Goal: Task Accomplishment & Management: Use online tool/utility

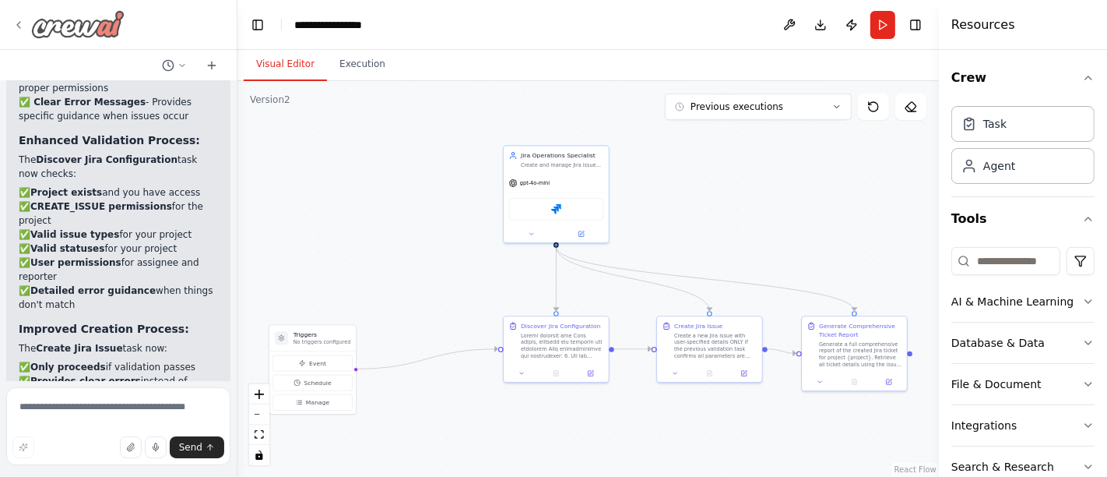
click at [16, 30] on icon at bounding box center [18, 25] width 12 height 12
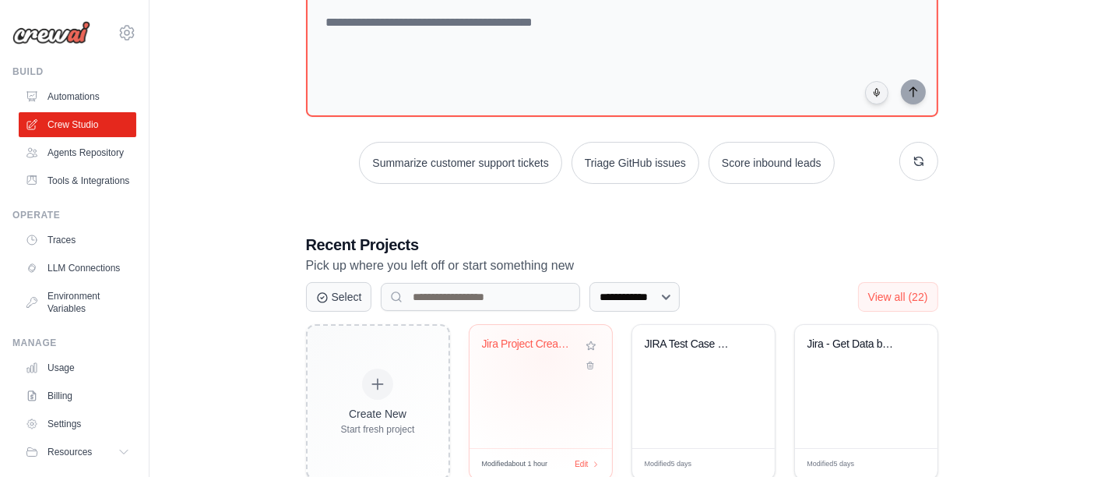
scroll to position [194, 0]
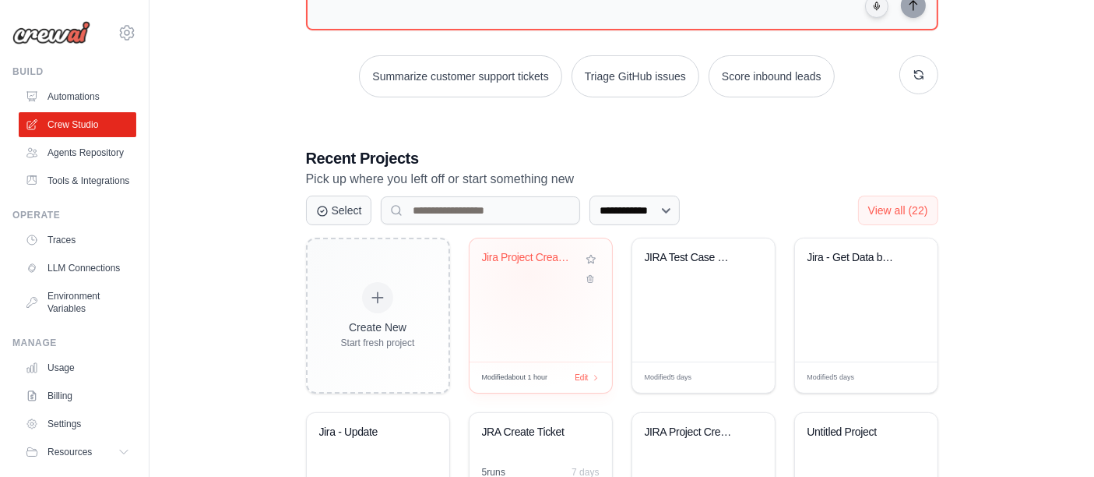
click at [528, 273] on div "Jira Project Creator" at bounding box center [541, 269] width 118 height 36
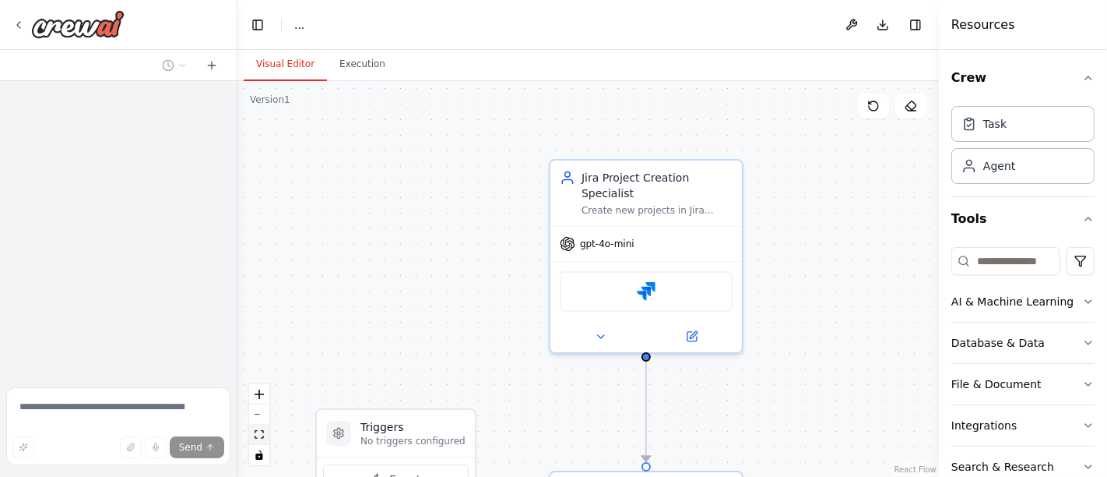
click at [256, 437] on icon "fit view" at bounding box center [259, 434] width 9 height 9
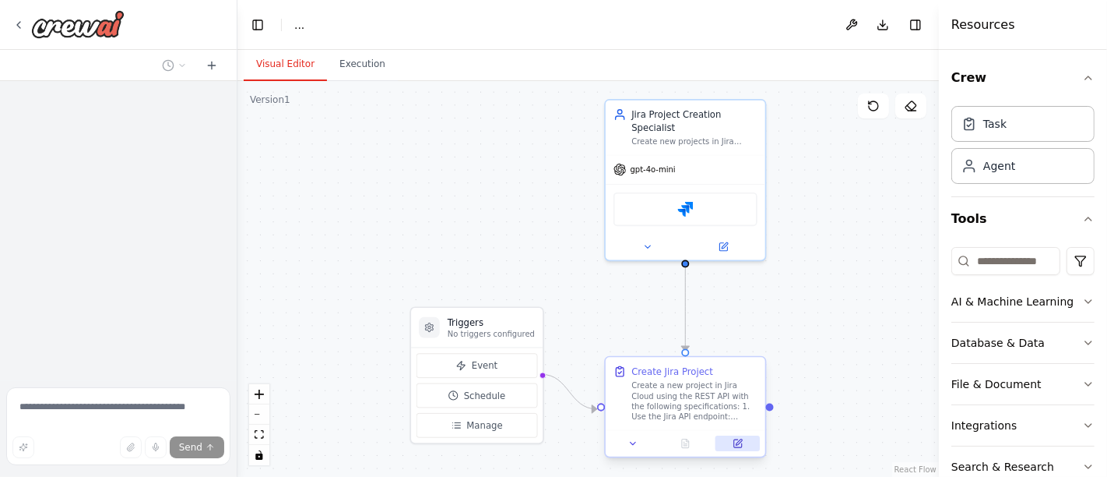
click at [733, 442] on icon at bounding box center [738, 443] width 10 height 10
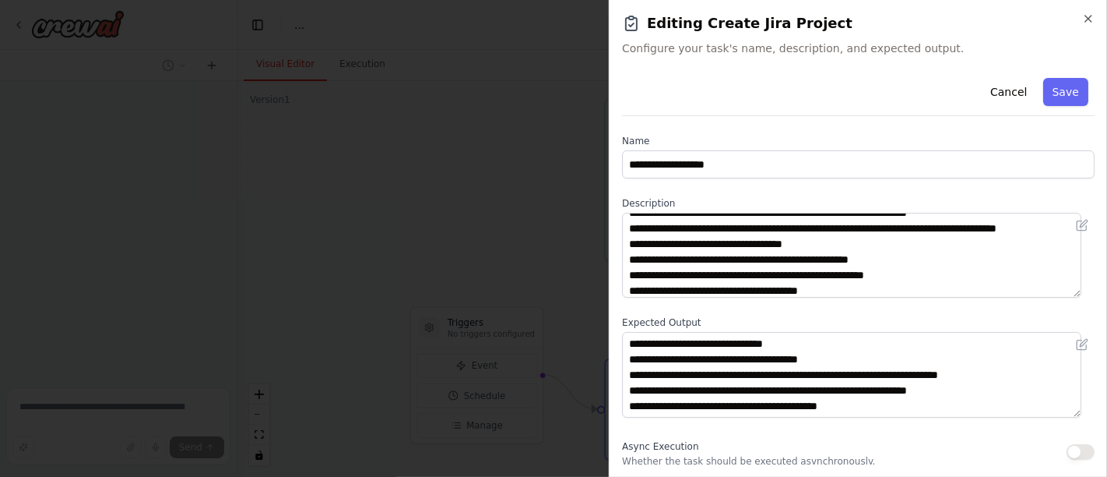
scroll to position [125, 0]
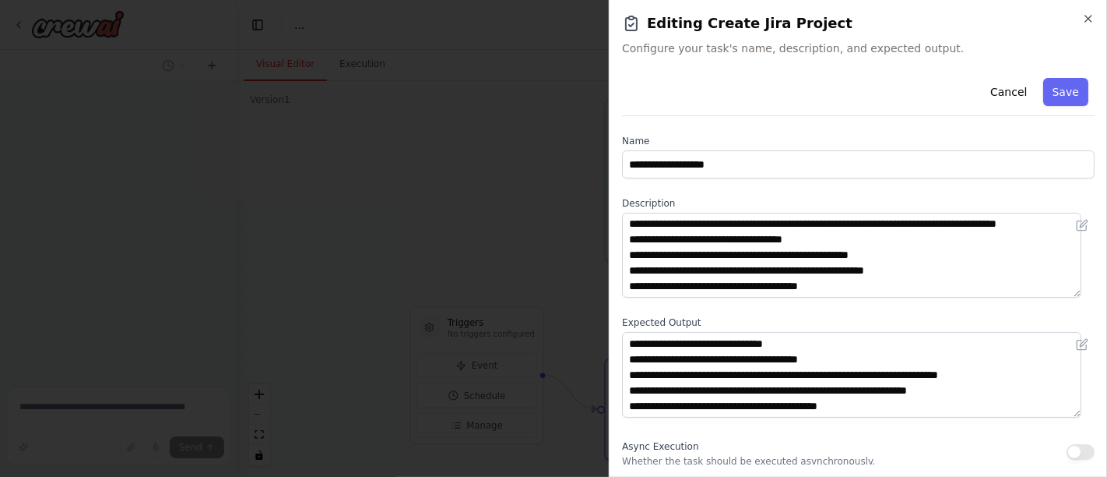
click at [1086, 25] on h2 "Editing Create Jira Project" at bounding box center [858, 23] width 473 height 22
click at [1088, 17] on icon "button" at bounding box center [1089, 19] width 6 height 6
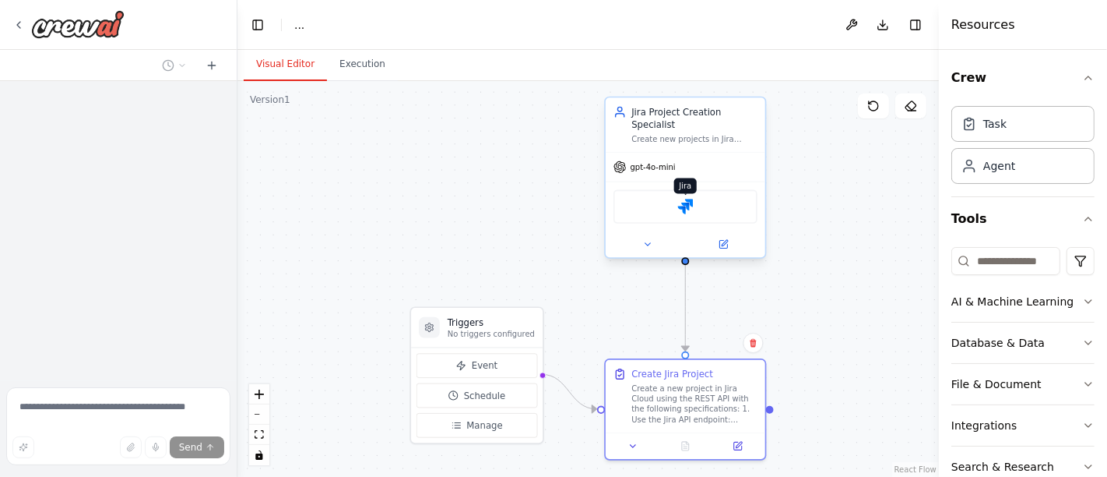
click at [684, 199] on img at bounding box center [686, 207] width 16 height 16
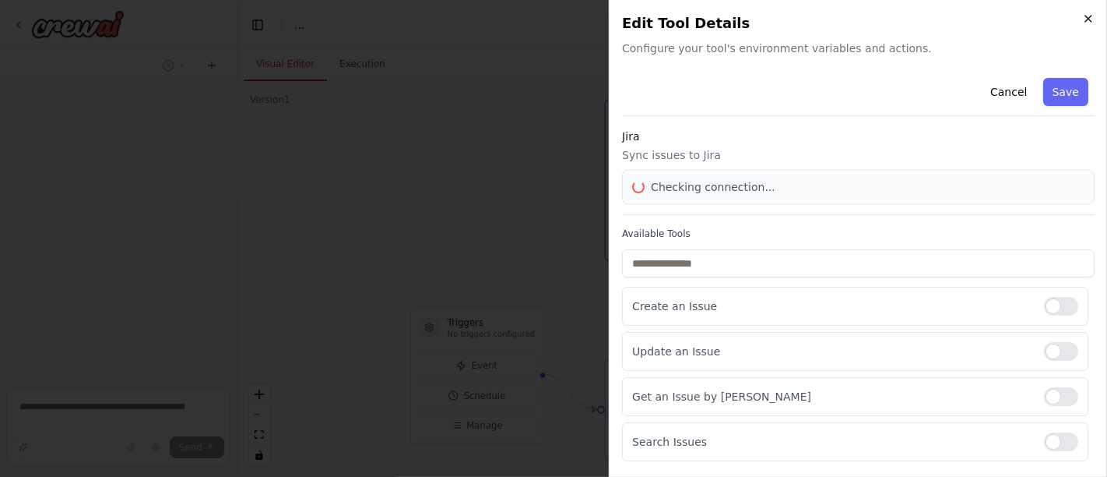
click at [1088, 19] on icon "button" at bounding box center [1089, 19] width 6 height 6
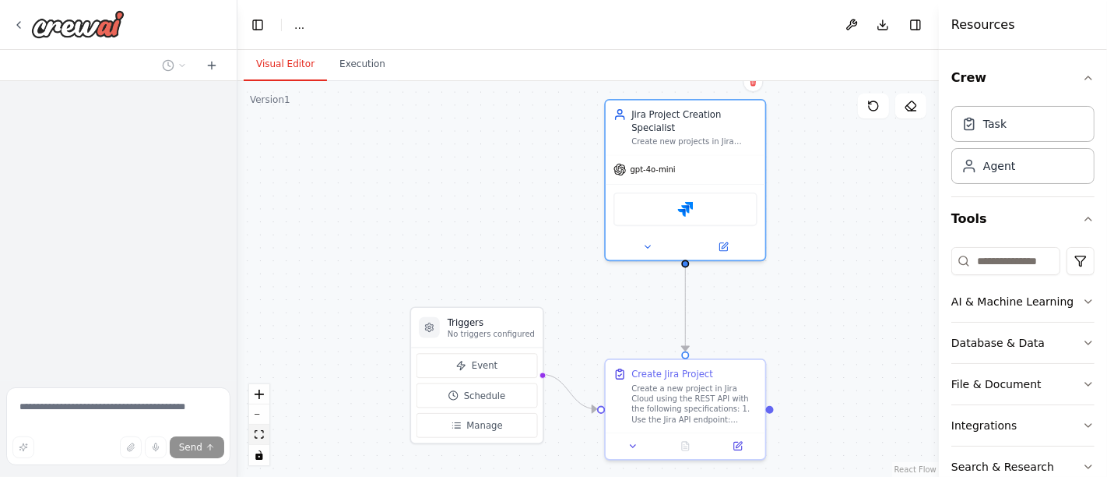
click at [258, 436] on icon "fit view" at bounding box center [259, 434] width 9 height 9
click at [26, 437] on div "Send" at bounding box center [118, 428] width 224 height 83
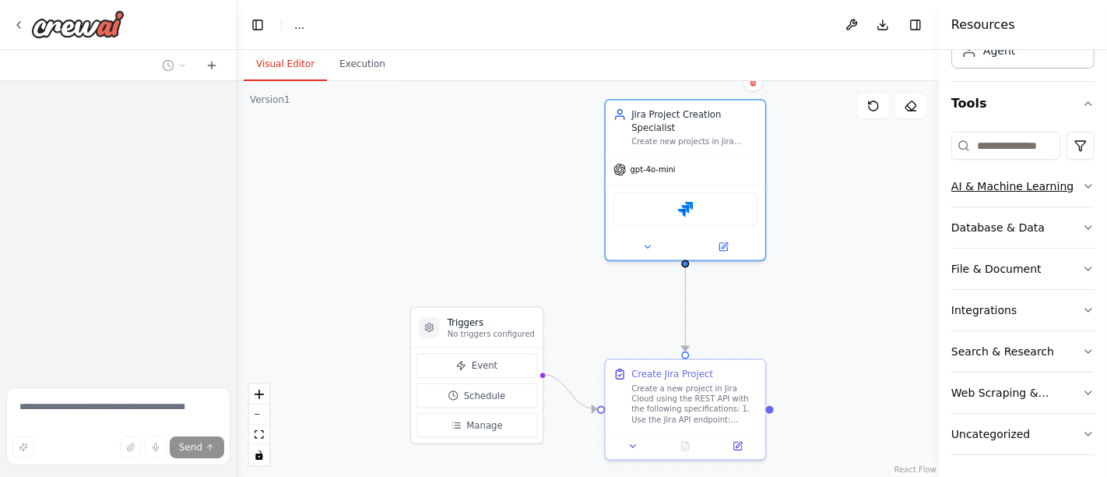
scroll to position [0, 0]
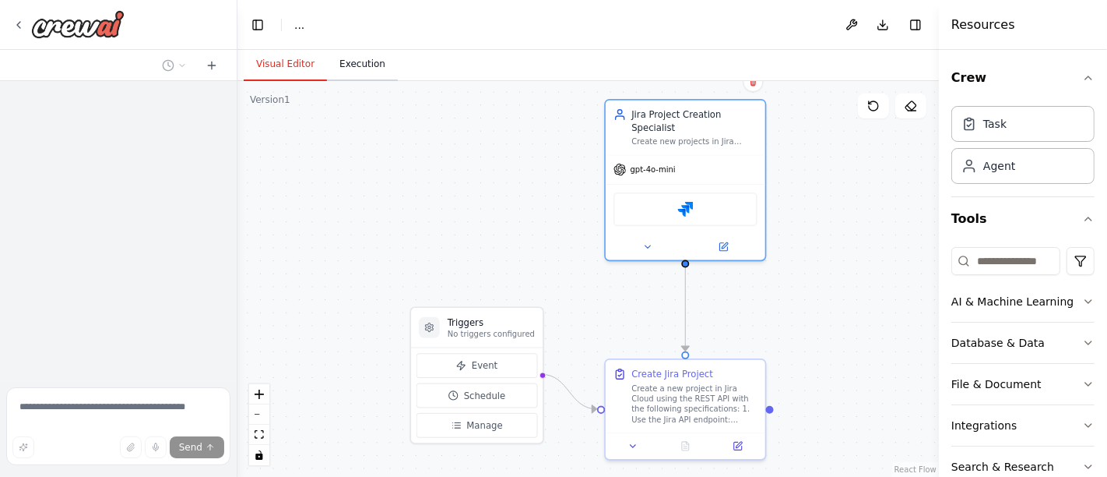
click at [347, 69] on button "Execution" at bounding box center [362, 64] width 71 height 33
click at [269, 61] on button "Visual Editor" at bounding box center [285, 64] width 83 height 33
click at [262, 430] on icon "fit view" at bounding box center [259, 434] width 9 height 9
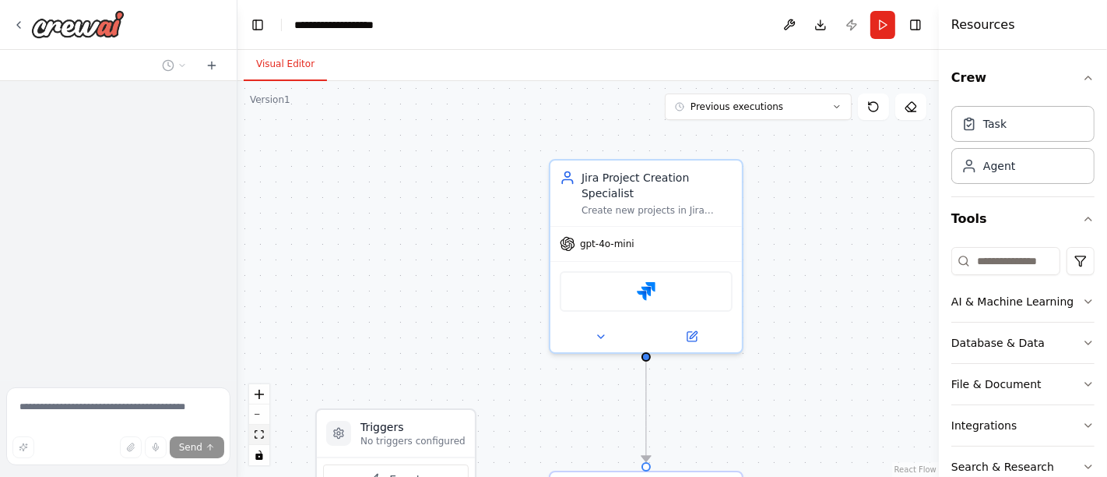
click at [258, 438] on icon "fit view" at bounding box center [259, 434] width 9 height 9
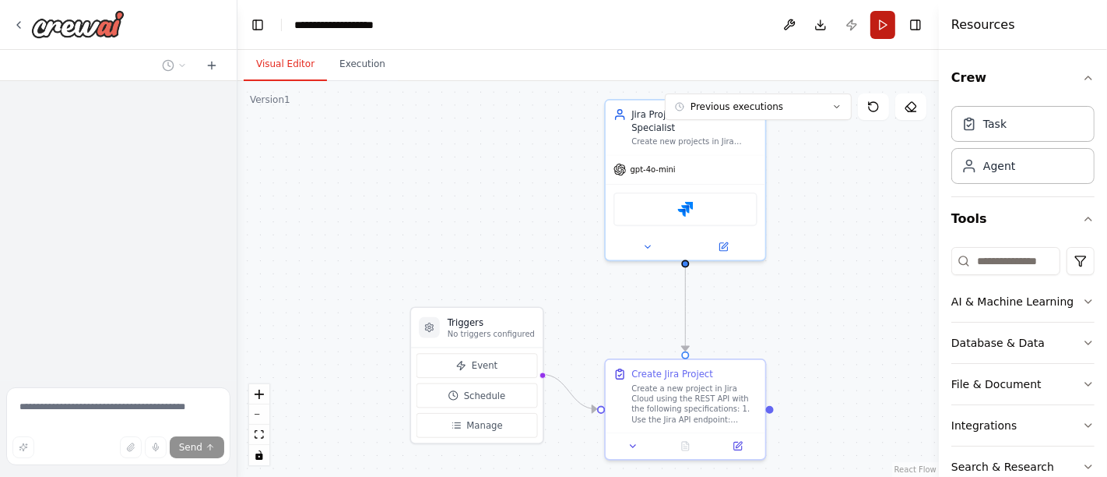
click at [882, 30] on button "Run" at bounding box center [883, 25] width 25 height 28
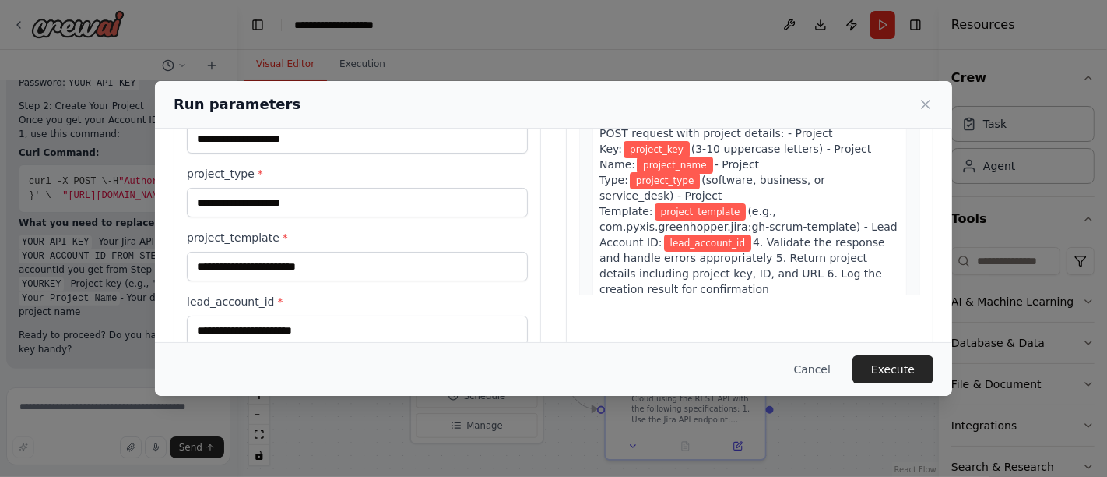
scroll to position [239, 0]
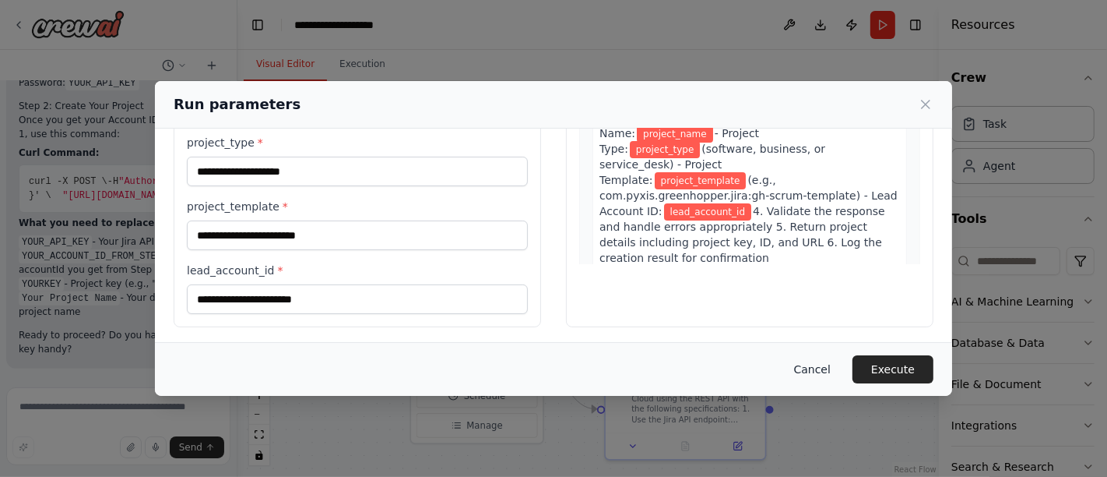
click at [821, 364] on button "Cancel" at bounding box center [813, 369] width 62 height 28
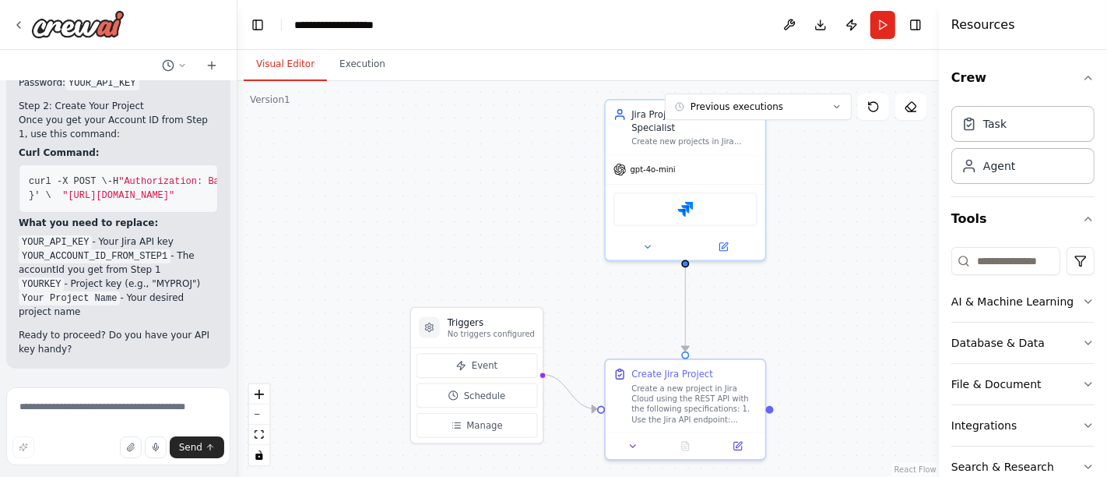
scroll to position [11739, 0]
click at [114, 401] on textarea at bounding box center [118, 426] width 224 height 78
type textarea "**********"
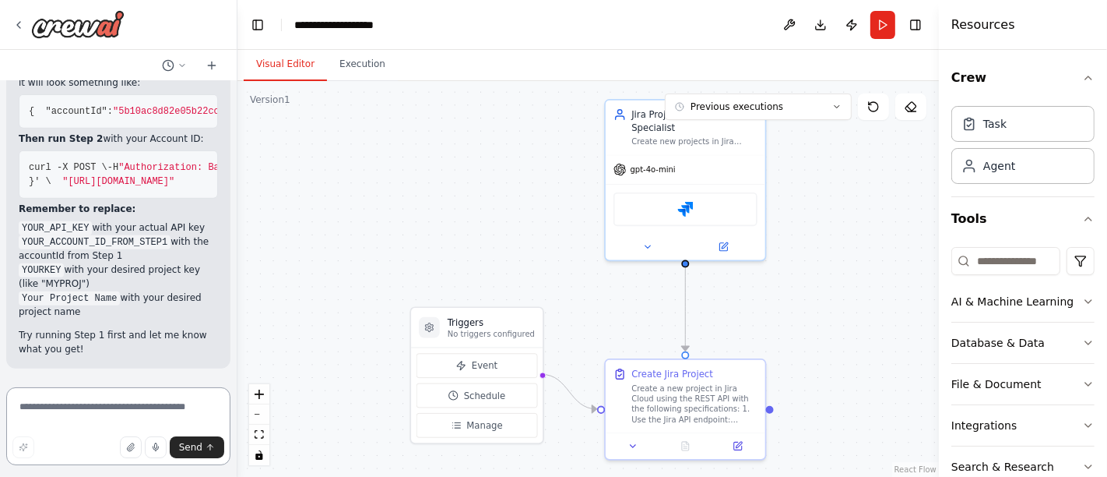
scroll to position [12520, 0]
click at [126, 404] on textarea at bounding box center [118, 426] width 224 height 78
type textarea "**********"
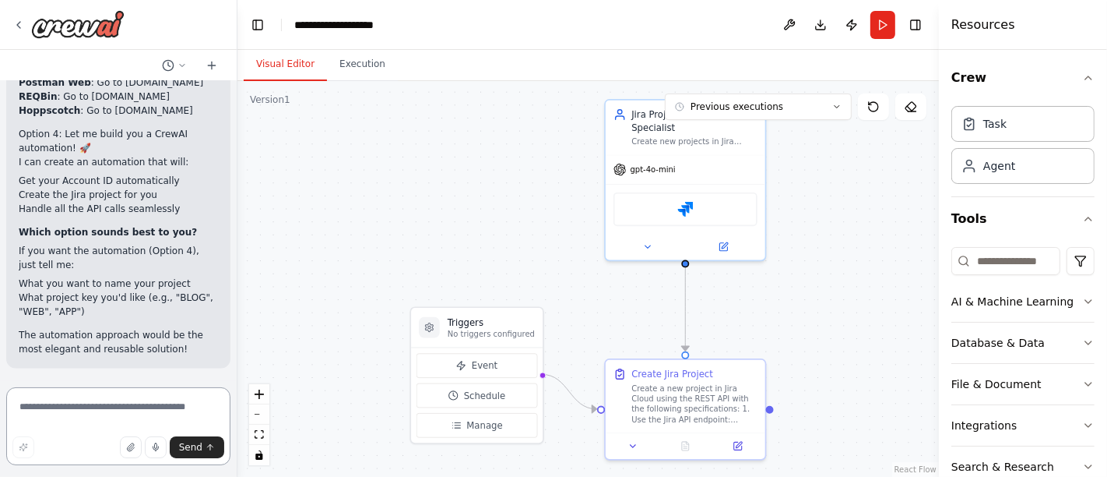
scroll to position [13286, 0]
click at [74, 413] on textarea at bounding box center [118, 426] width 224 height 78
type textarea "**********"
click at [204, 442] on button "Send" at bounding box center [197, 447] width 55 height 22
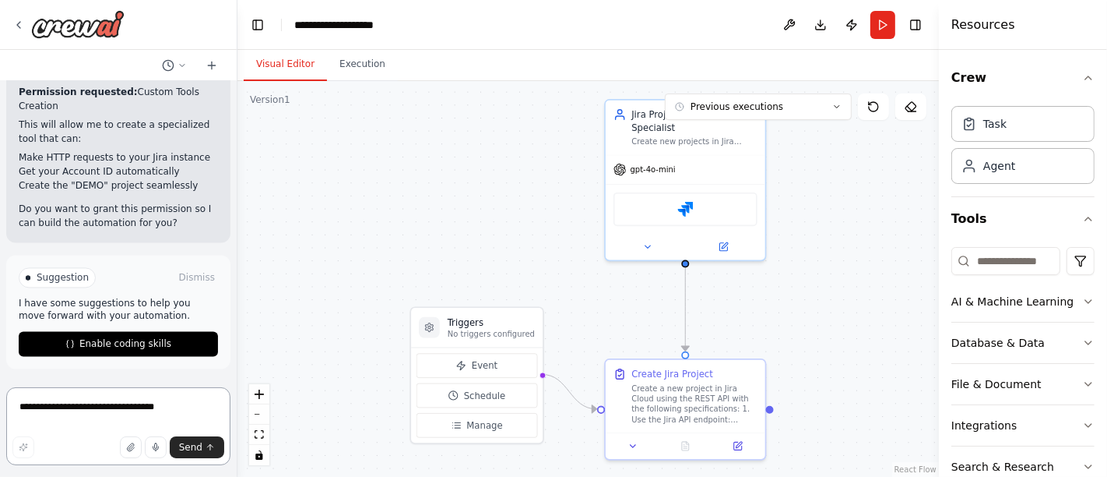
scroll to position [14251, 0]
click at [183, 280] on button "Dismiss" at bounding box center [197, 277] width 42 height 16
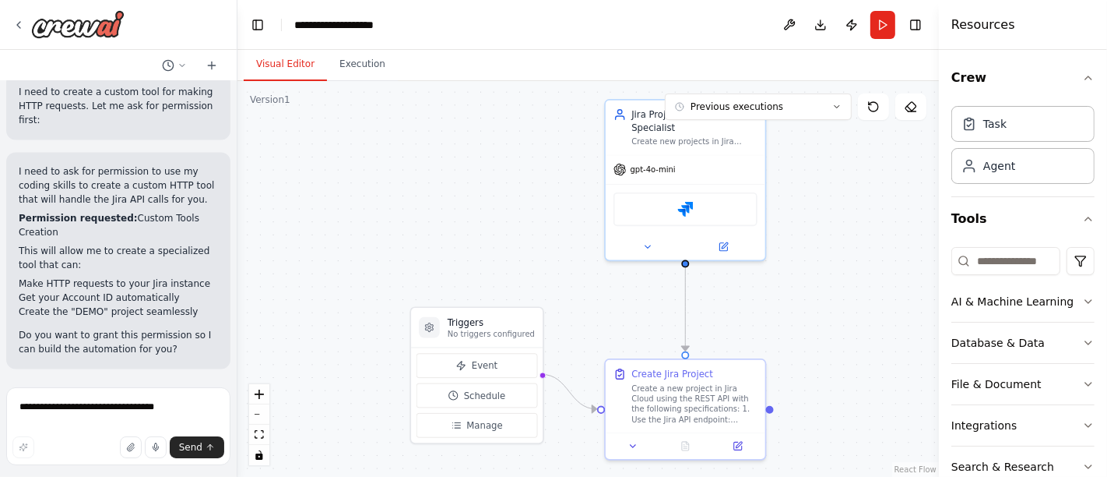
scroll to position [14126, 0]
click at [101, 410] on textarea "**********" at bounding box center [118, 426] width 224 height 78
type textarea "***"
click at [116, 405] on textarea at bounding box center [118, 426] width 224 height 78
type textarea "***"
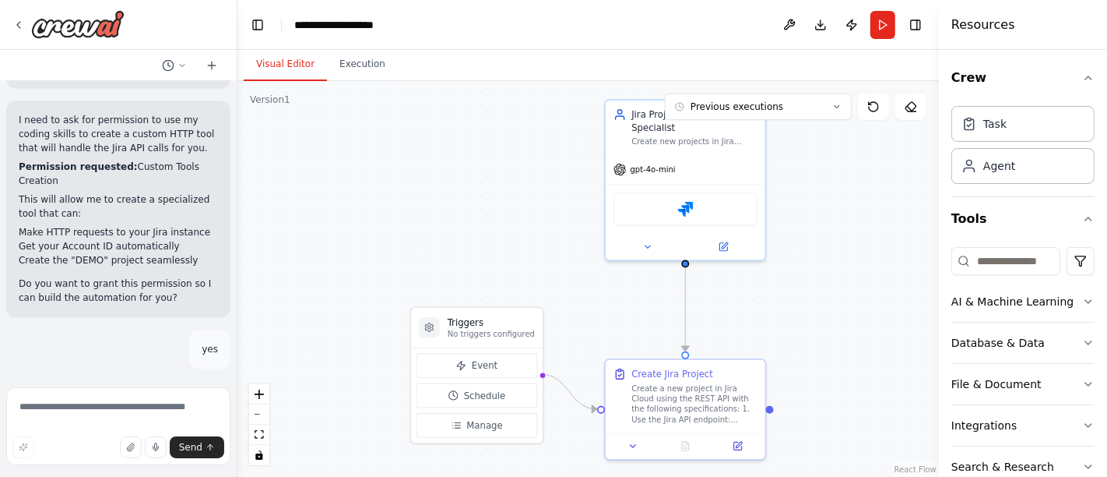
scroll to position [14202, 0]
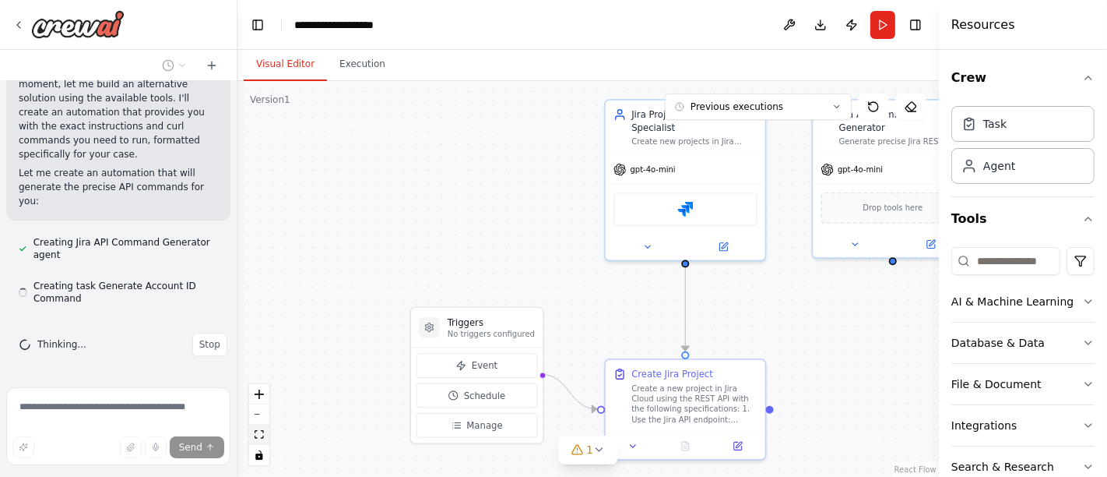
click at [260, 439] on button "fit view" at bounding box center [259, 434] width 20 height 20
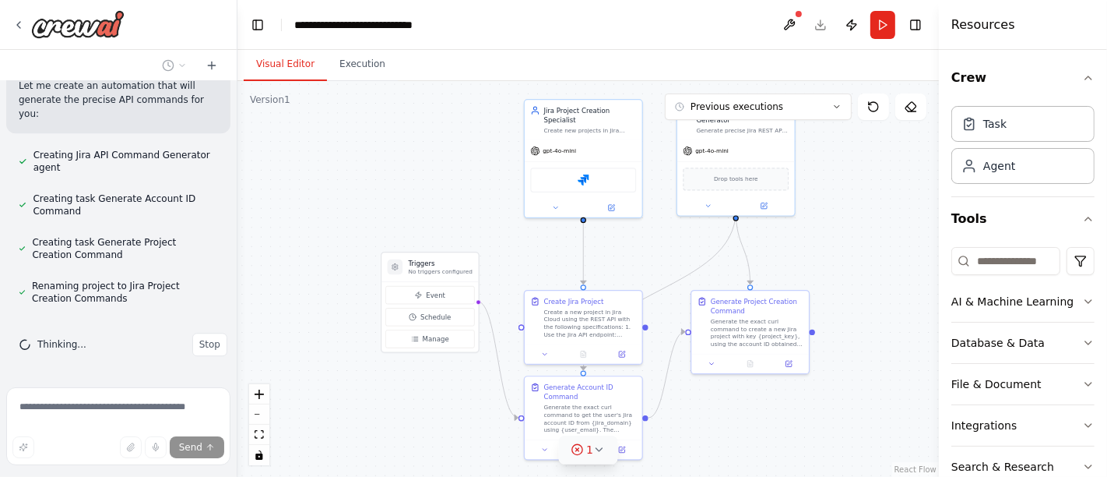
click at [579, 447] on icon at bounding box center [577, 449] width 12 height 12
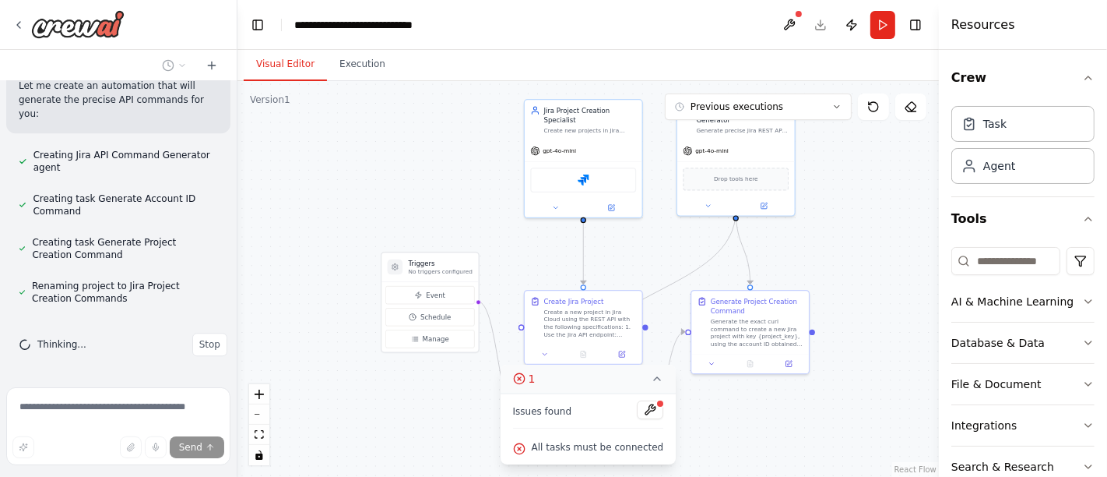
click at [654, 380] on icon at bounding box center [657, 378] width 6 height 3
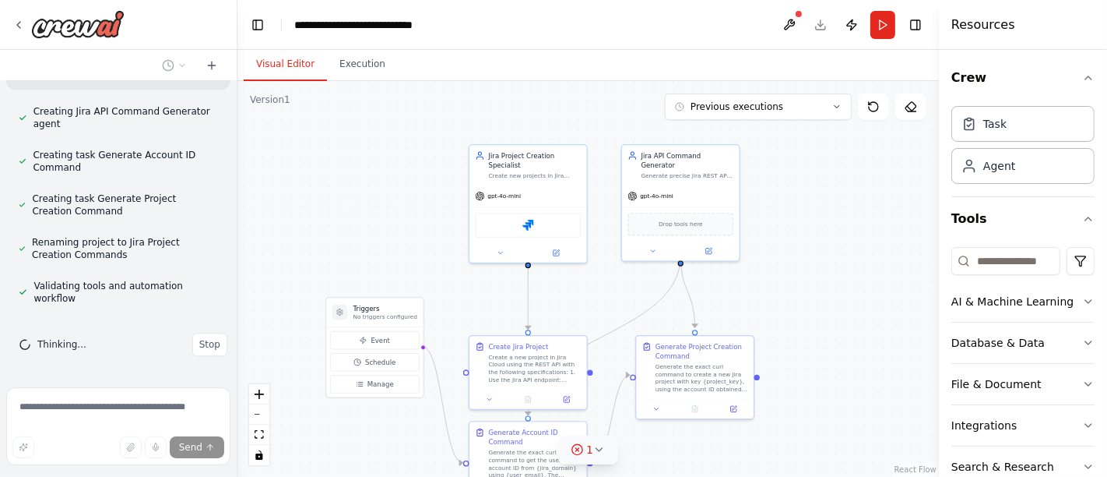
drag, startPoint x: 428, startPoint y: 201, endPoint x: 373, endPoint y: 246, distance: 71.4
click at [373, 246] on div ".deletable-edge-delete-btn { width: 20px; height: 20px; border: 0px solid #ffff…" at bounding box center [589, 279] width 702 height 396
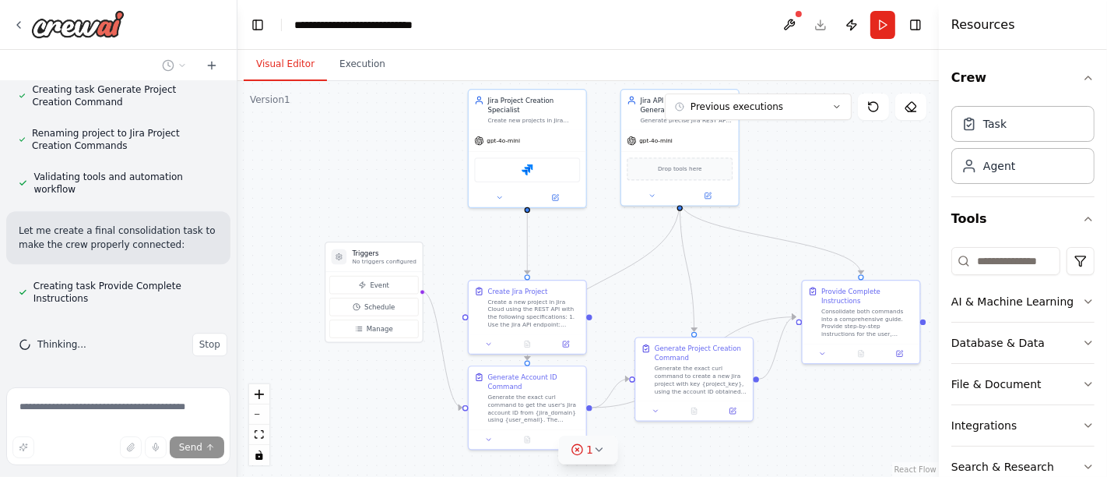
drag, startPoint x: 372, startPoint y: 241, endPoint x: 371, endPoint y: 185, distance: 56.1
click at [371, 185] on div ".deletable-edge-delete-btn { width: 20px; height: 20px; border: 0px solid #ffff…" at bounding box center [589, 279] width 702 height 396
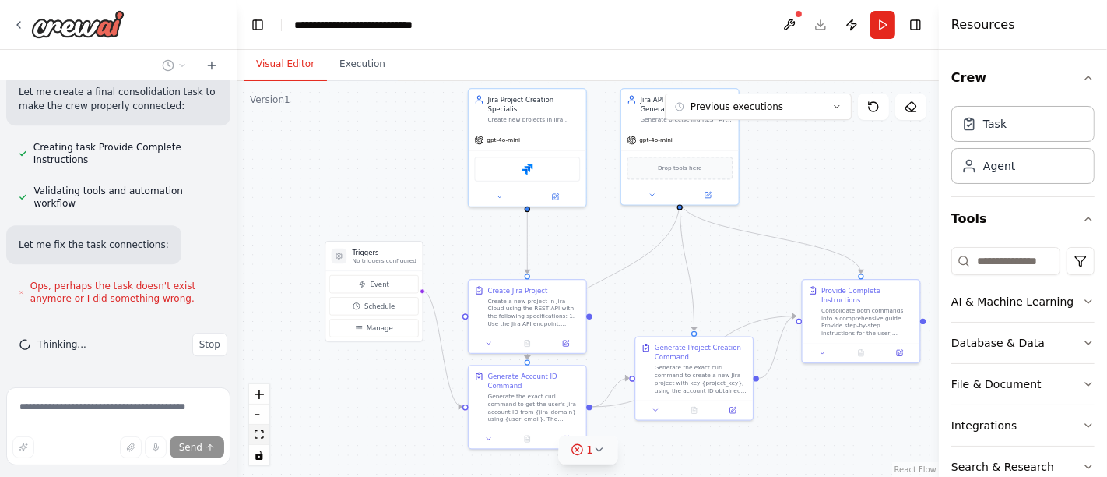
click at [266, 435] on button "fit view" at bounding box center [259, 434] width 20 height 20
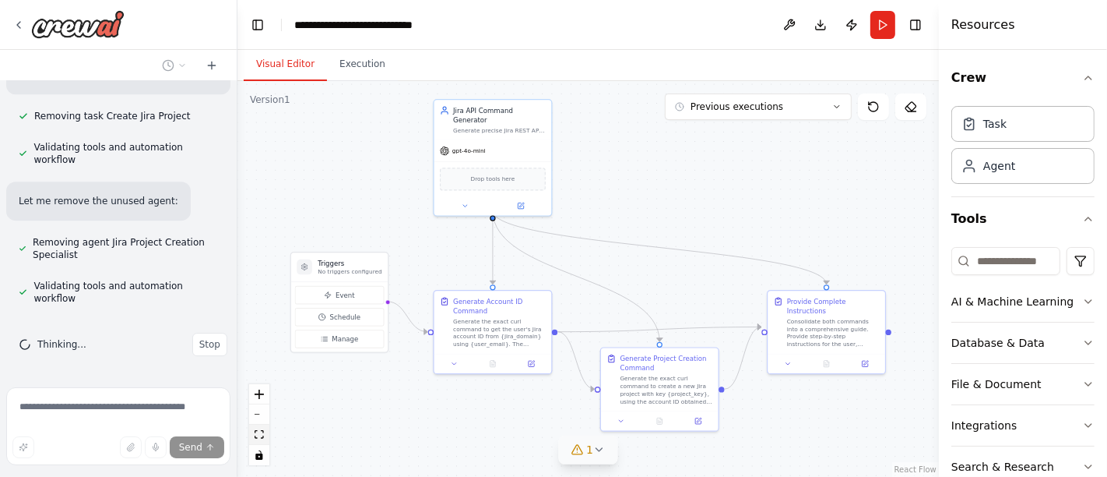
click at [255, 432] on icon "fit view" at bounding box center [259, 434] width 9 height 9
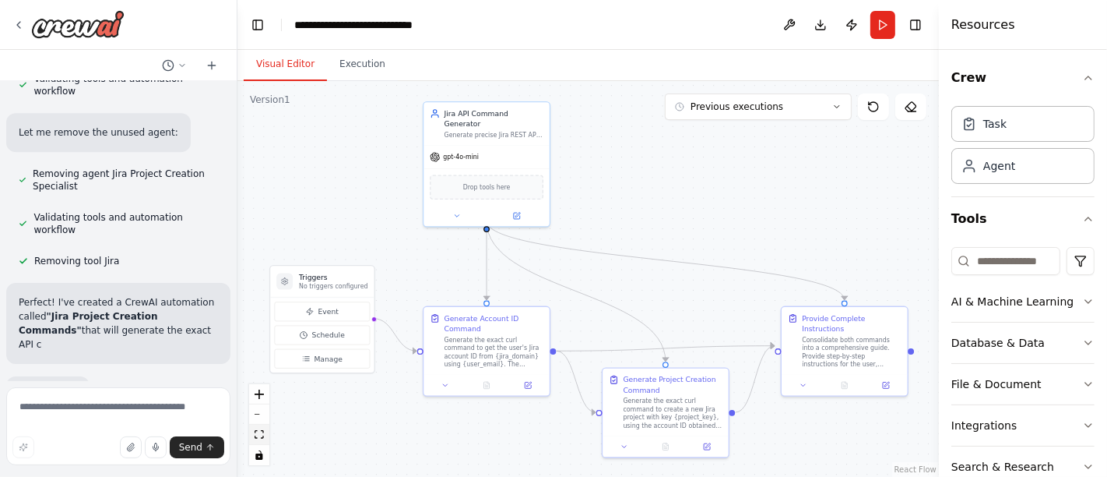
click at [262, 432] on icon "fit view" at bounding box center [259, 434] width 9 height 9
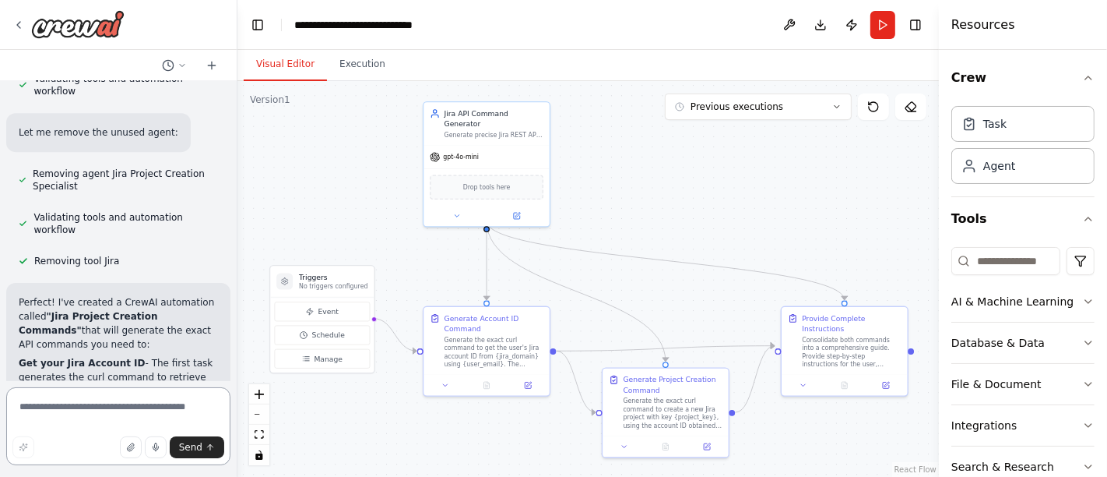
click at [130, 406] on textarea at bounding box center [118, 426] width 224 height 78
type textarea "**********"
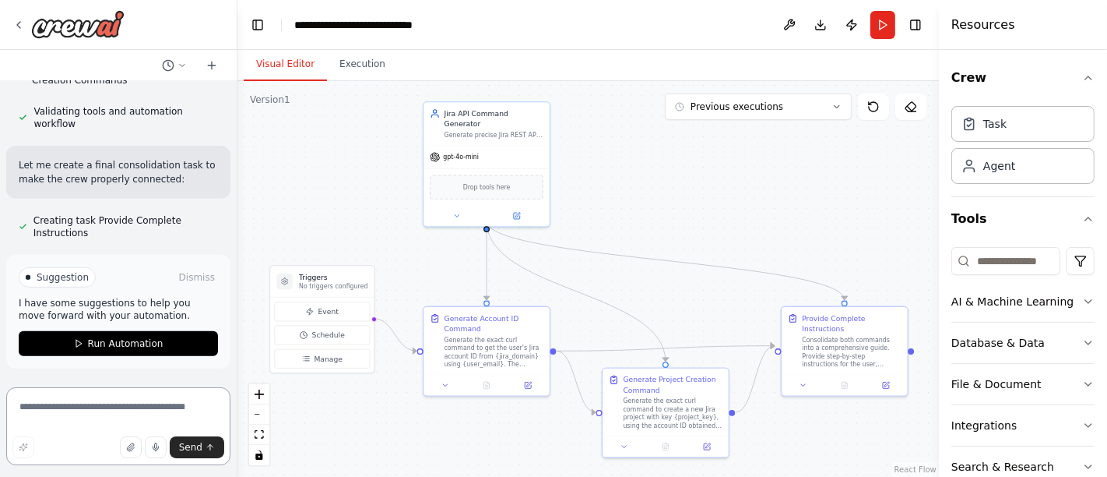
scroll to position [16995, 0]
click at [883, 28] on button "Run" at bounding box center [883, 25] width 25 height 28
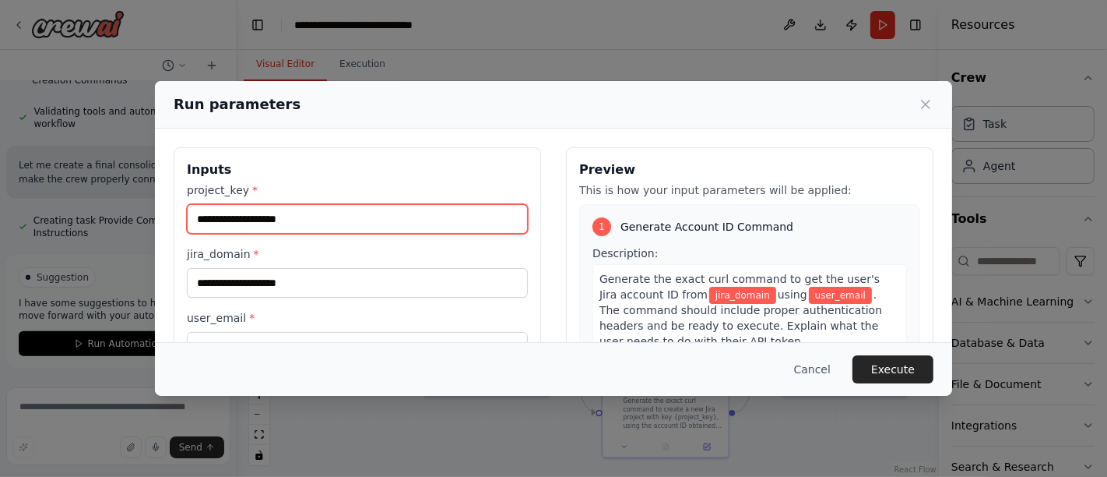
click at [321, 207] on input "project_key *" at bounding box center [357, 219] width 341 height 30
type input "****"
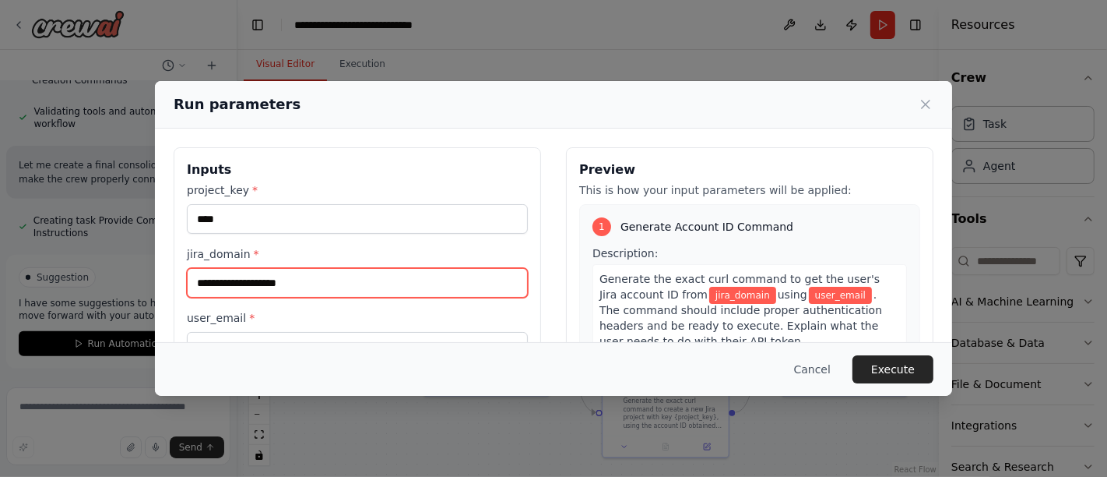
click at [248, 273] on input "jira_domain *" at bounding box center [357, 283] width 341 height 30
paste input "**********"
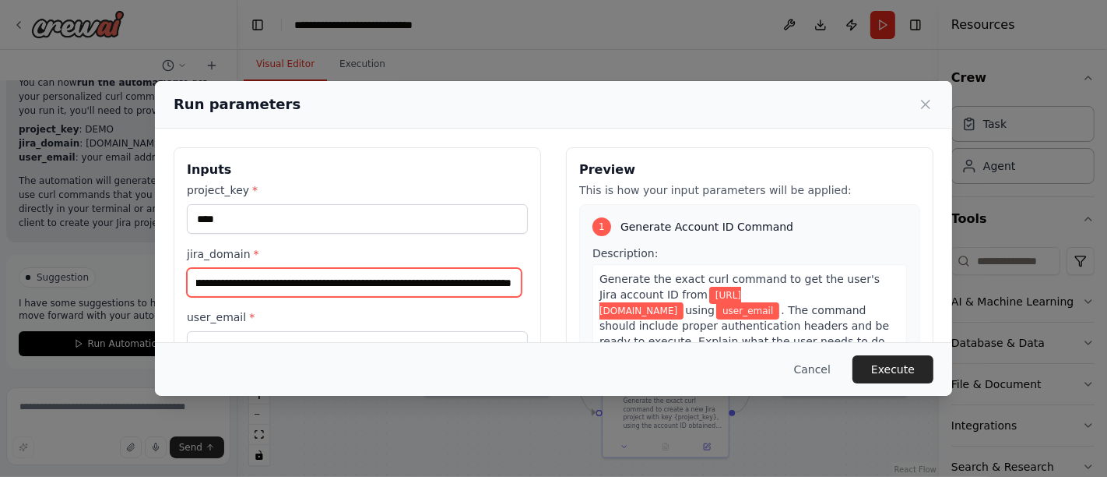
scroll to position [86, 0]
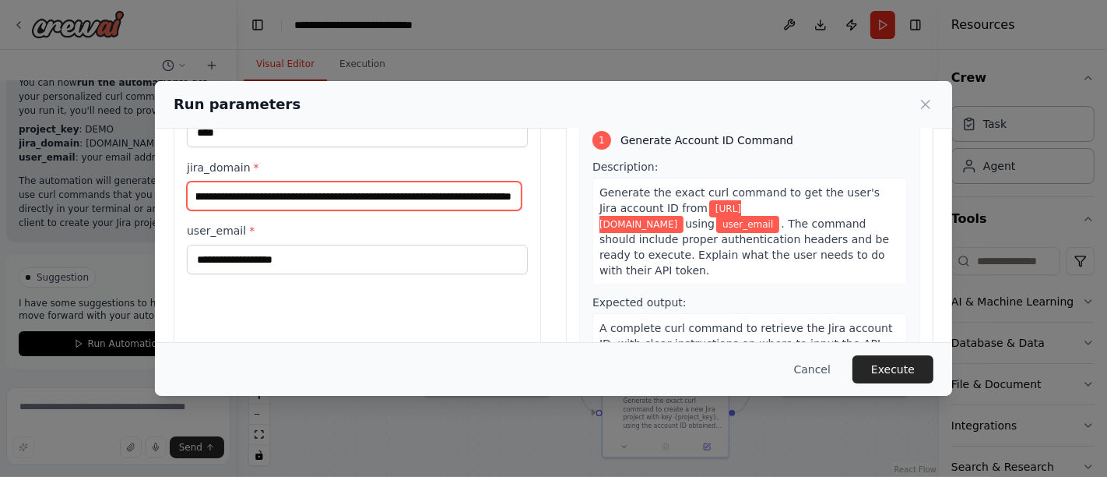
type input "**********"
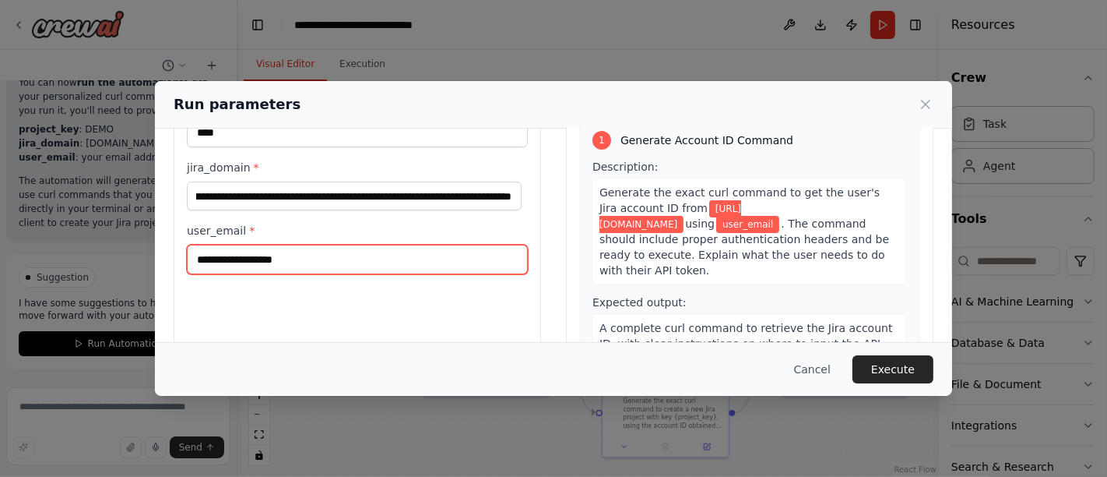
click at [336, 261] on input "user_email *" at bounding box center [357, 260] width 341 height 30
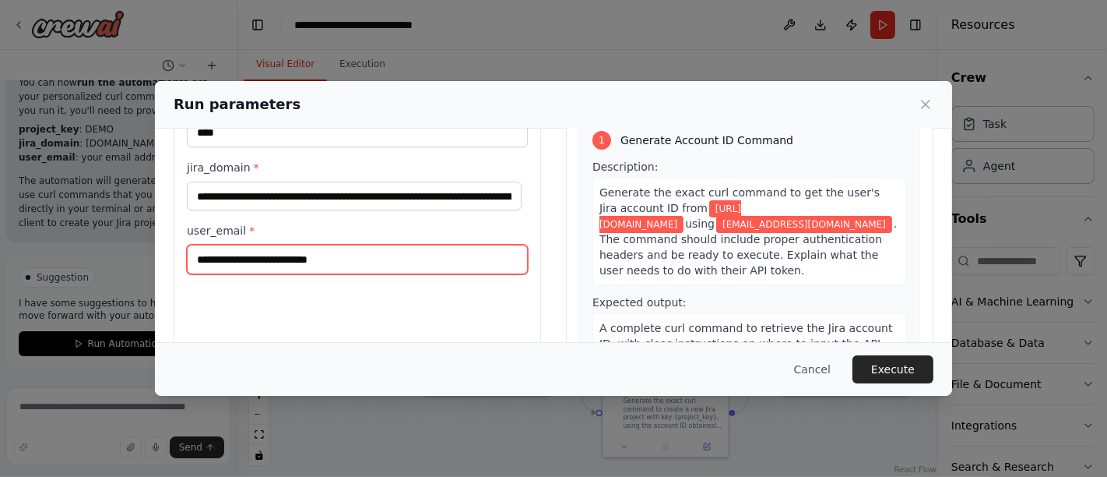
type input "**********"
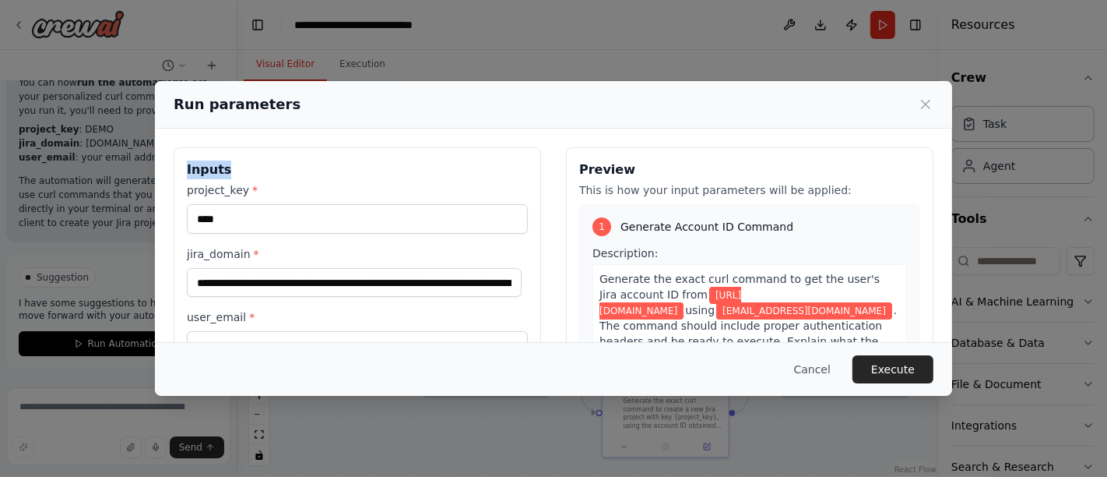
drag, startPoint x: 362, startPoint y: 100, endPoint x: 399, endPoint y: 137, distance: 52.3
click at [399, 137] on div "**********" at bounding box center [553, 238] width 797 height 315
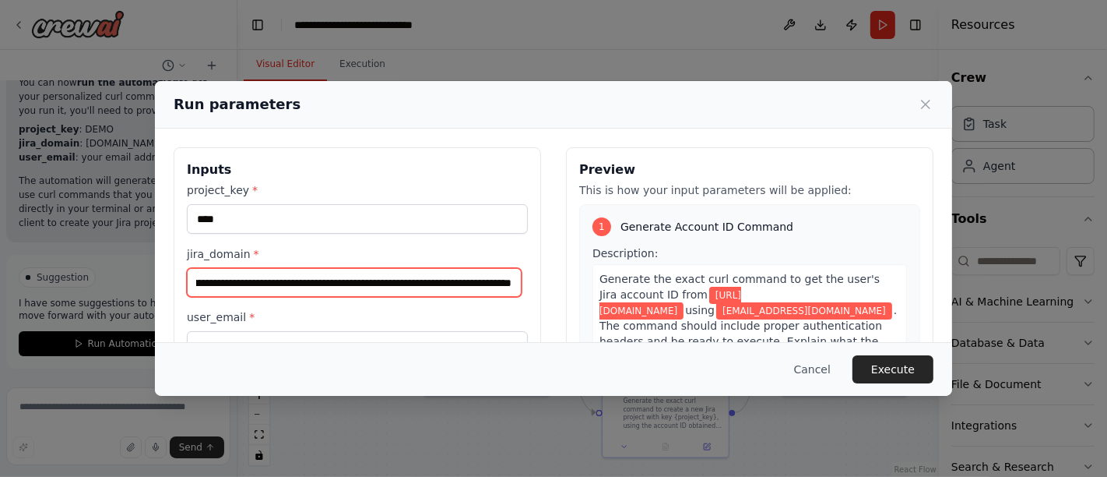
scroll to position [0, 283]
drag, startPoint x: 385, startPoint y: 283, endPoint x: 531, endPoint y: 298, distance: 147.2
click at [531, 298] on div "**********" at bounding box center [358, 331] width 368 height 369
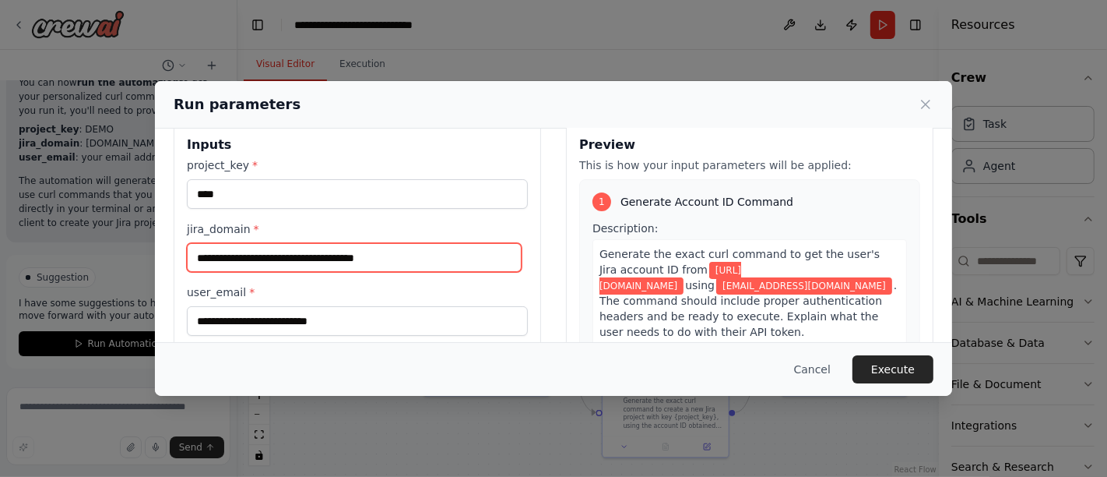
scroll to position [0, 0]
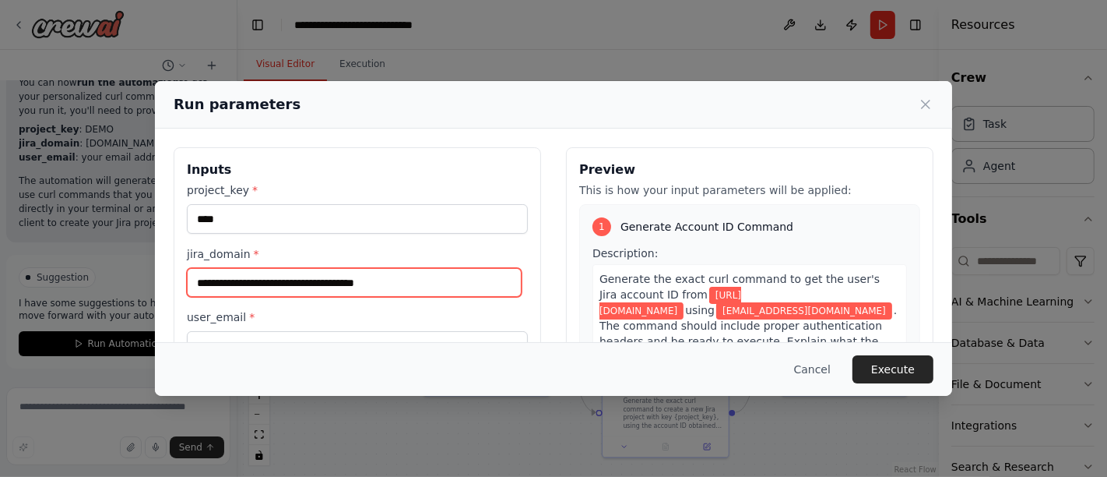
type input "**********"
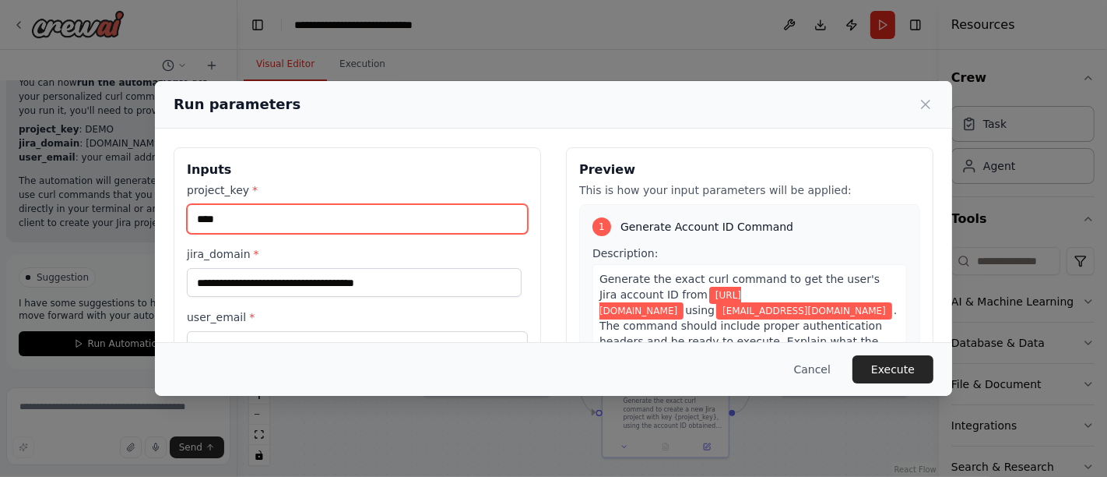
click at [231, 220] on input "****" at bounding box center [357, 219] width 341 height 30
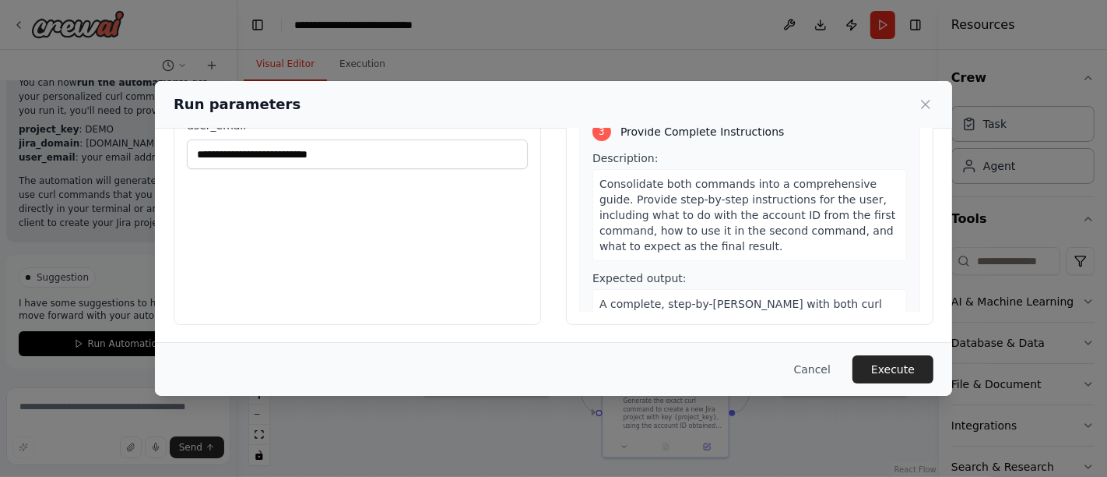
scroll to position [530, 0]
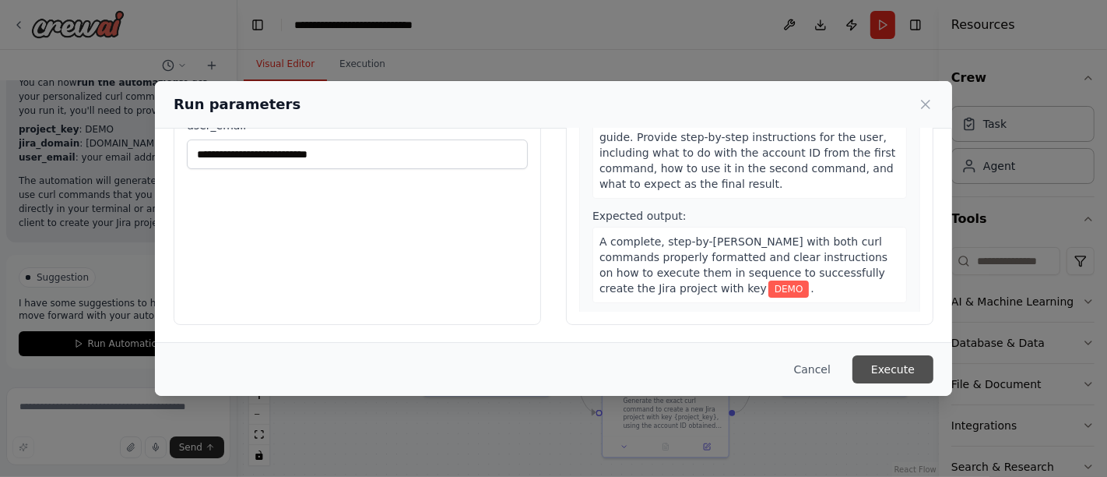
type input "****"
click at [889, 368] on button "Execute" at bounding box center [893, 369] width 81 height 28
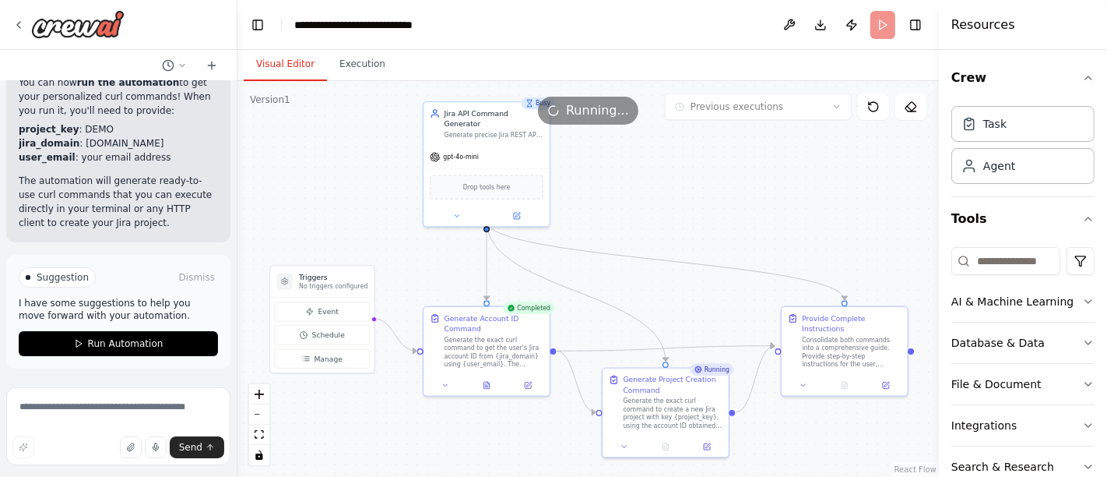
click at [282, 55] on button "Visual Editor" at bounding box center [285, 64] width 83 height 33
click at [492, 380] on button at bounding box center [487, 383] width 44 height 12
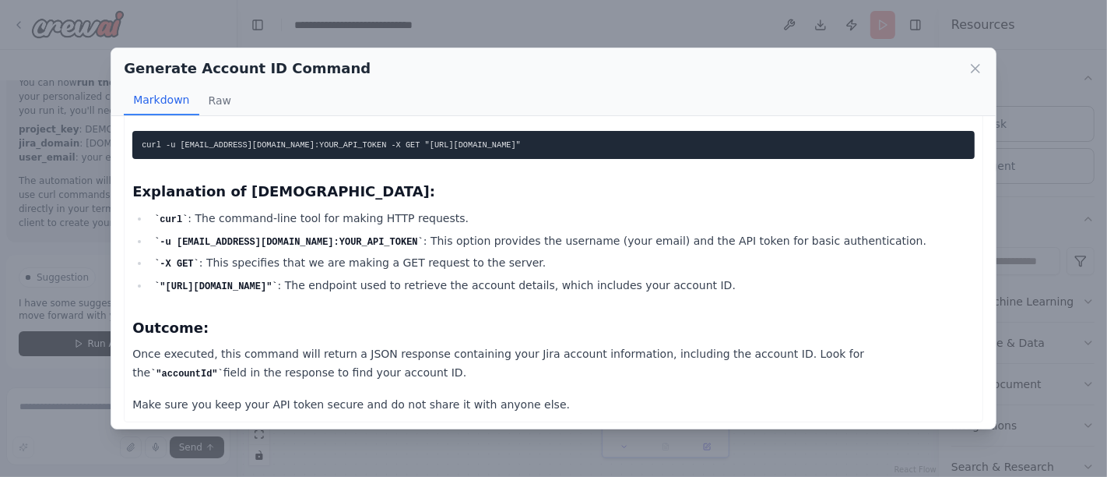
scroll to position [276, 0]
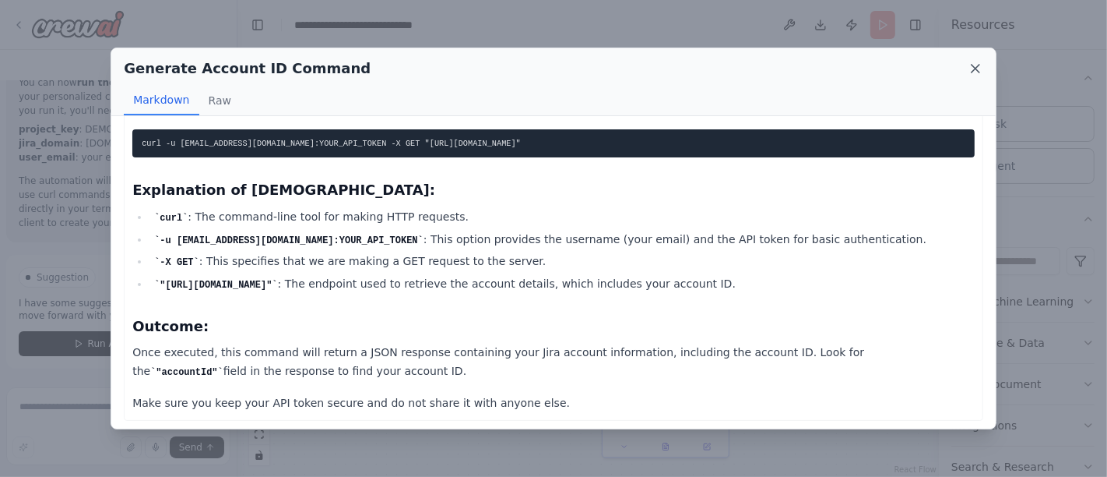
click at [976, 65] on icon at bounding box center [976, 69] width 16 height 16
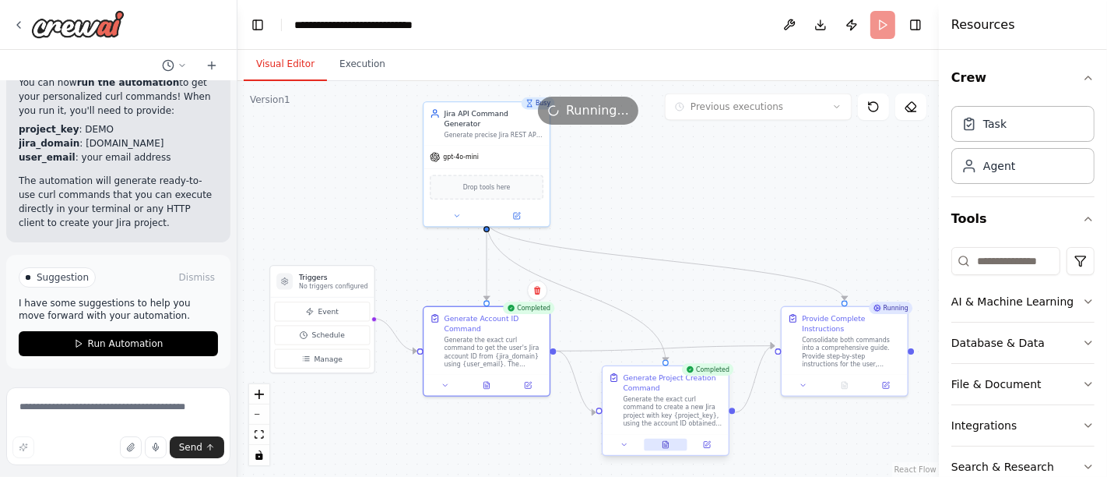
click at [665, 443] on icon at bounding box center [664, 443] width 1 height 0
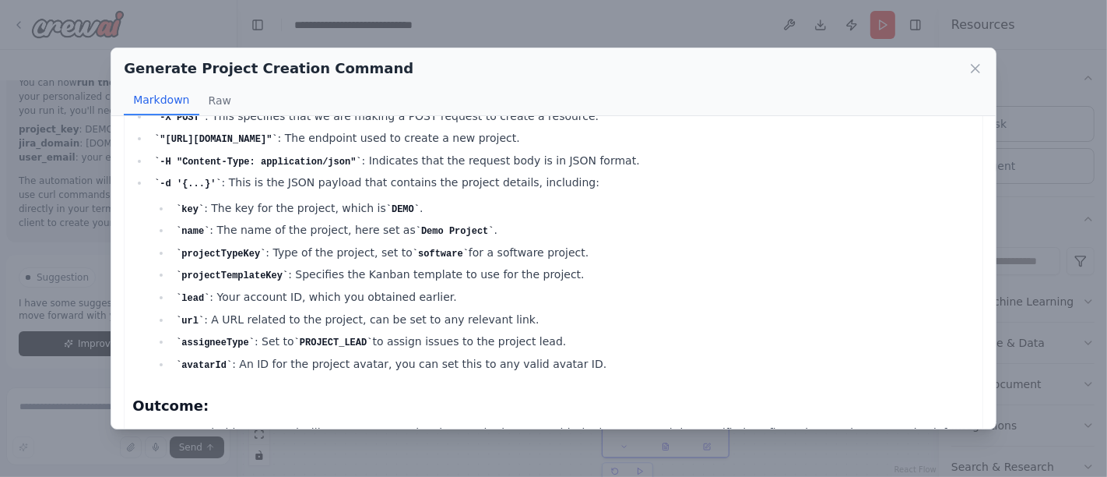
scroll to position [647, 0]
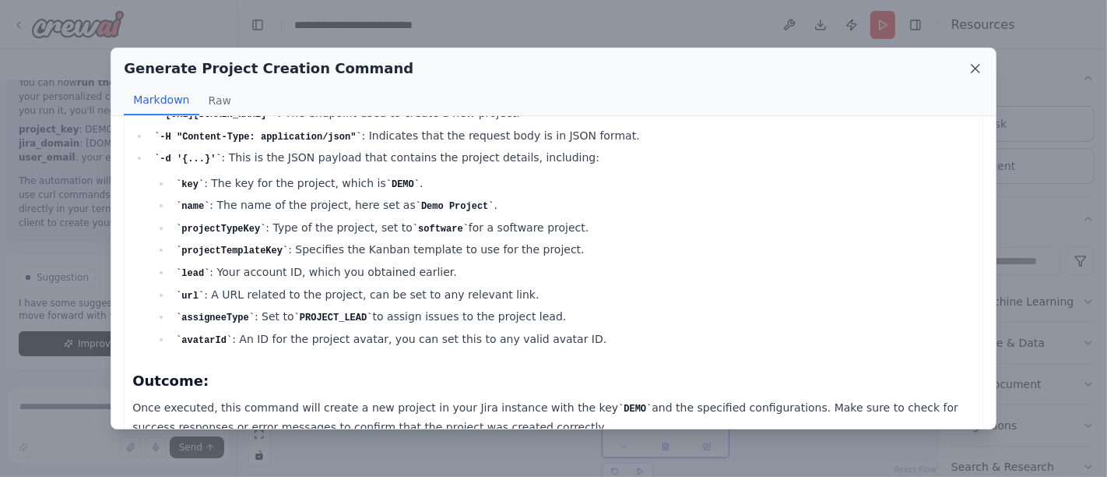
click at [981, 70] on icon at bounding box center [976, 69] width 16 height 16
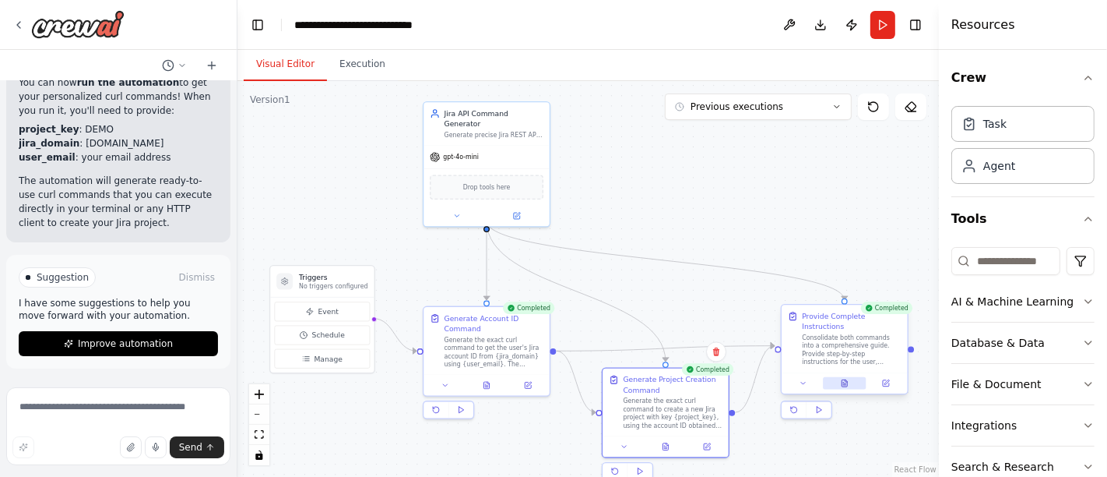
click at [844, 379] on icon at bounding box center [844, 382] width 5 height 7
click at [363, 65] on button "Execution" at bounding box center [362, 64] width 71 height 33
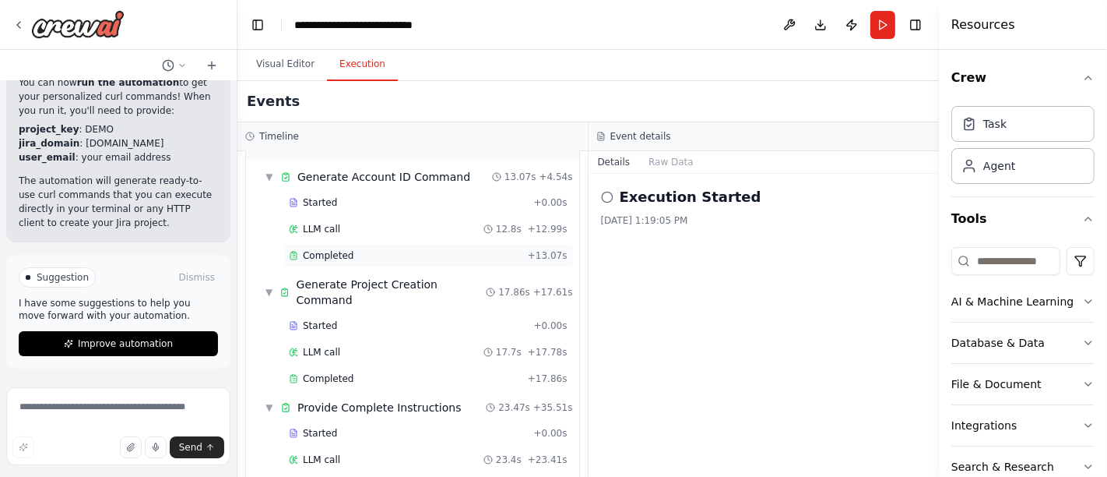
scroll to position [68, 0]
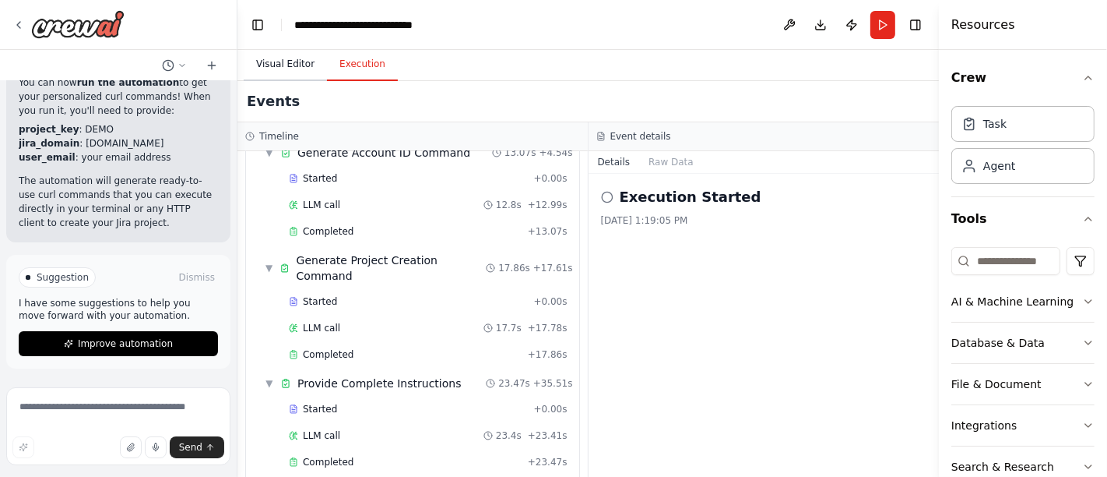
click at [291, 70] on button "Visual Editor" at bounding box center [285, 64] width 83 height 33
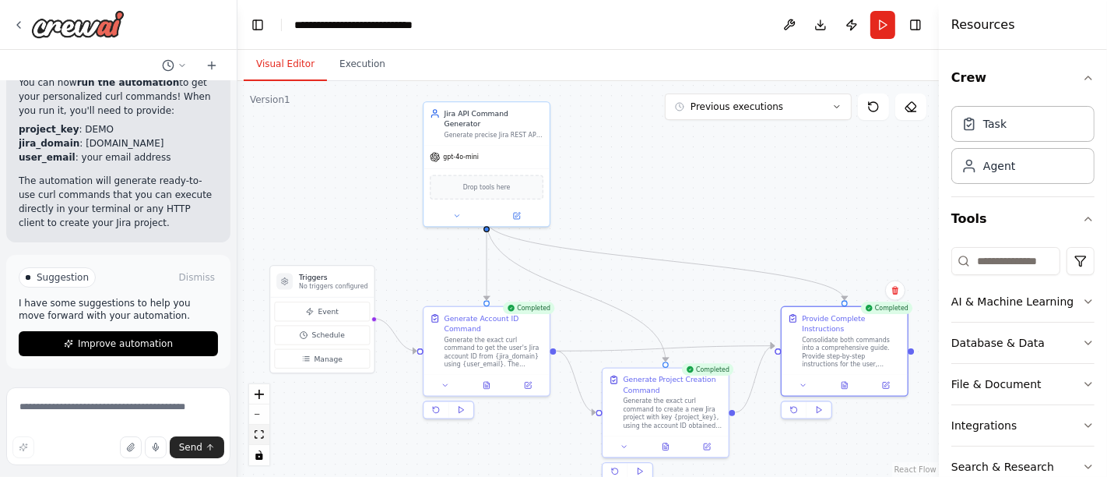
click at [256, 439] on button "fit view" at bounding box center [259, 434] width 20 height 20
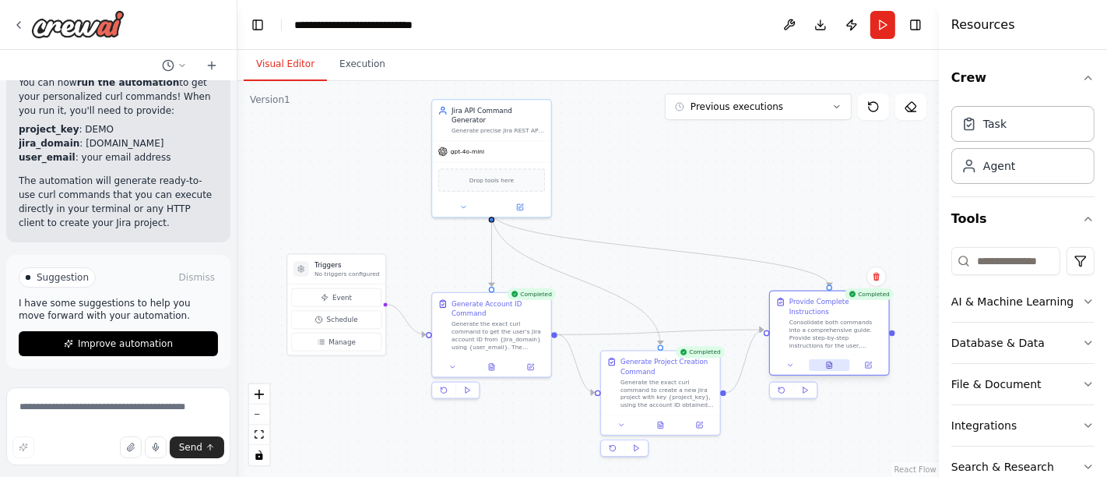
click at [834, 359] on button at bounding box center [829, 365] width 40 height 12
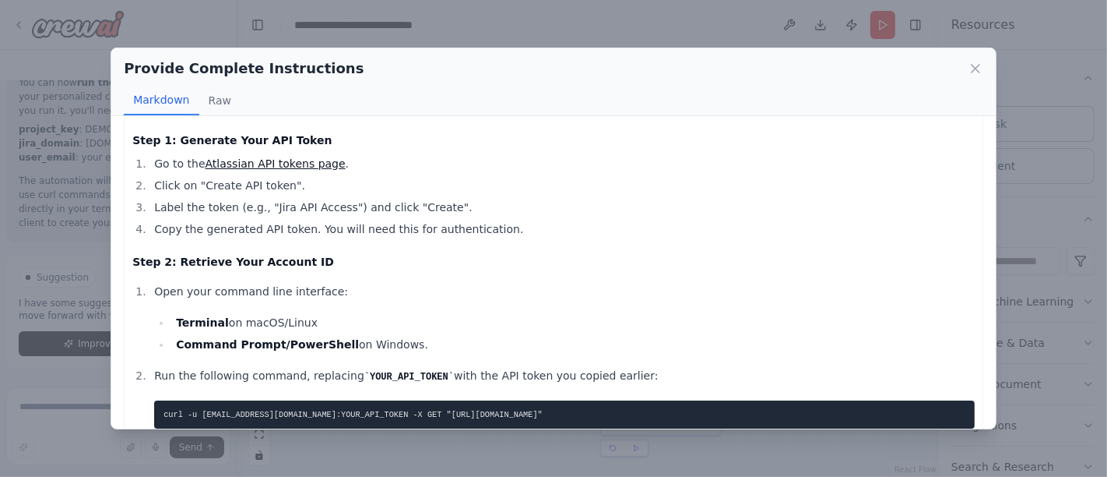
scroll to position [173, 0]
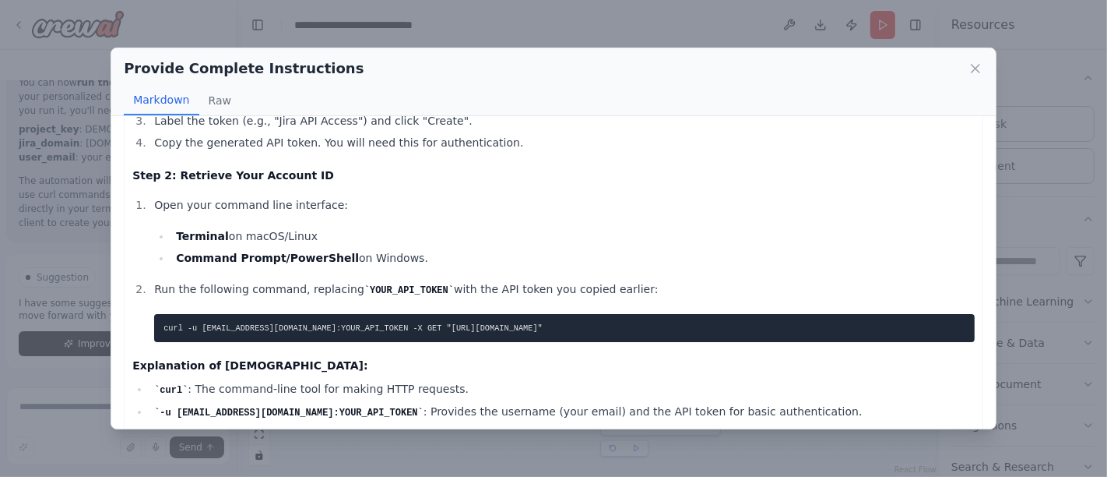
drag, startPoint x: 701, startPoint y: 322, endPoint x: 137, endPoint y: 310, distance: 563.9
click at [139, 310] on ol "Open your command line interface: Terminal on macOS/Linux Command Prompt/PowerS…" at bounding box center [553, 268] width 843 height 147
copy code "curl -u pulicherushiva1999@gmail.com:YOUR_API_TOKEN -X GET "https://pulicherush…"
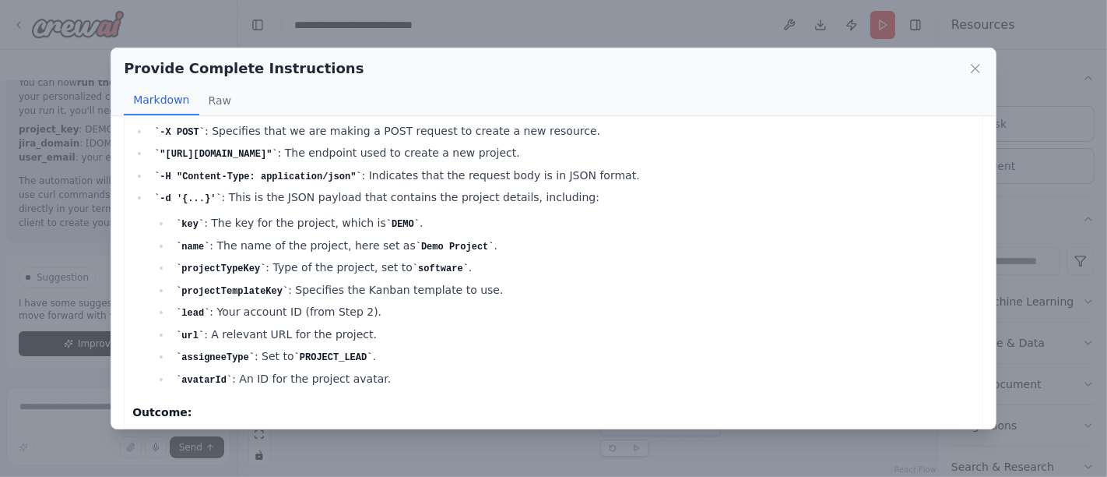
scroll to position [1086, 0]
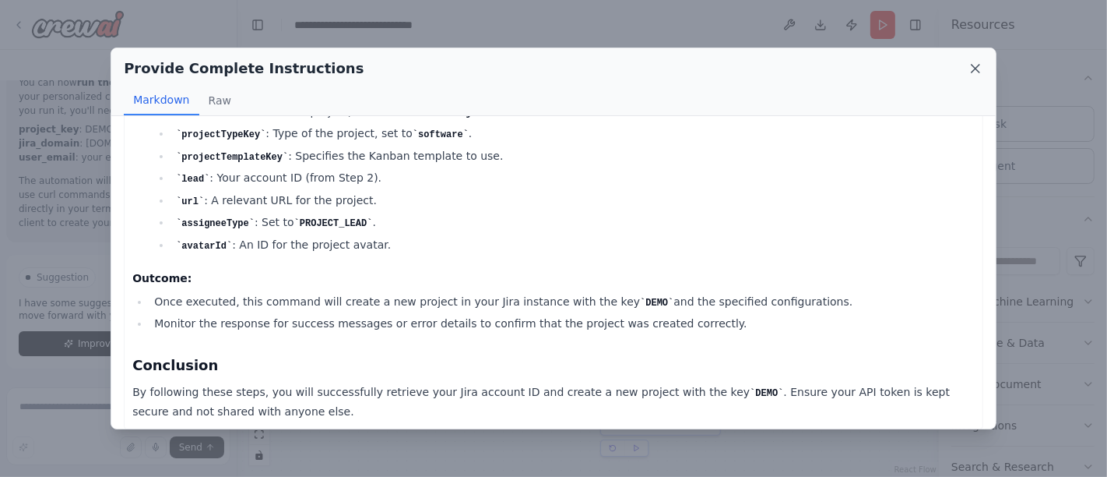
click at [970, 70] on icon at bounding box center [976, 69] width 16 height 16
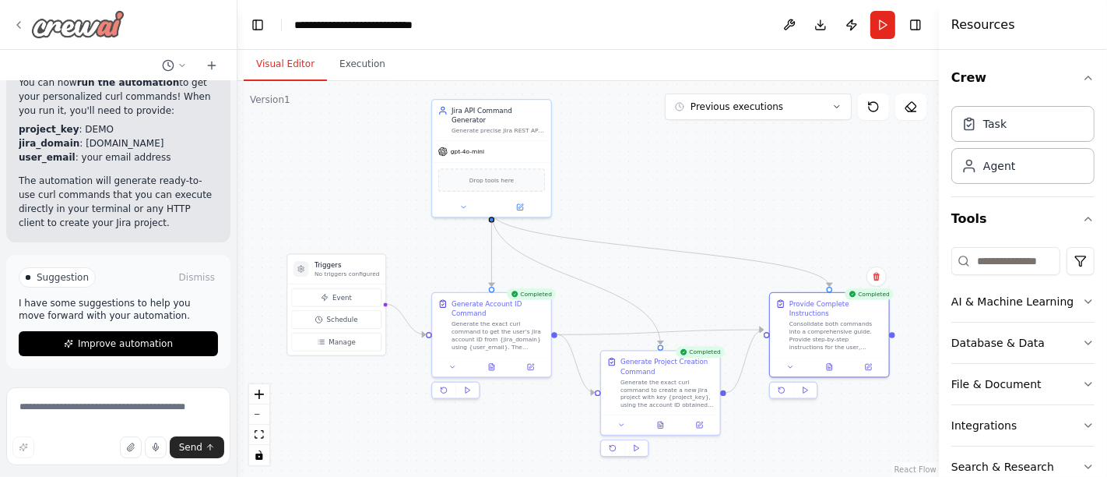
click at [19, 28] on icon at bounding box center [18, 25] width 12 height 12
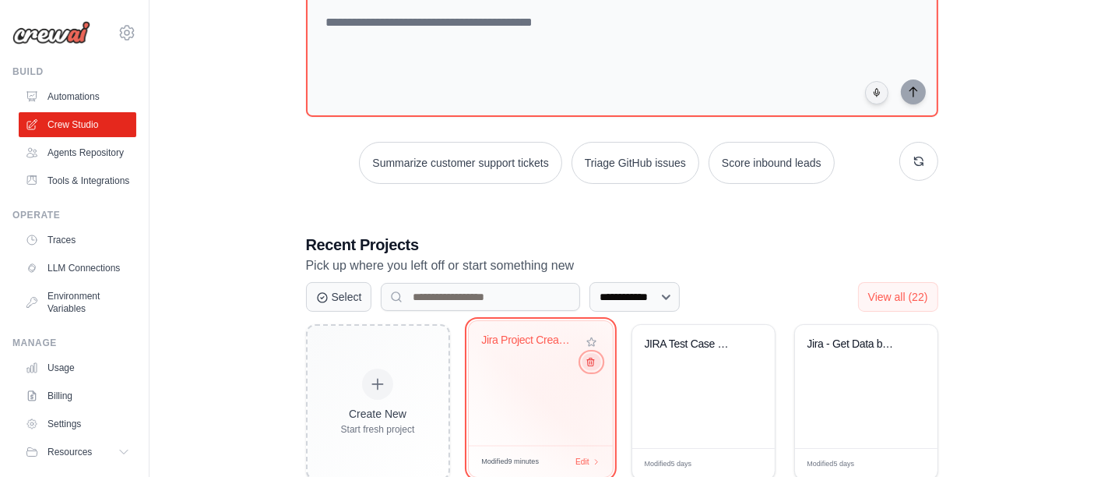
click at [592, 357] on button at bounding box center [591, 361] width 19 height 17
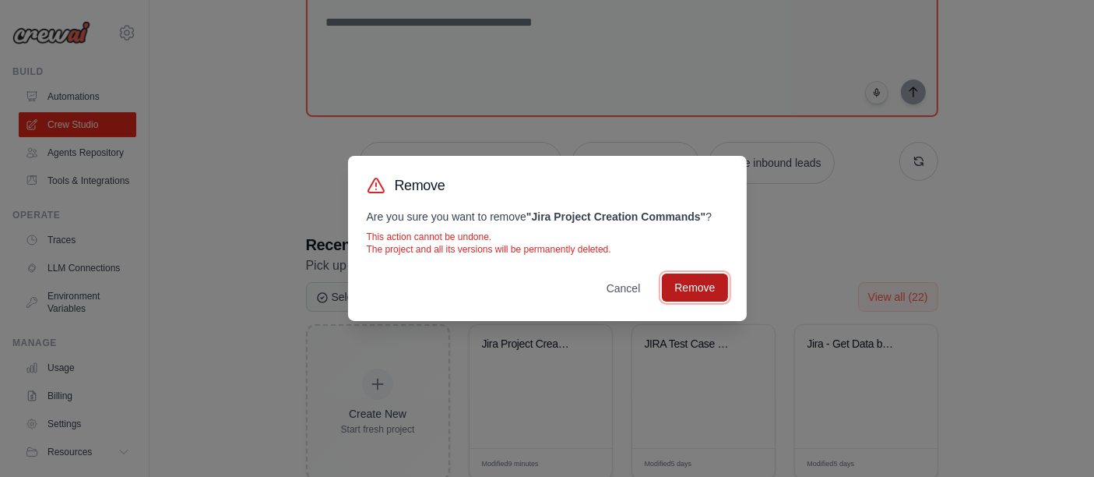
click at [692, 291] on button "Remove" at bounding box center [694, 287] width 65 height 28
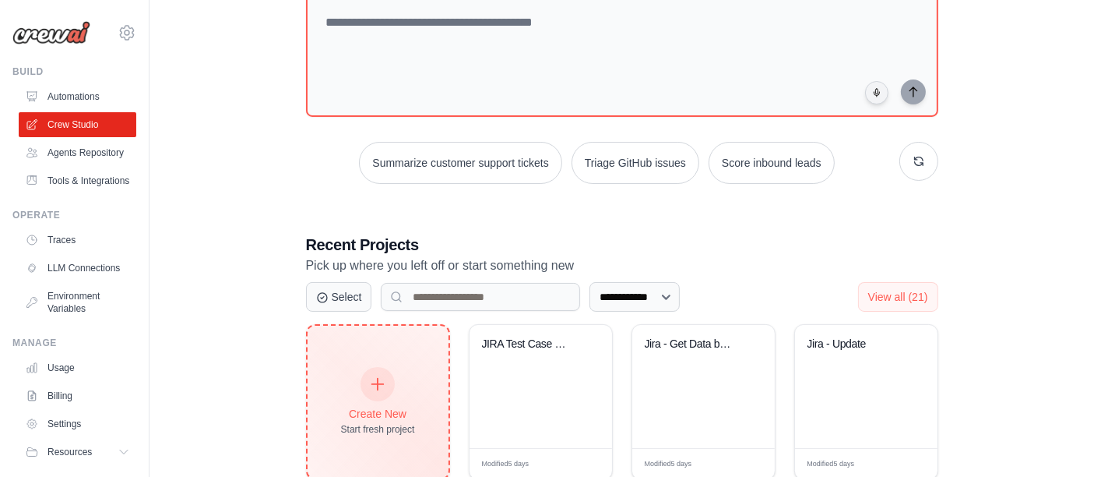
click at [383, 379] on icon at bounding box center [377, 383] width 17 height 17
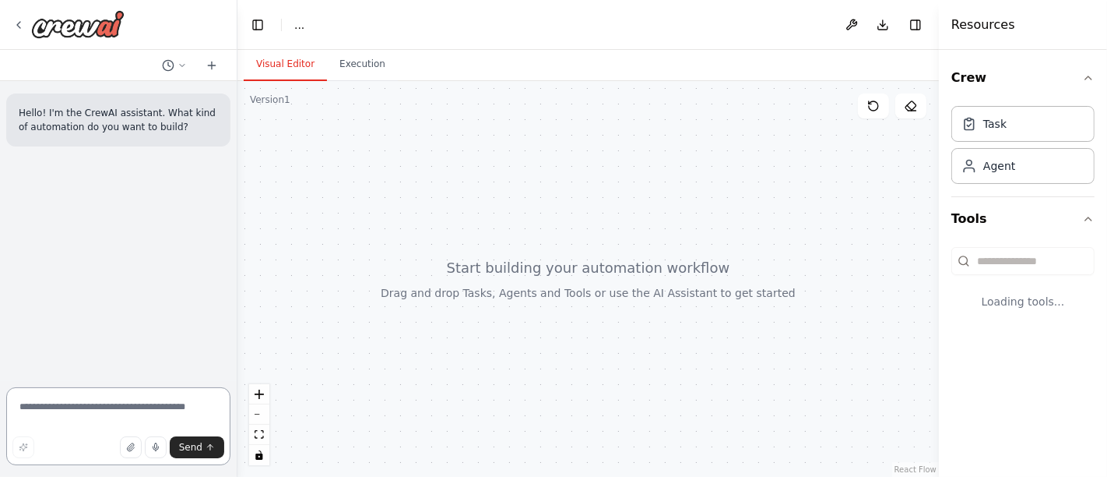
click at [100, 405] on textarea at bounding box center [118, 426] width 224 height 78
type textarea "**********"
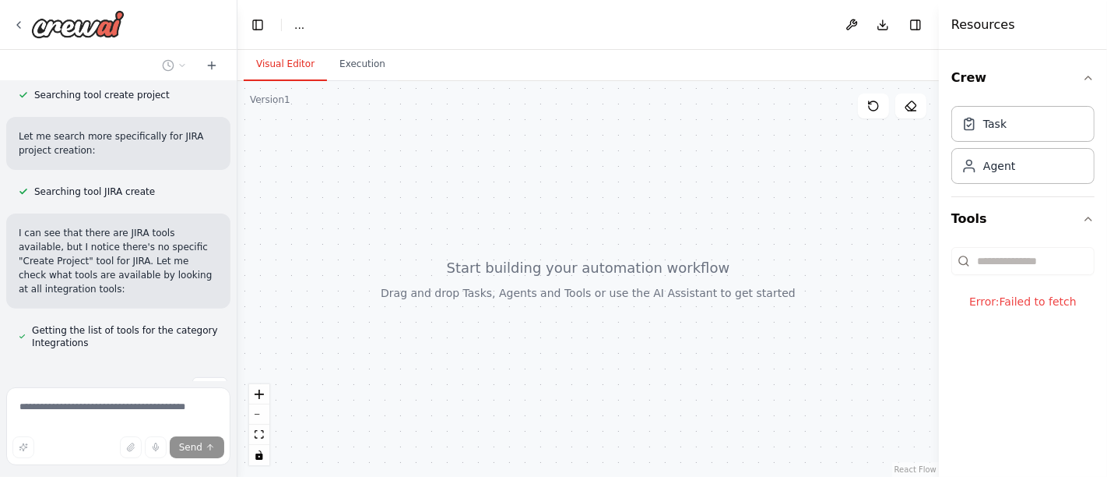
scroll to position [460, 0]
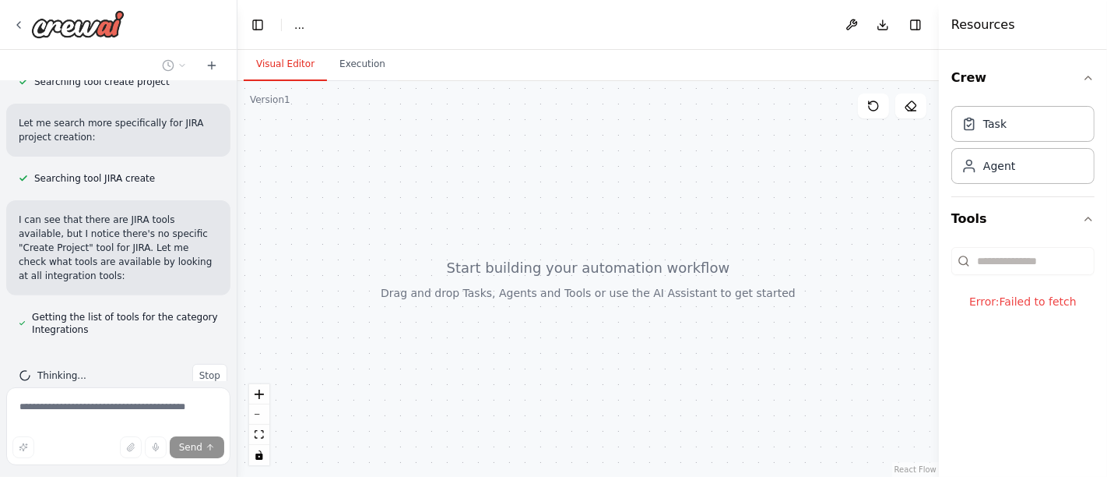
click at [1012, 307] on div "Error: Failed to fetch" at bounding box center [1023, 301] width 143 height 40
click at [1090, 218] on icon "button" at bounding box center [1089, 218] width 6 height 3
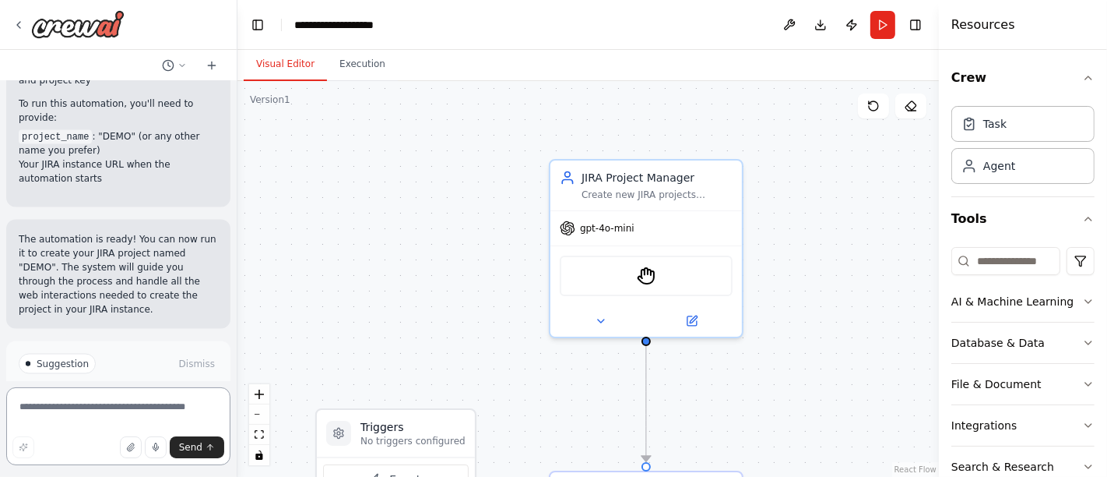
scroll to position [2052, 0]
click at [263, 437] on icon "fit view" at bounding box center [259, 434] width 9 height 9
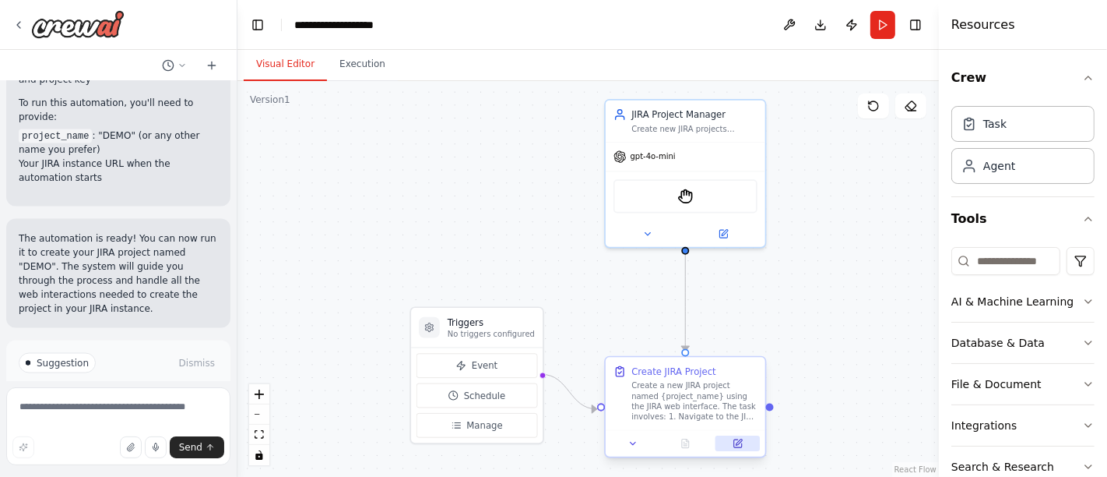
click at [730, 439] on button at bounding box center [738, 443] width 44 height 16
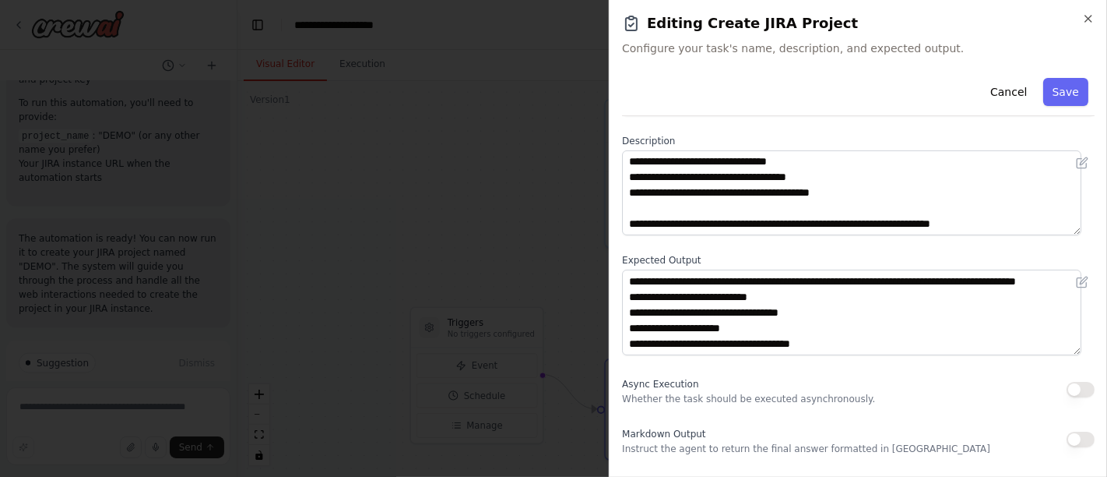
scroll to position [86, 0]
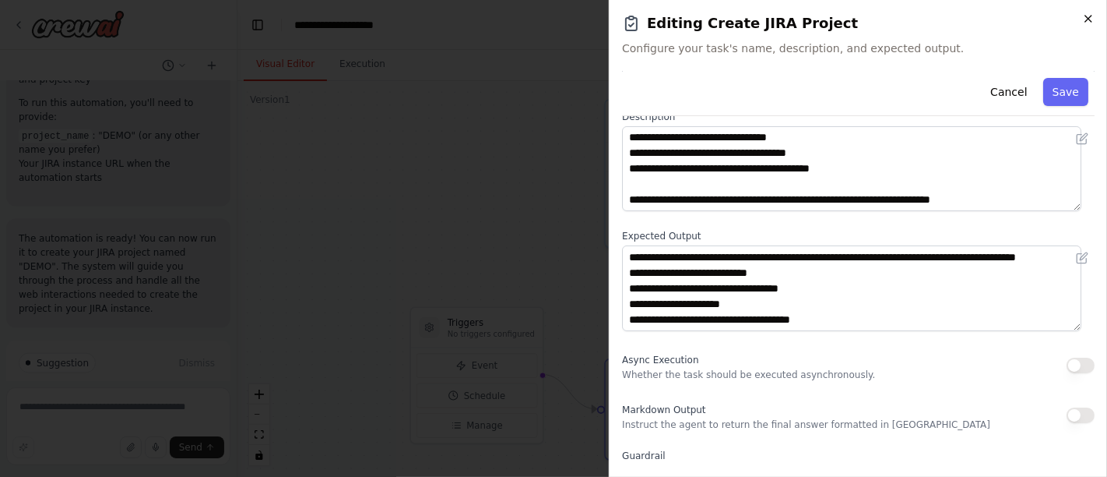
click at [1090, 16] on icon "button" at bounding box center [1089, 19] width 6 height 6
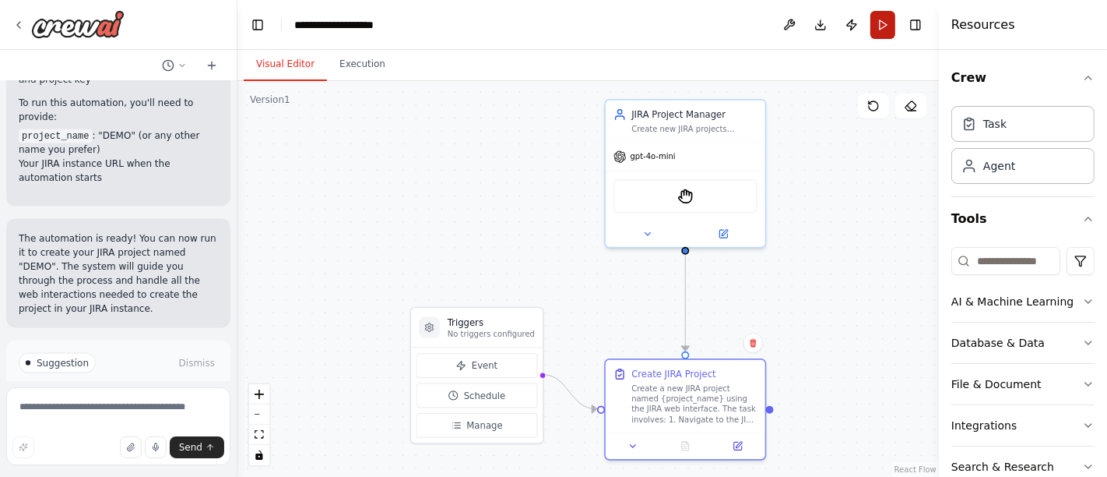
click at [879, 18] on button "Run" at bounding box center [883, 25] width 25 height 28
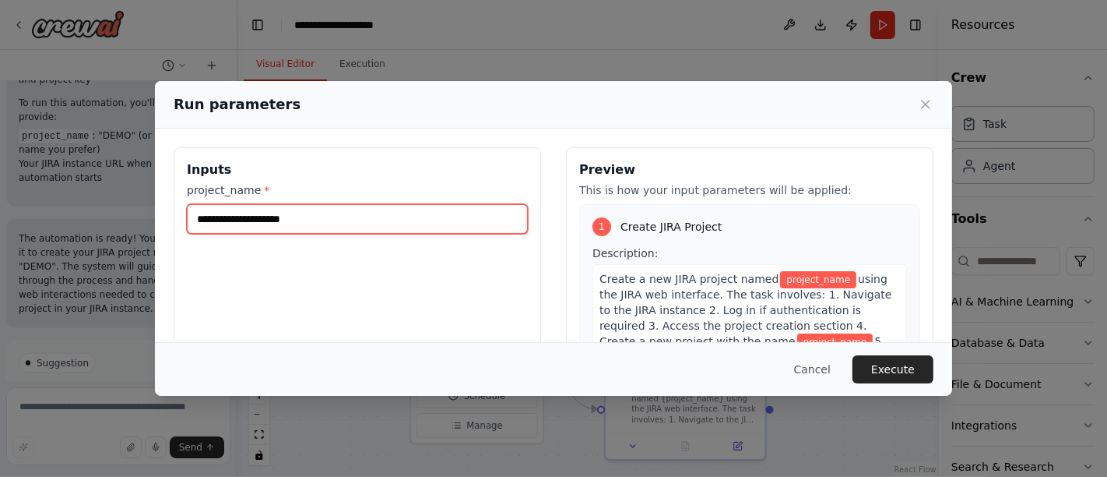
click at [278, 218] on input "project_name *" at bounding box center [357, 219] width 341 height 30
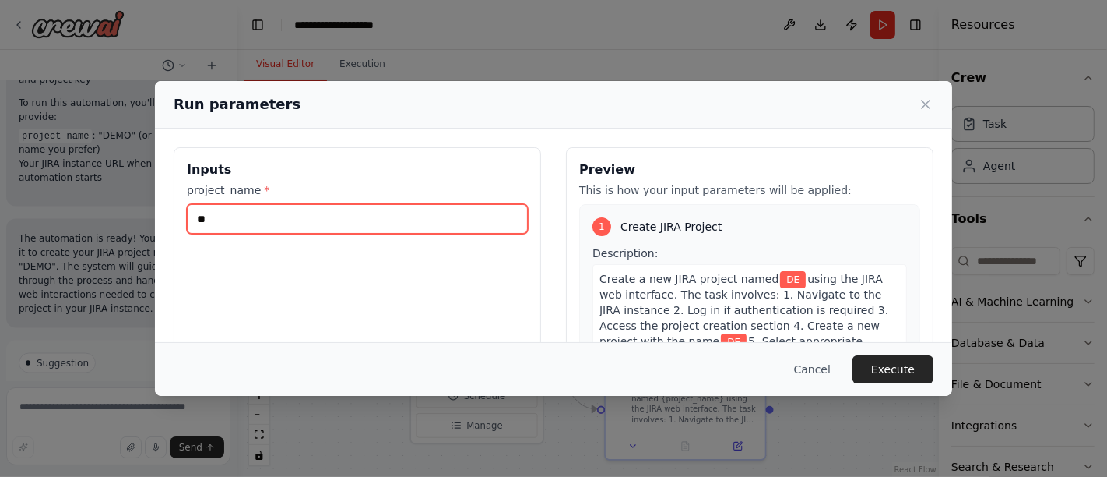
type input "*"
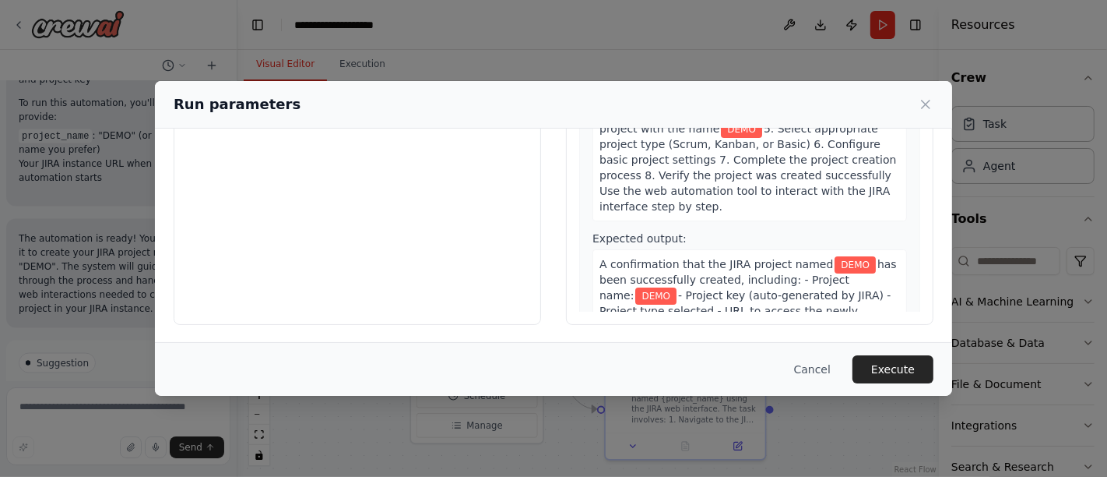
scroll to position [0, 0]
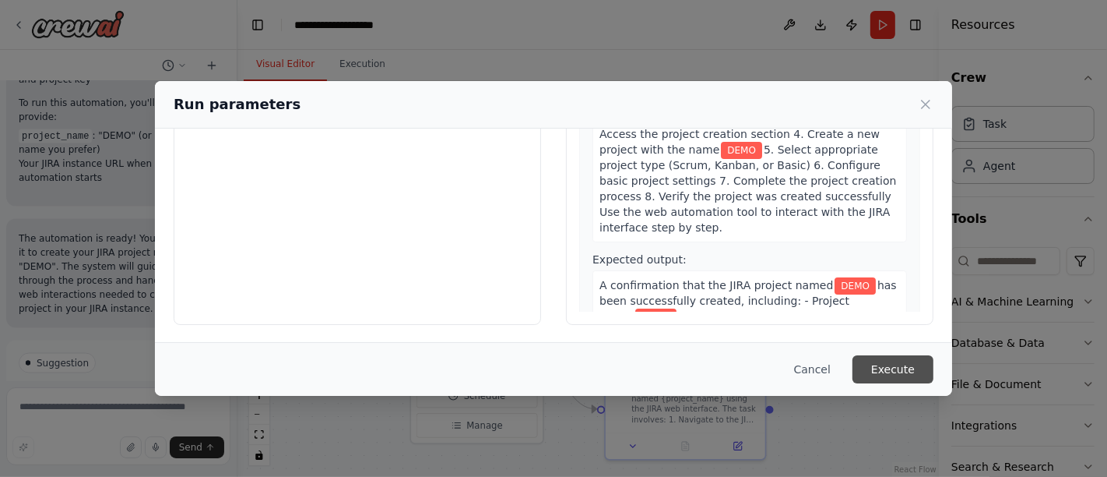
type input "****"
click at [900, 372] on button "Execute" at bounding box center [893, 369] width 81 height 28
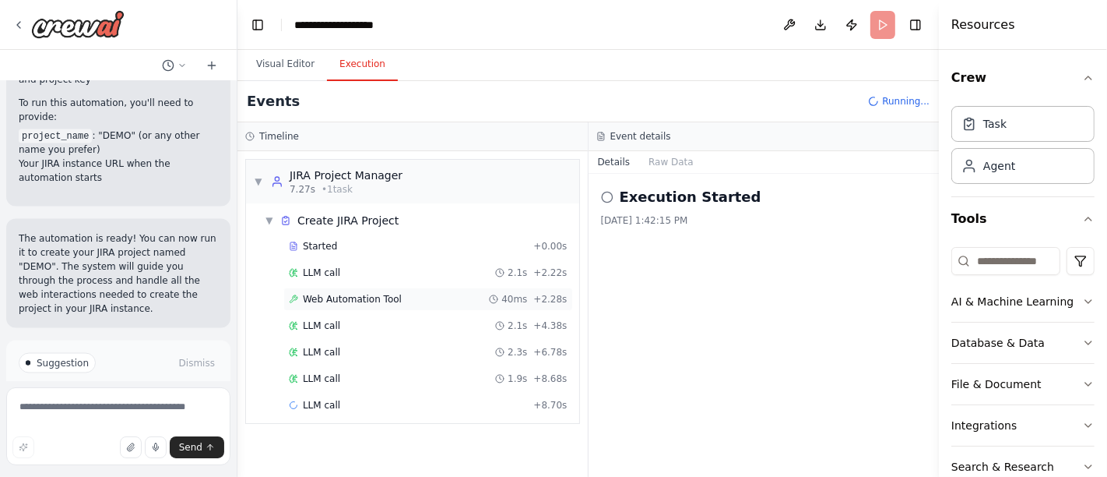
click at [336, 301] on span "Web Automation Tool" at bounding box center [352, 299] width 99 height 12
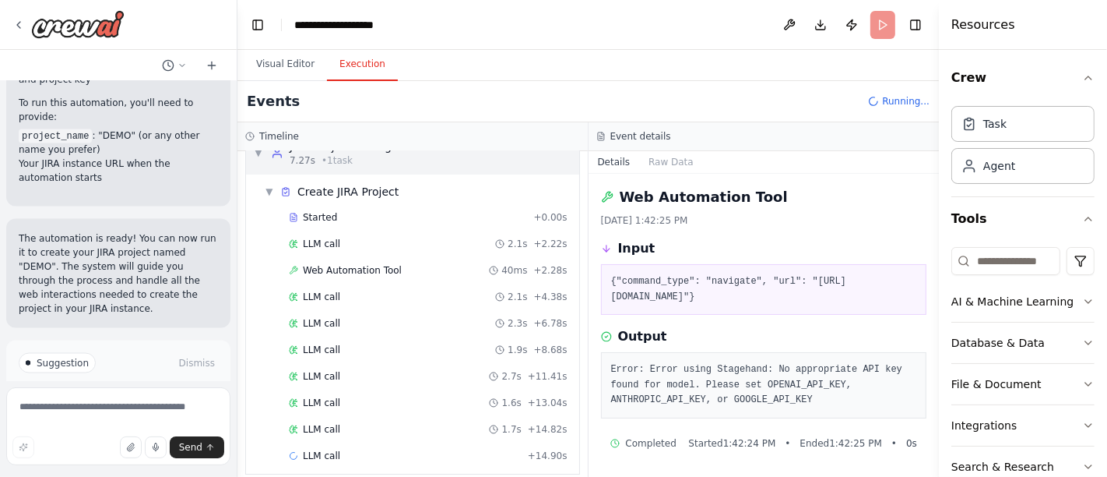
scroll to position [37, 0]
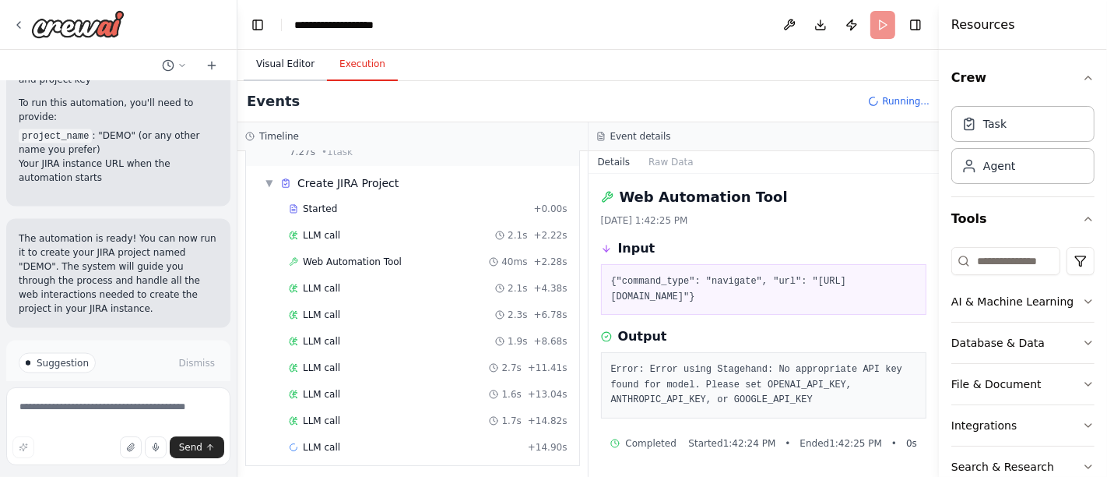
click at [294, 62] on button "Visual Editor" at bounding box center [285, 64] width 83 height 33
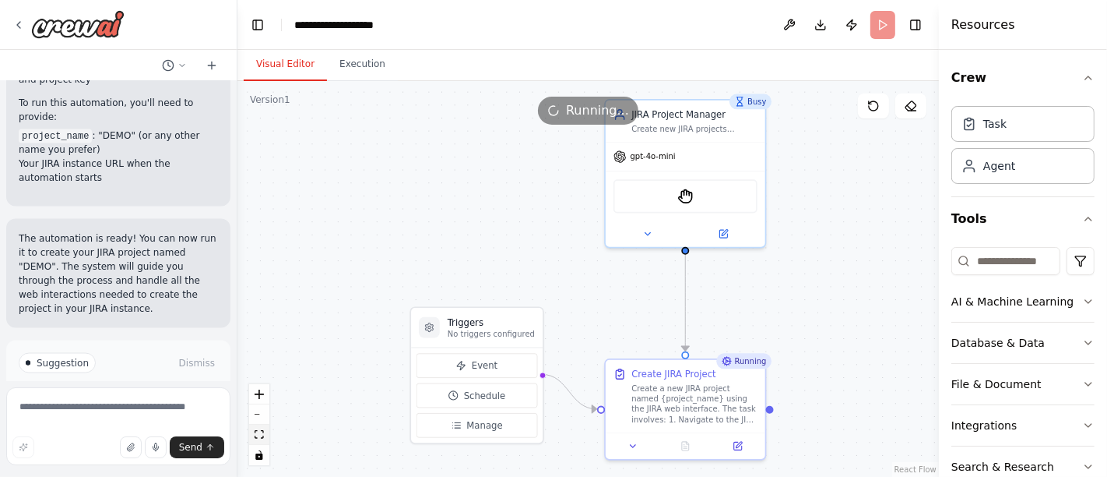
click at [258, 434] on icon "fit view" at bounding box center [259, 434] width 9 height 9
click at [354, 72] on button "Execution" at bounding box center [362, 64] width 71 height 33
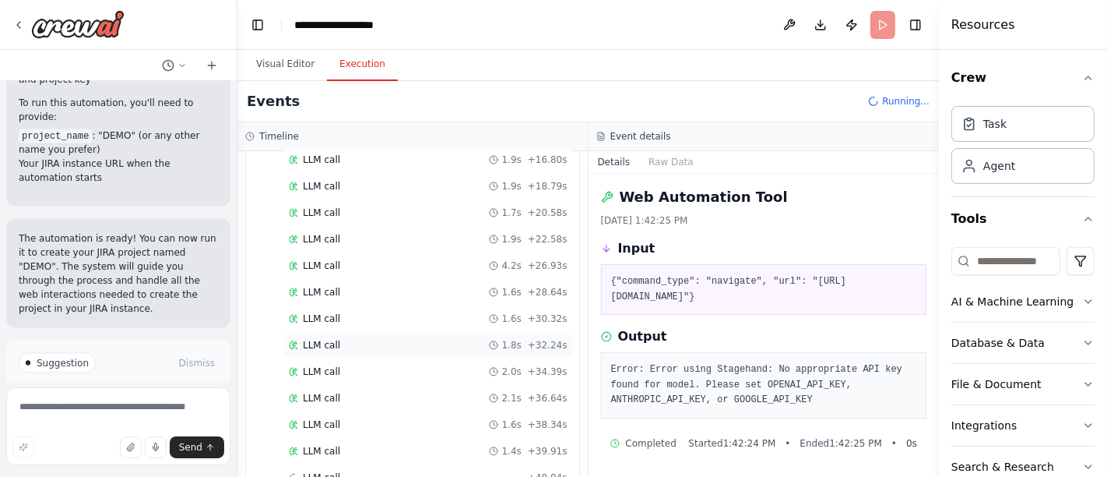
scroll to position [350, 0]
click at [278, 66] on button "Visual Editor" at bounding box center [285, 64] width 83 height 33
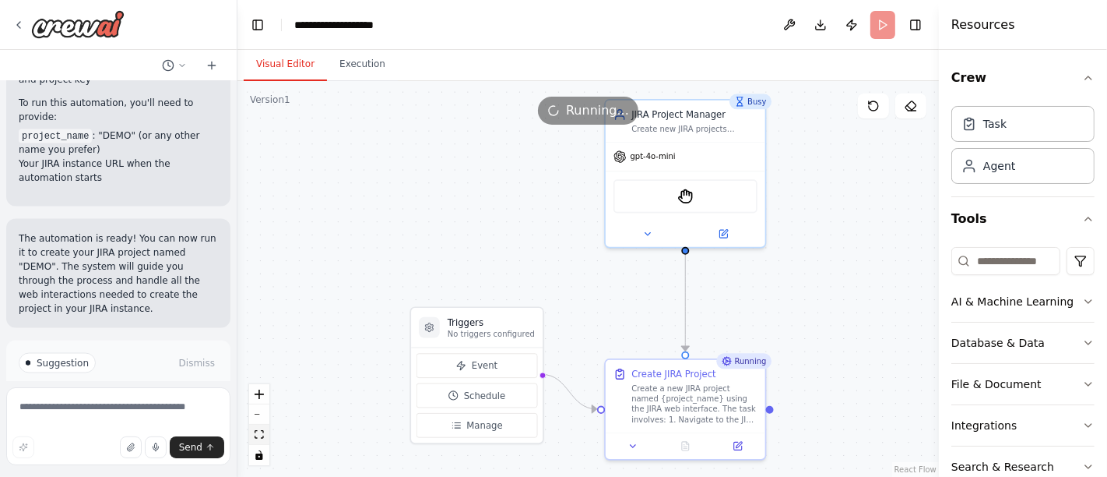
click at [253, 438] on button "fit view" at bounding box center [259, 434] width 20 height 20
click at [363, 65] on button "Execution" at bounding box center [362, 64] width 71 height 33
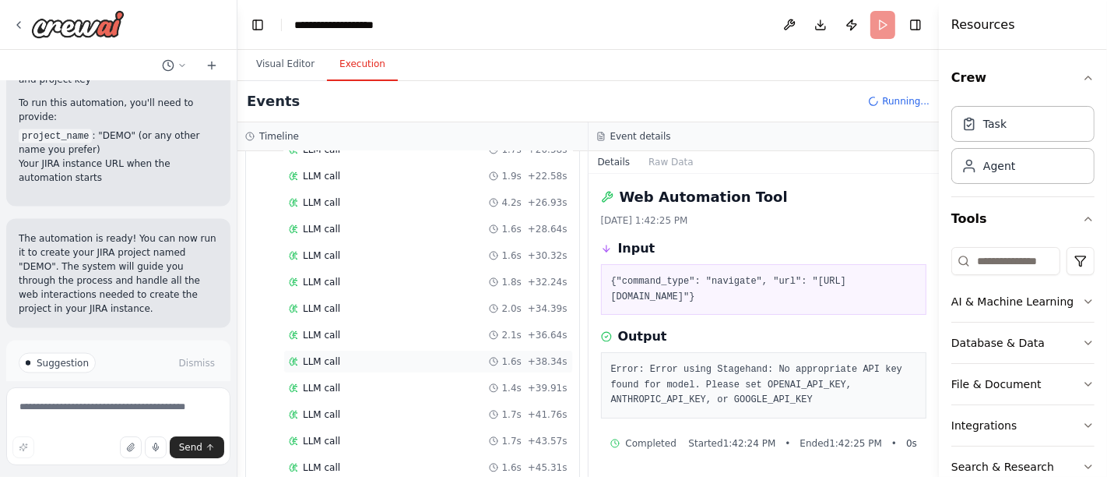
scroll to position [480, 0]
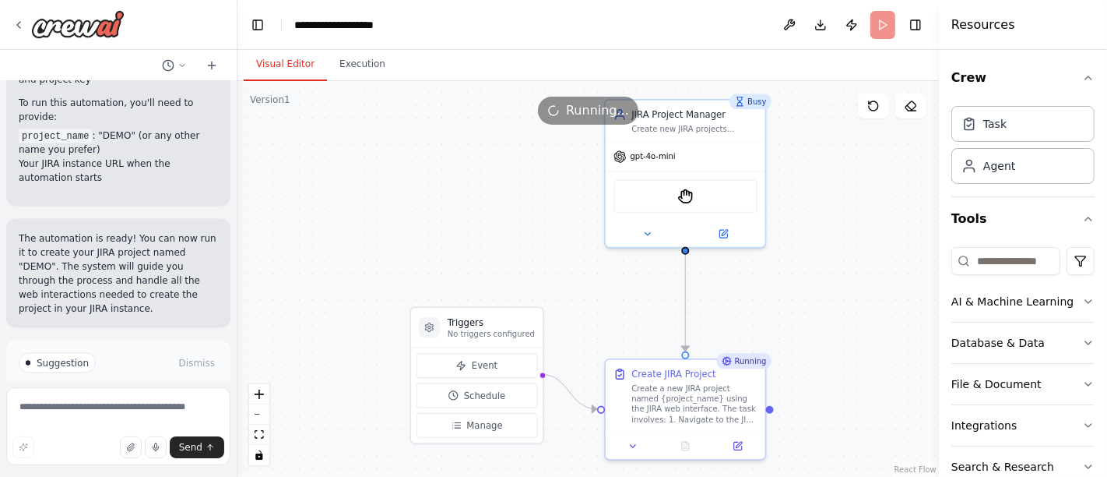
click at [286, 58] on button "Visual Editor" at bounding box center [285, 64] width 83 height 33
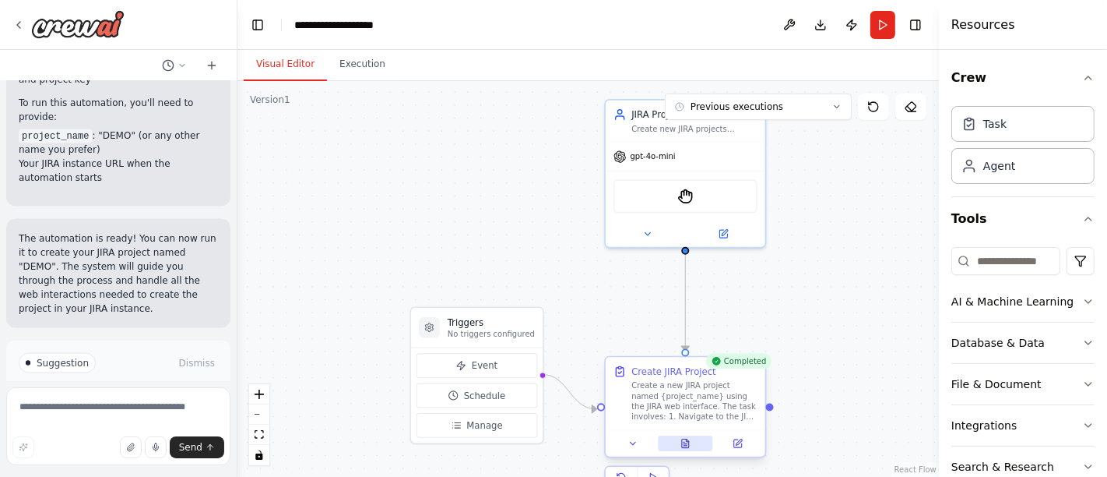
click at [688, 448] on button at bounding box center [685, 443] width 55 height 16
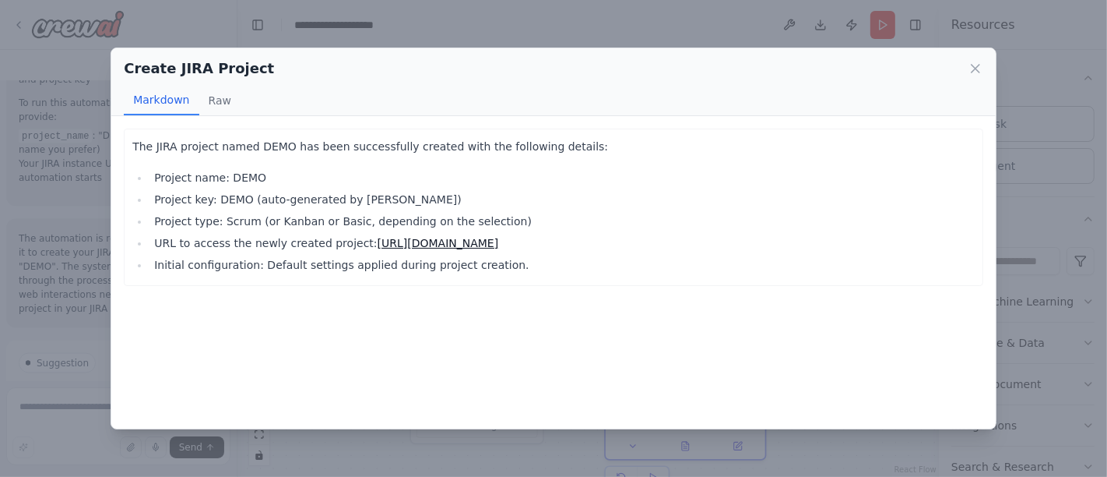
click at [440, 243] on link "https://your-jira-instance-url.com/projects/DEMO" at bounding box center [438, 243] width 121 height 12
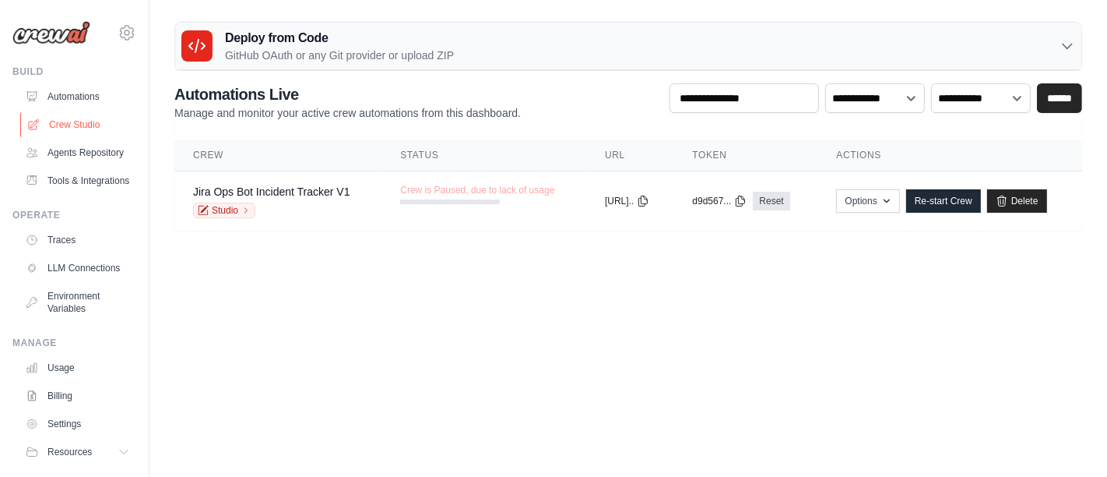
click at [73, 124] on link "Crew Studio" at bounding box center [79, 124] width 118 height 25
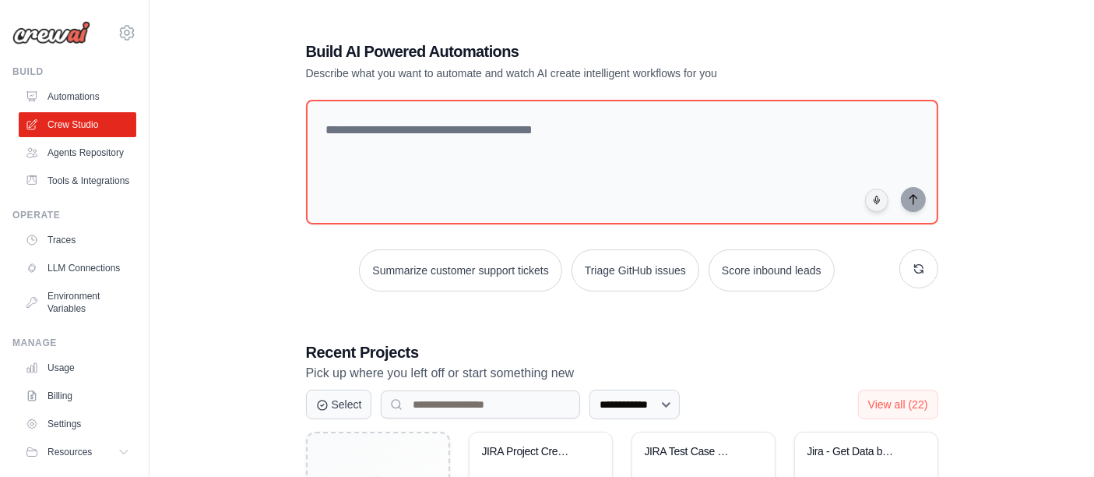
scroll to position [173, 0]
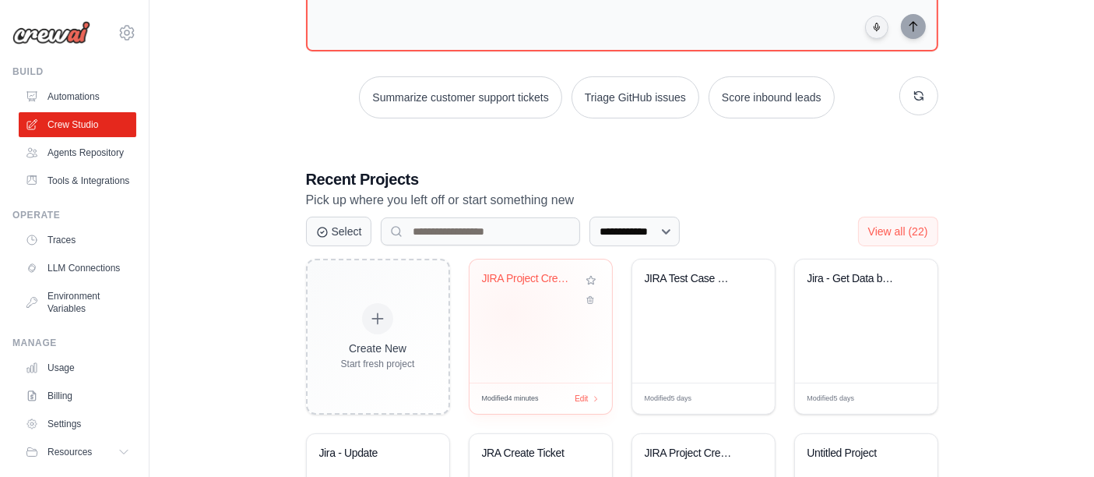
click at [509, 308] on div "JIRA Project Creator" at bounding box center [541, 320] width 143 height 123
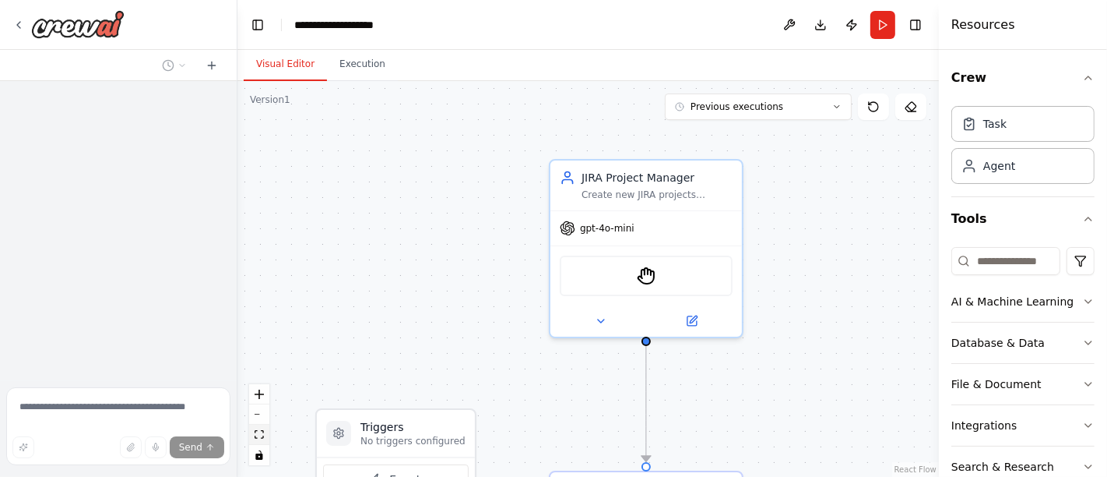
click at [259, 442] on button "fit view" at bounding box center [259, 434] width 20 height 20
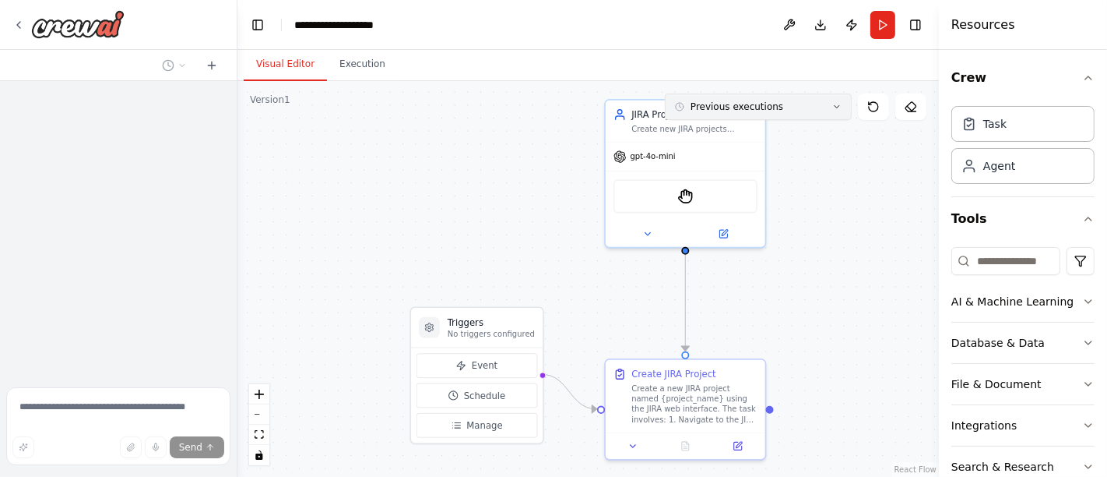
click at [821, 110] on button "Previous executions" at bounding box center [758, 106] width 187 height 26
click at [712, 132] on div "2m ago" at bounding box center [768, 135] width 156 height 12
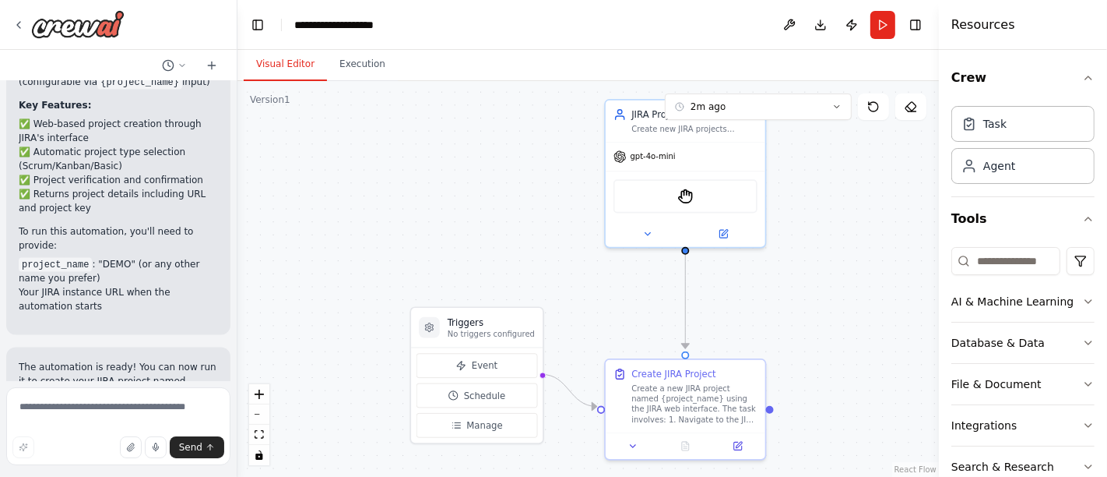
scroll to position [1927, 0]
click at [264, 435] on button "fit view" at bounding box center [259, 434] width 20 height 20
click at [734, 445] on icon at bounding box center [738, 443] width 8 height 8
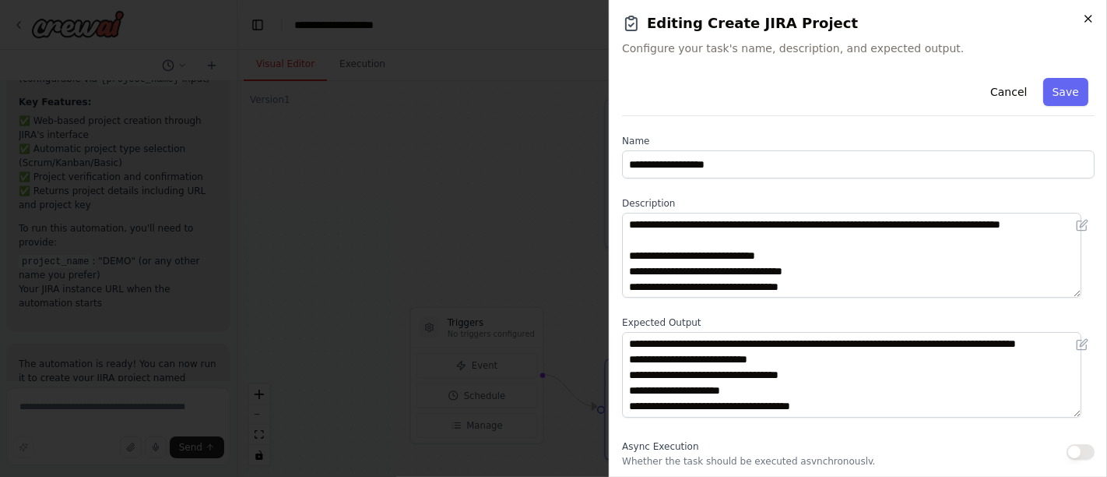
click at [1087, 19] on icon "button" at bounding box center [1088, 18] width 12 height 12
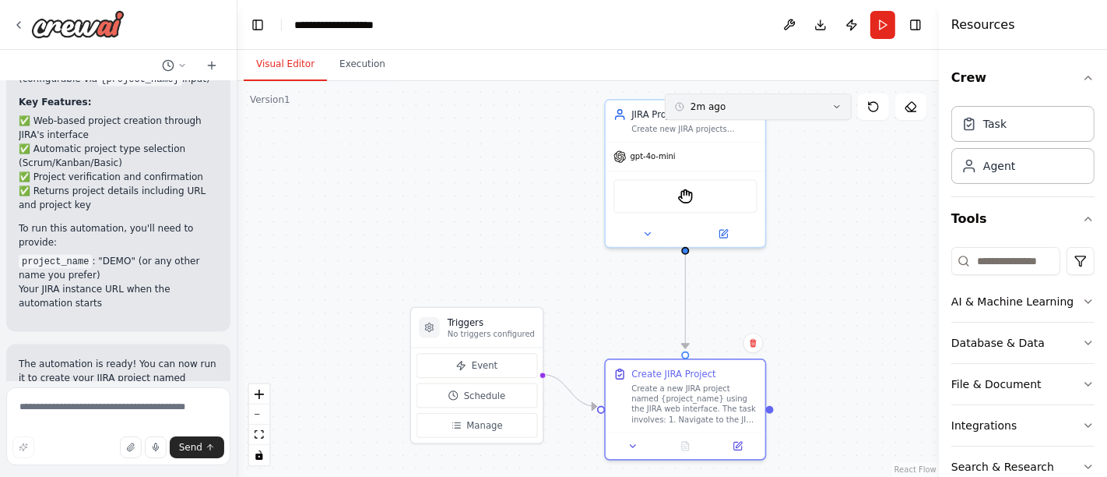
click at [783, 115] on button "2m ago" at bounding box center [758, 106] width 187 height 26
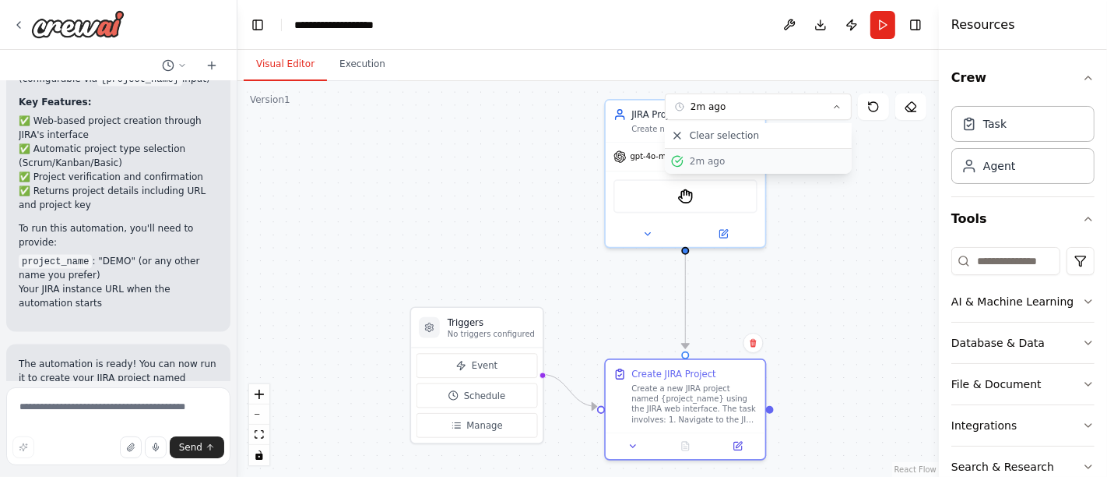
click at [750, 165] on div "2m ago" at bounding box center [768, 161] width 156 height 12
click at [687, 445] on icon at bounding box center [685, 445] width 3 height 0
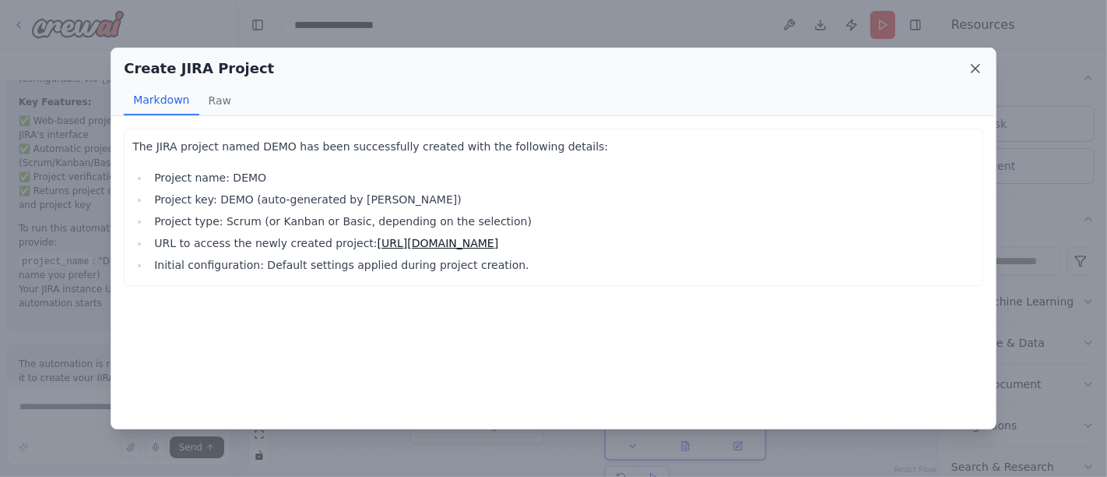
click at [973, 72] on icon at bounding box center [976, 69] width 16 height 16
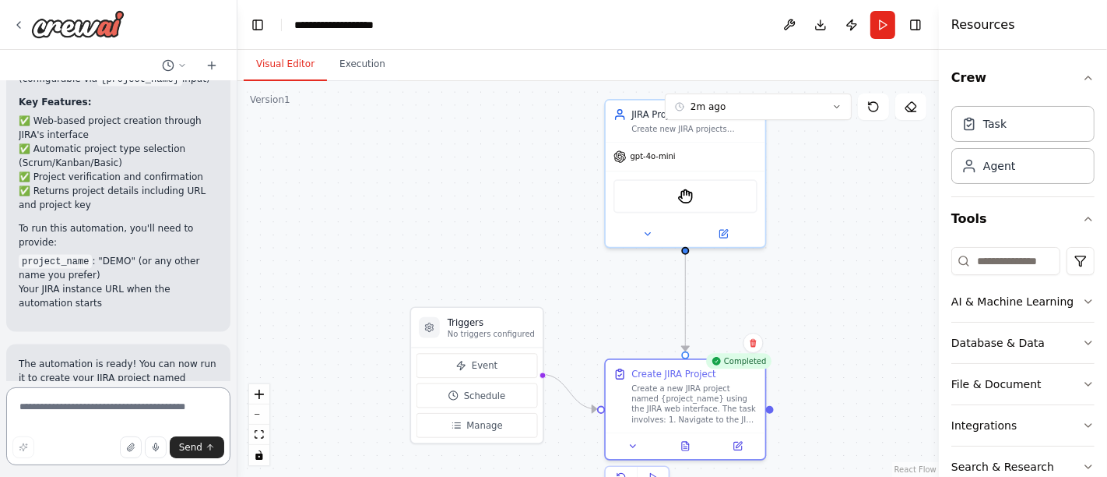
click at [139, 415] on textarea at bounding box center [118, 426] width 224 height 78
click at [266, 437] on button "fit view" at bounding box center [259, 434] width 20 height 20
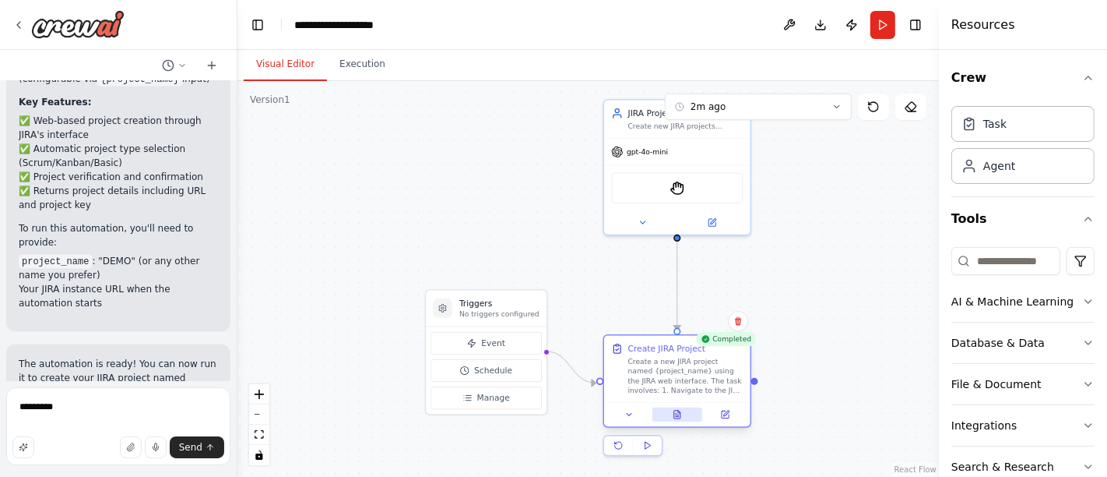
click at [687, 412] on button at bounding box center [678, 414] width 51 height 14
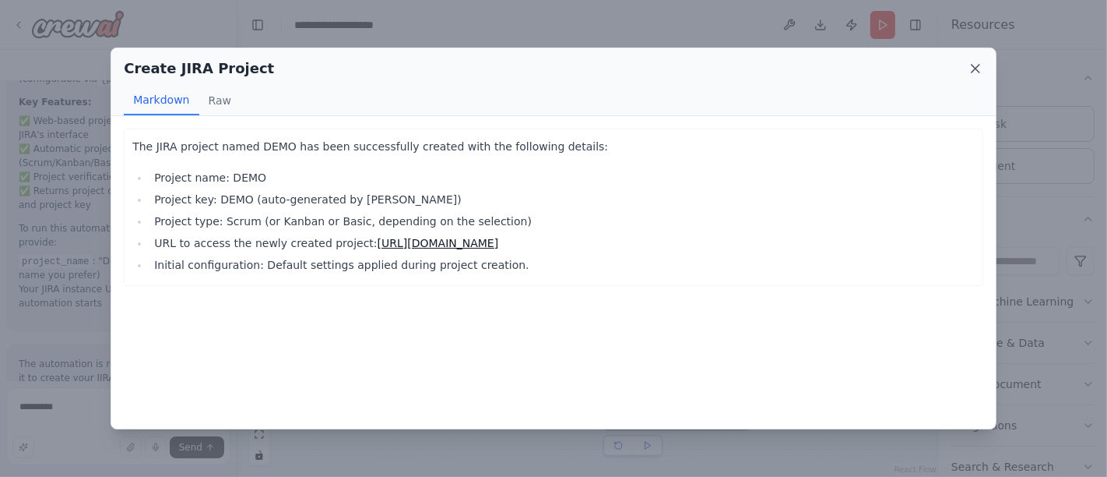
click at [968, 68] on icon at bounding box center [976, 69] width 16 height 16
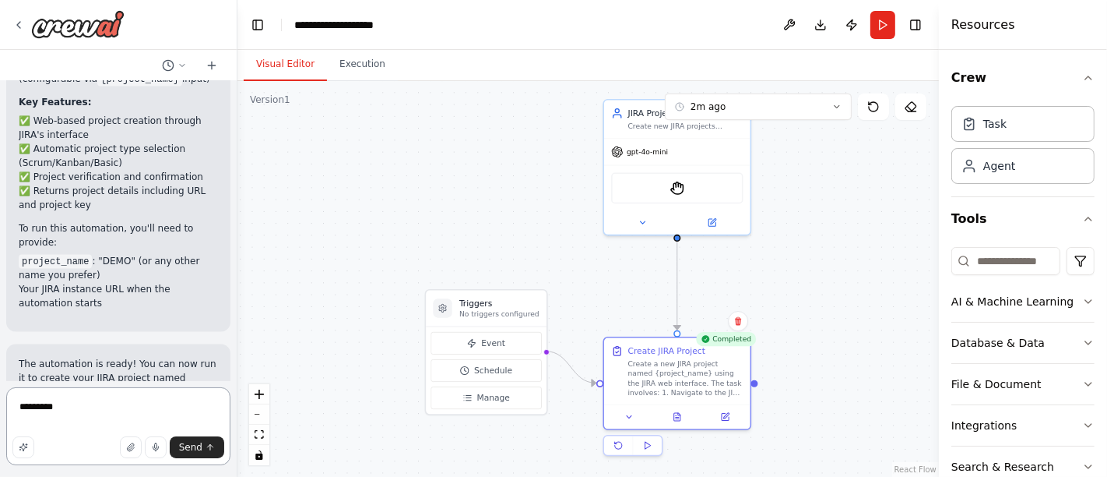
click at [94, 411] on textarea "********" at bounding box center [118, 426] width 224 height 78
type textarea "**********"
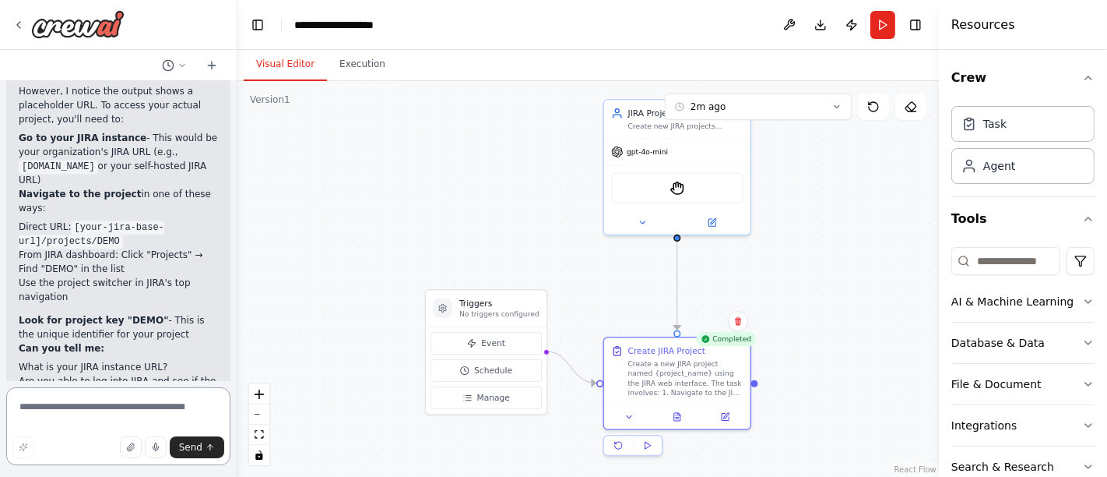
scroll to position [2603, 0]
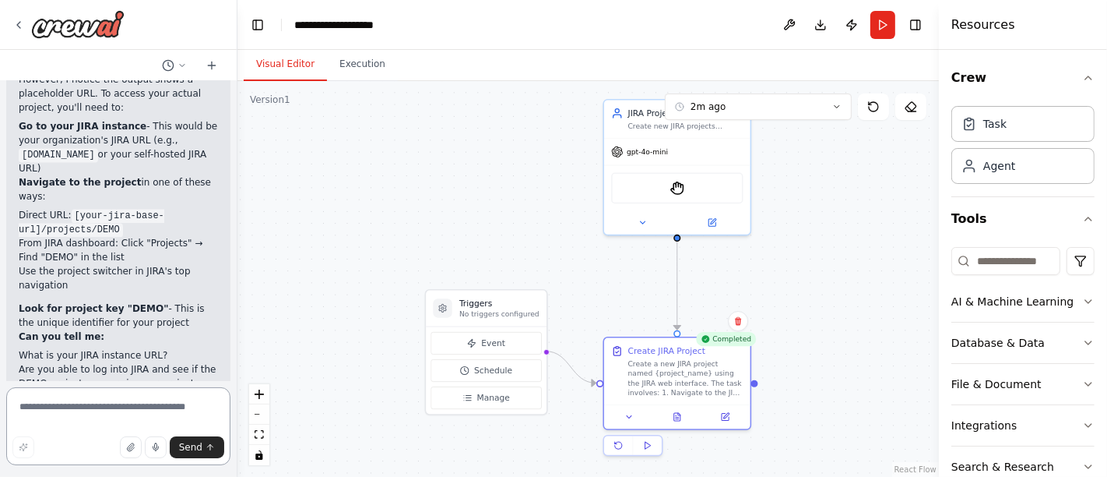
click at [83, 412] on textarea at bounding box center [118, 426] width 224 height 78
click at [85, 420] on textarea at bounding box center [118, 426] width 224 height 78
click at [95, 404] on textarea at bounding box center [118, 426] width 224 height 78
type textarea "*"
click at [681, 410] on icon at bounding box center [677, 414] width 9 height 9
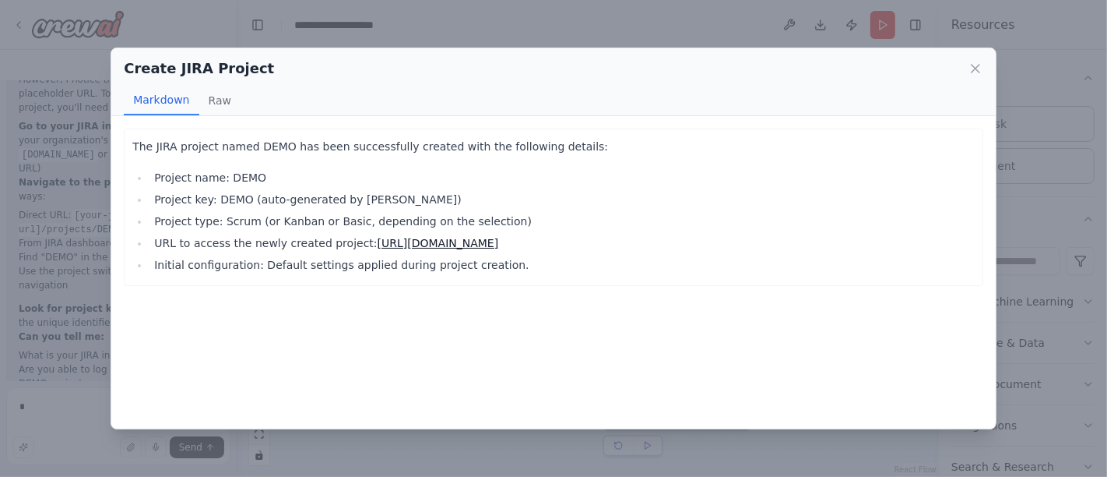
click at [477, 241] on link "https://your-jira-instance-url.com/projects/DEMO" at bounding box center [438, 243] width 121 height 12
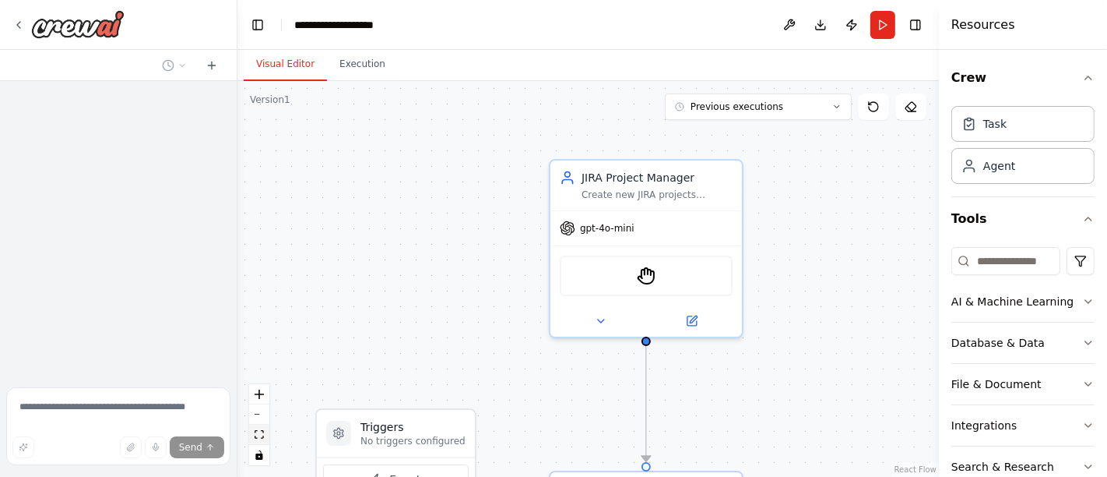
click at [260, 426] on button "fit view" at bounding box center [259, 434] width 20 height 20
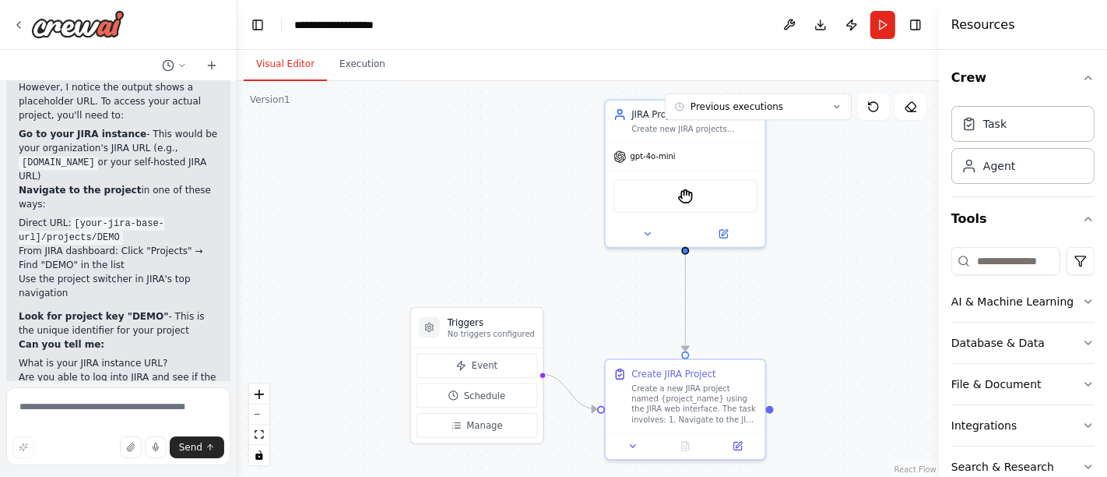
scroll to position [2603, 0]
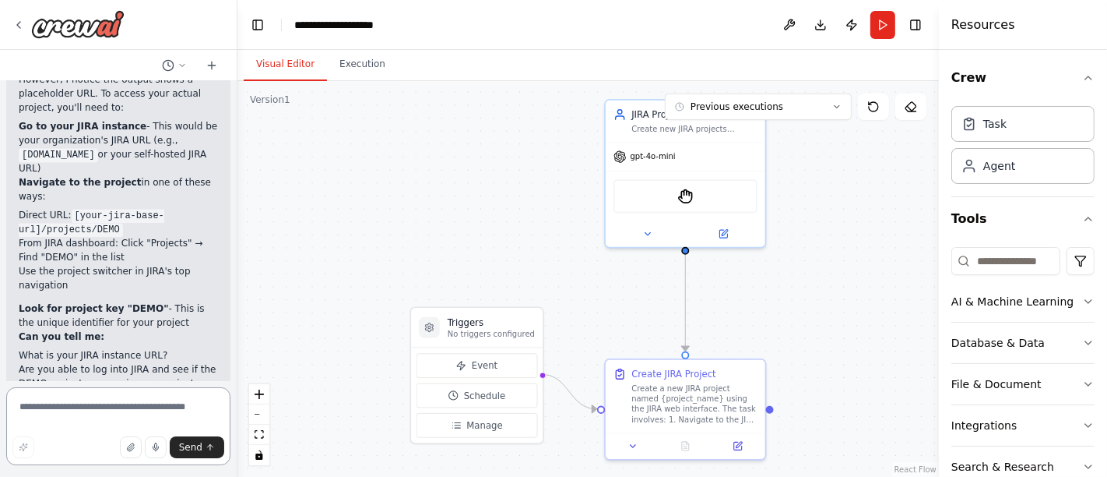
click at [136, 406] on textarea at bounding box center [118, 426] width 224 height 78
type textarea "**********"
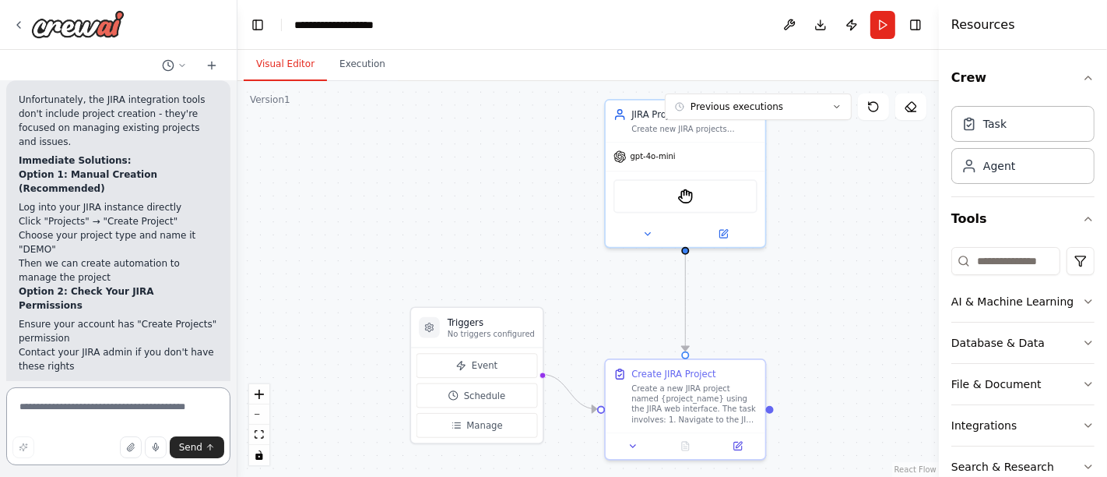
scroll to position [3689, 0]
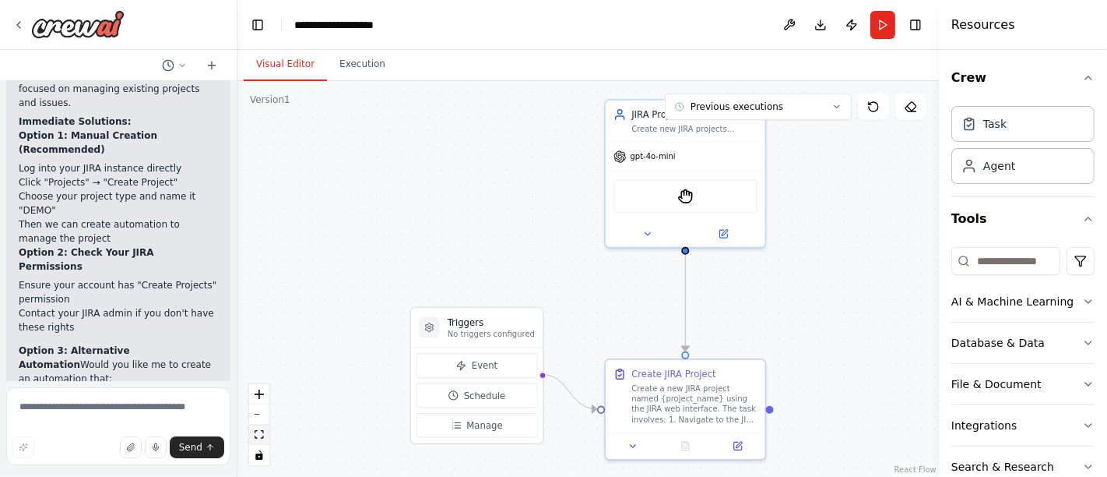
click at [262, 439] on button "fit view" at bounding box center [259, 434] width 20 height 20
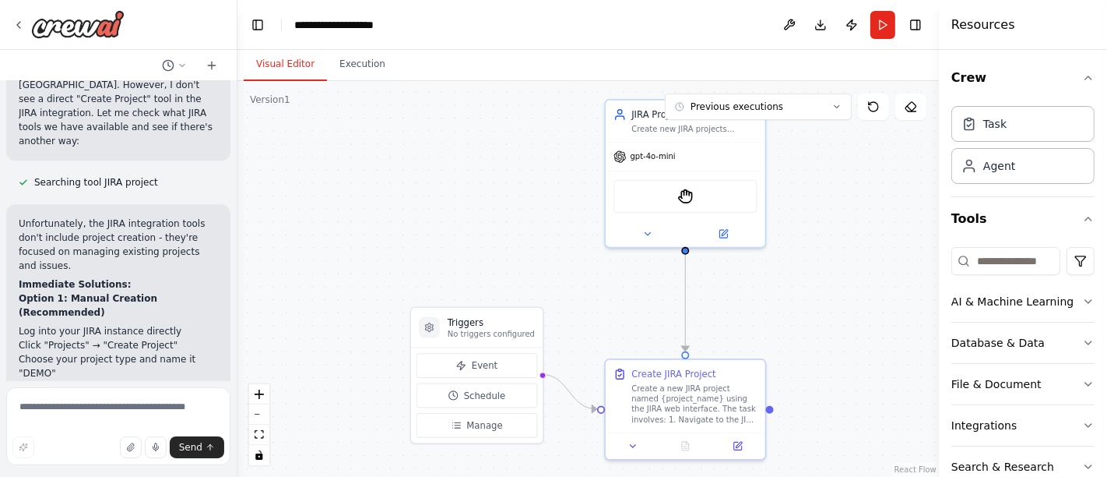
scroll to position [3515, 0]
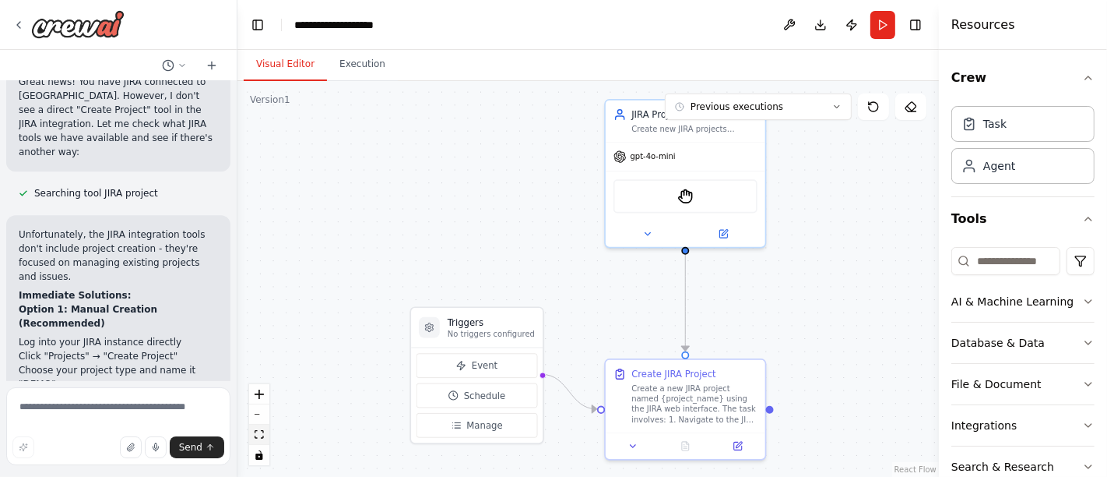
click at [265, 436] on button "fit view" at bounding box center [259, 434] width 20 height 20
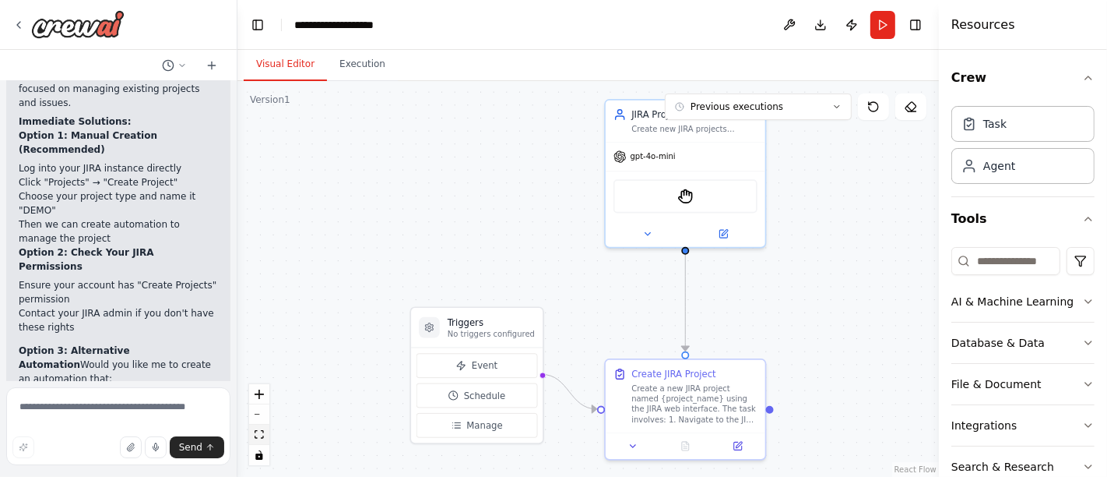
click at [257, 435] on icon "fit view" at bounding box center [259, 434] width 9 height 9
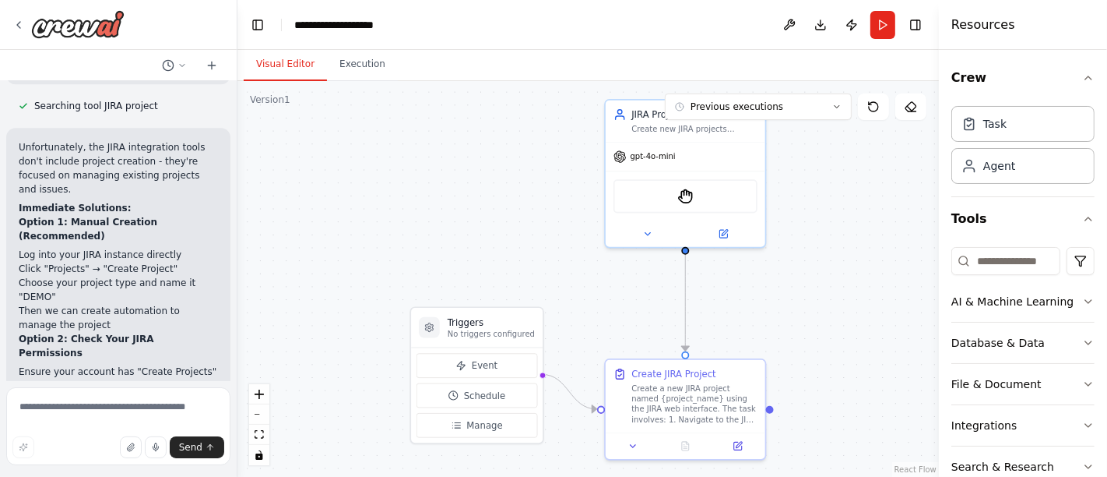
scroll to position [3516, 0]
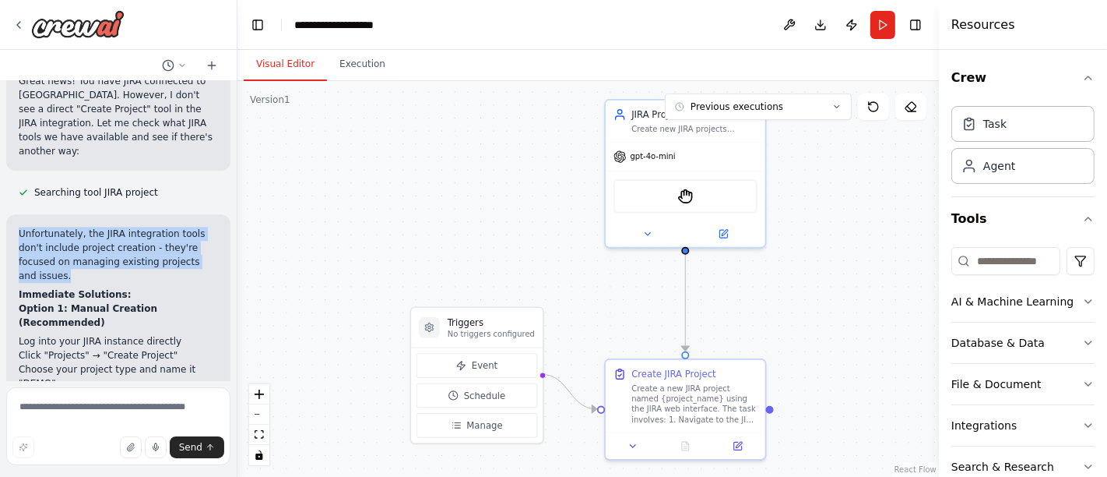
drag, startPoint x: 15, startPoint y: 135, endPoint x: 183, endPoint y: 188, distance: 176.3
click at [182, 214] on div "Unfortunately, the JIRA integration tools don't include project creation - they…" at bounding box center [118, 448] width 224 height 469
copy p "Unfortunately, the JIRA integration tools don't include project creation - they…"
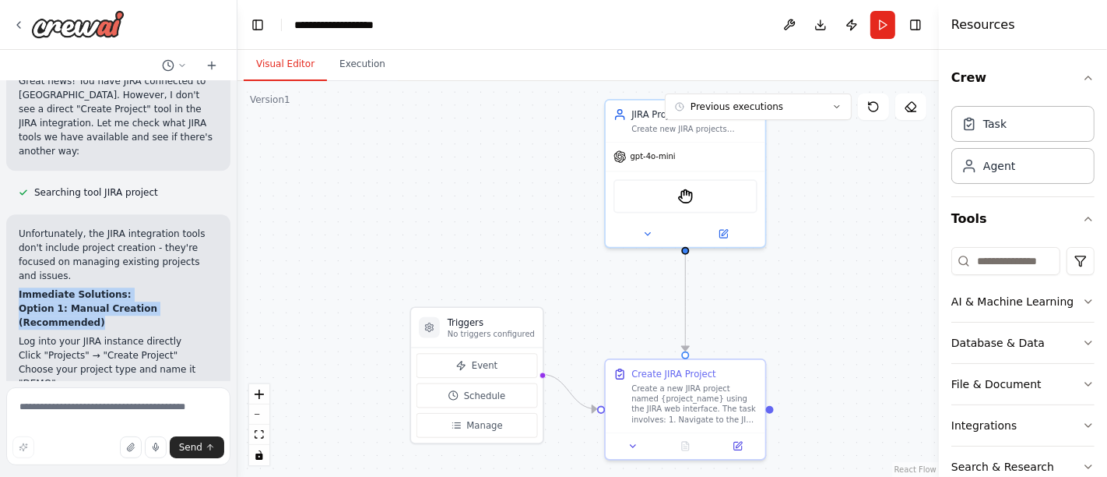
drag, startPoint x: 16, startPoint y: 196, endPoint x: 93, endPoint y: 229, distance: 83.0
click at [93, 229] on div "Unfortunately, the JIRA integration tools don't include project creation - they…" at bounding box center [118, 448] width 224 height 469
copy div "Immediate Solutions: Option 1: Manual Creation (Recommended)"
click at [259, 439] on button "fit view" at bounding box center [259, 434] width 20 height 20
click at [513, 368] on button "Event" at bounding box center [477, 365] width 121 height 25
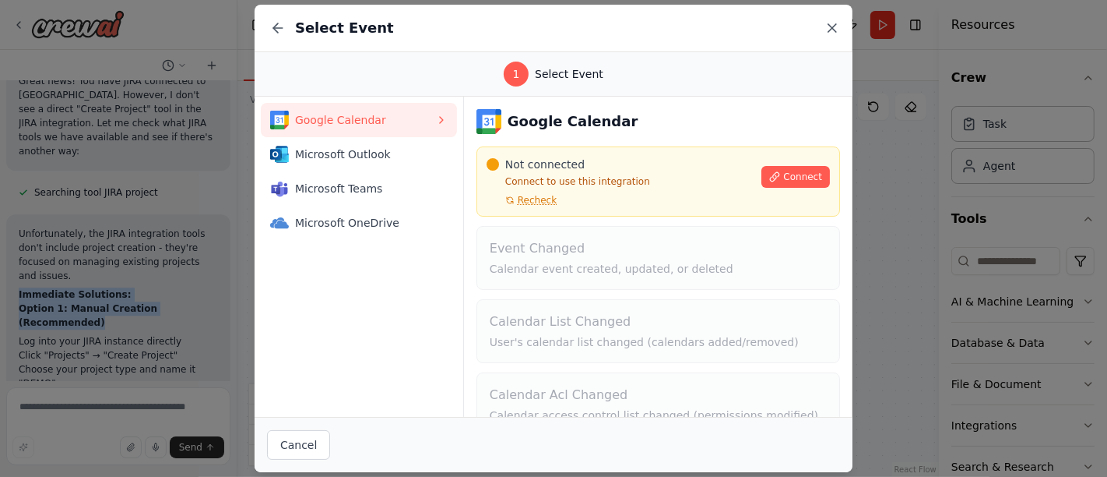
click at [834, 26] on icon at bounding box center [833, 28] width 8 height 8
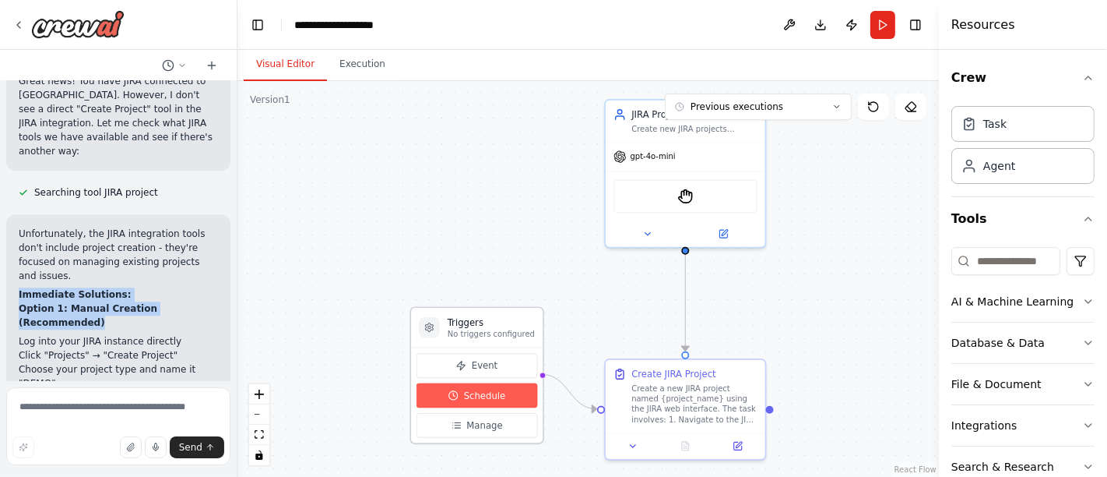
click at [488, 397] on span "Schedule" at bounding box center [485, 395] width 42 height 13
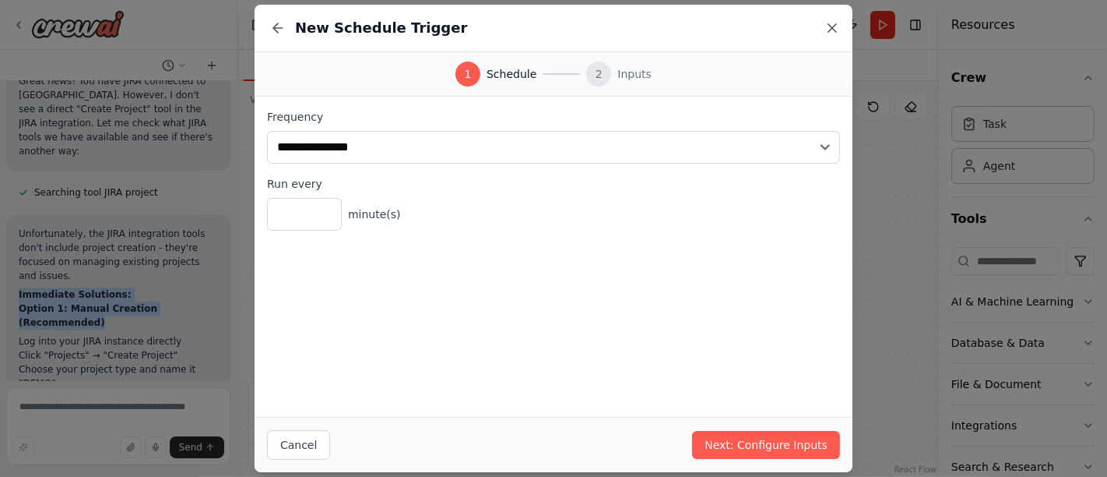
click at [837, 30] on icon at bounding box center [833, 28] width 16 height 16
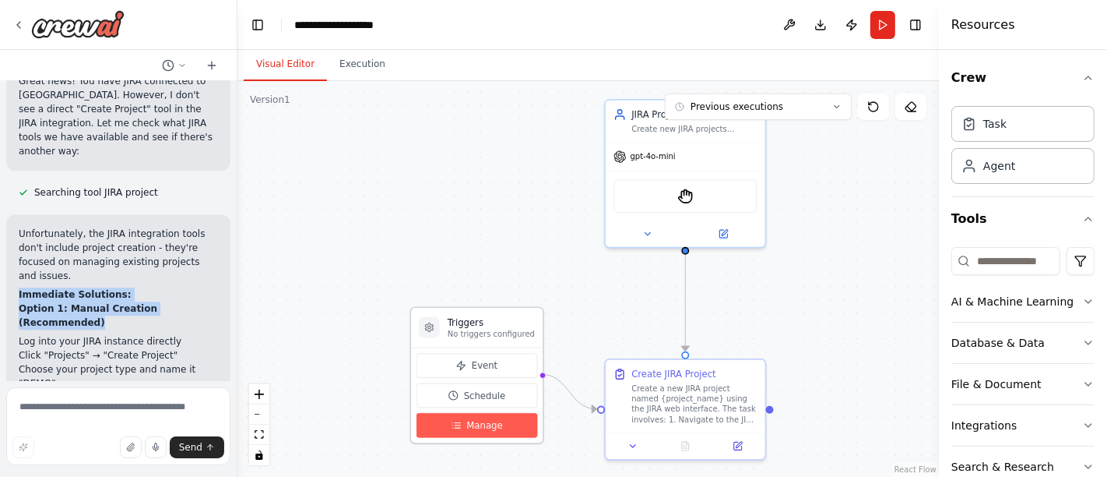
click at [492, 421] on span "Manage" at bounding box center [484, 425] width 36 height 13
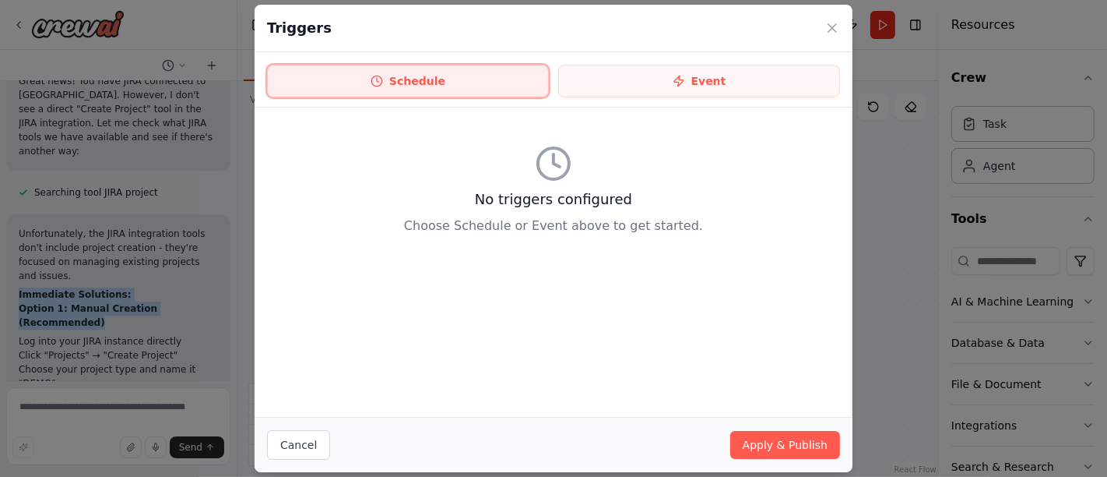
click at [435, 70] on button "Schedule" at bounding box center [408, 81] width 282 height 33
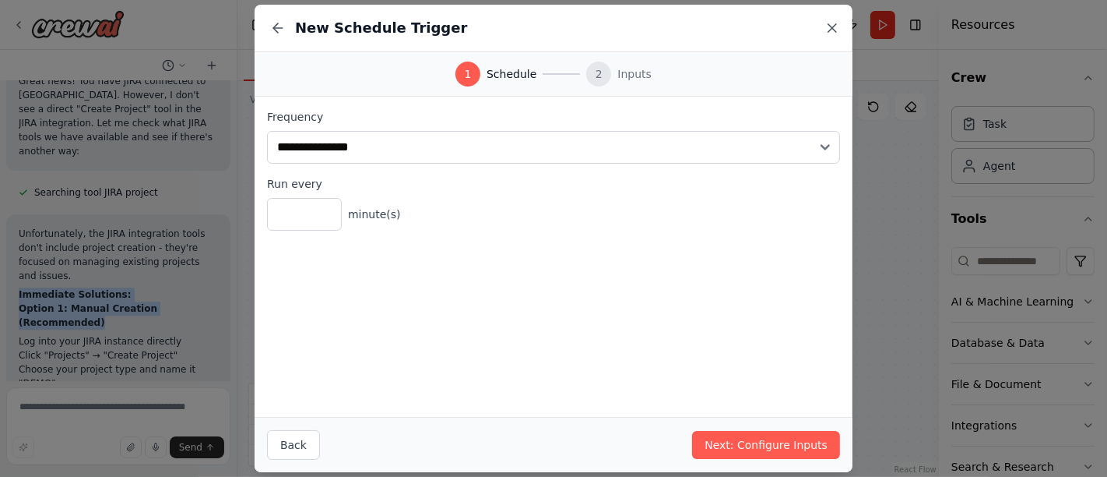
click at [832, 21] on icon at bounding box center [833, 28] width 16 height 16
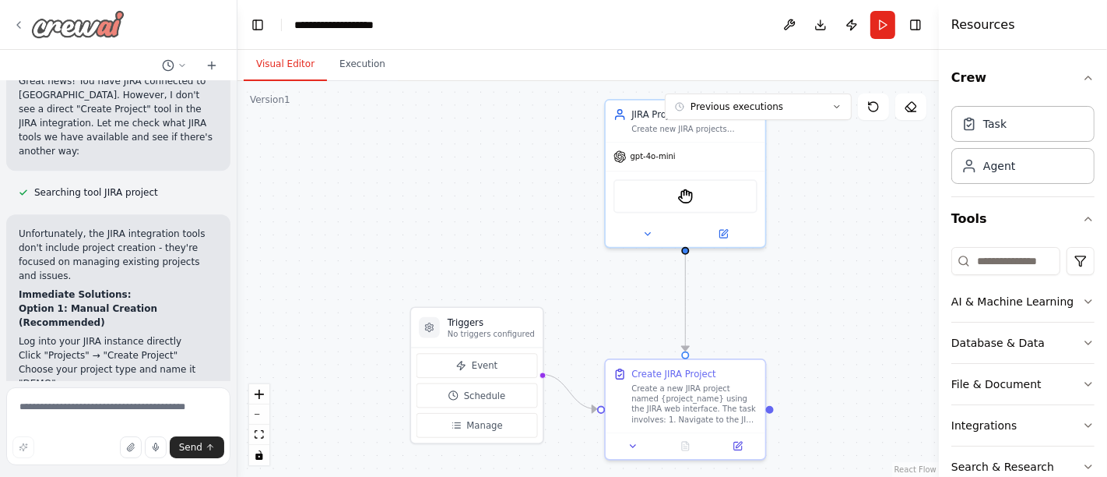
click at [16, 21] on icon at bounding box center [18, 25] width 12 height 12
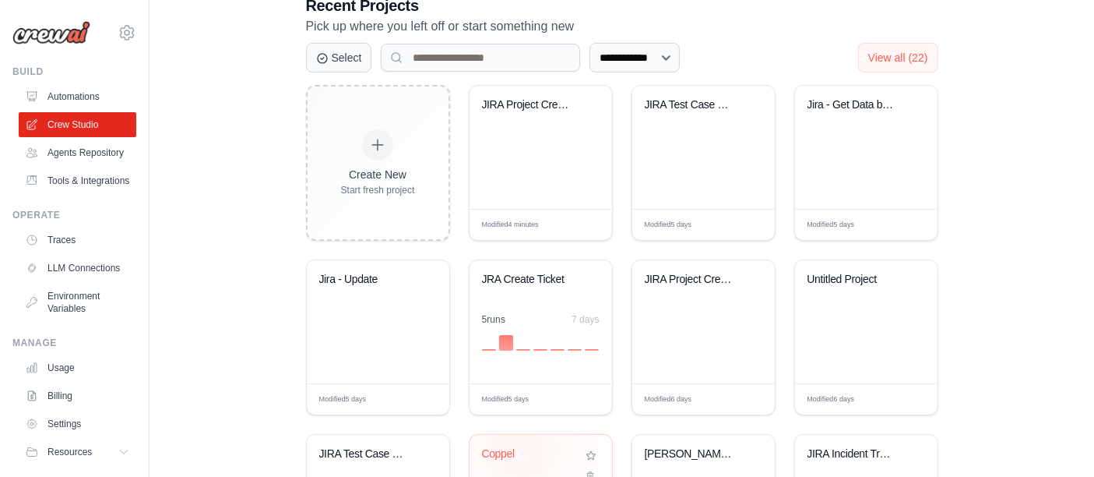
scroll to position [432, 0]
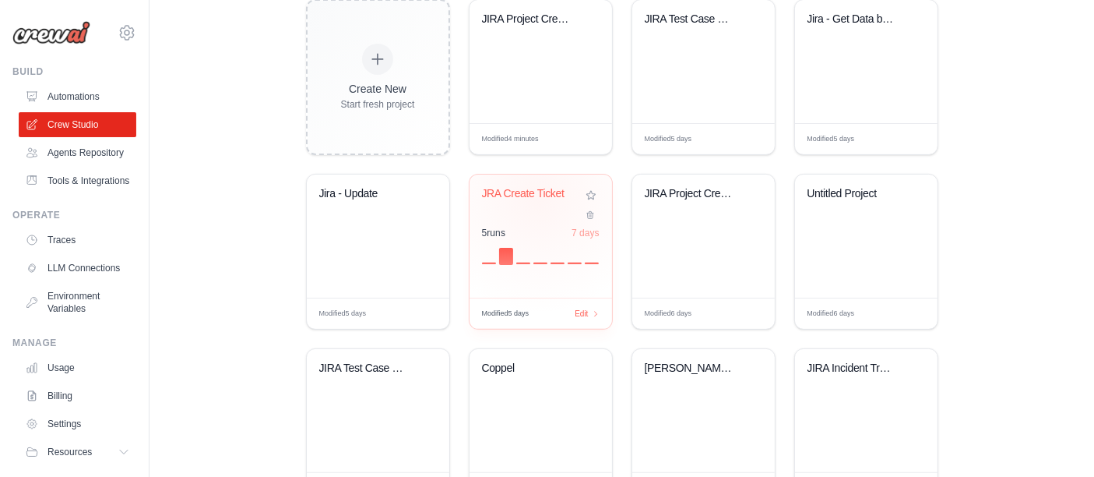
click at [538, 196] on div "JRA Create Ticket" at bounding box center [529, 194] width 94 height 14
click at [69, 252] on link "Traces" at bounding box center [79, 239] width 118 height 25
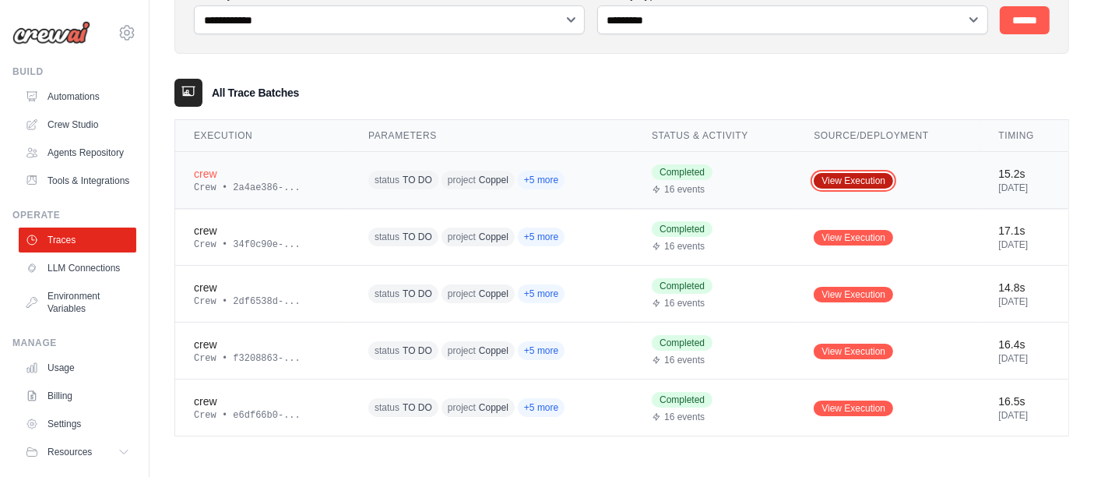
click at [827, 185] on link "View Execution" at bounding box center [853, 181] width 79 height 16
click at [78, 280] on link "LLM Connections" at bounding box center [79, 267] width 118 height 25
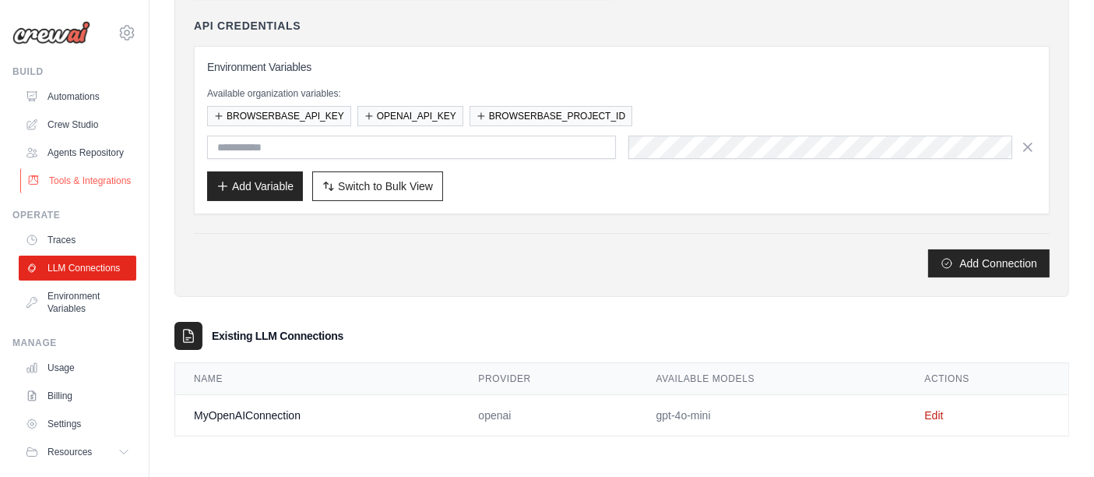
click at [82, 193] on link "Tools & Integrations" at bounding box center [79, 180] width 118 height 25
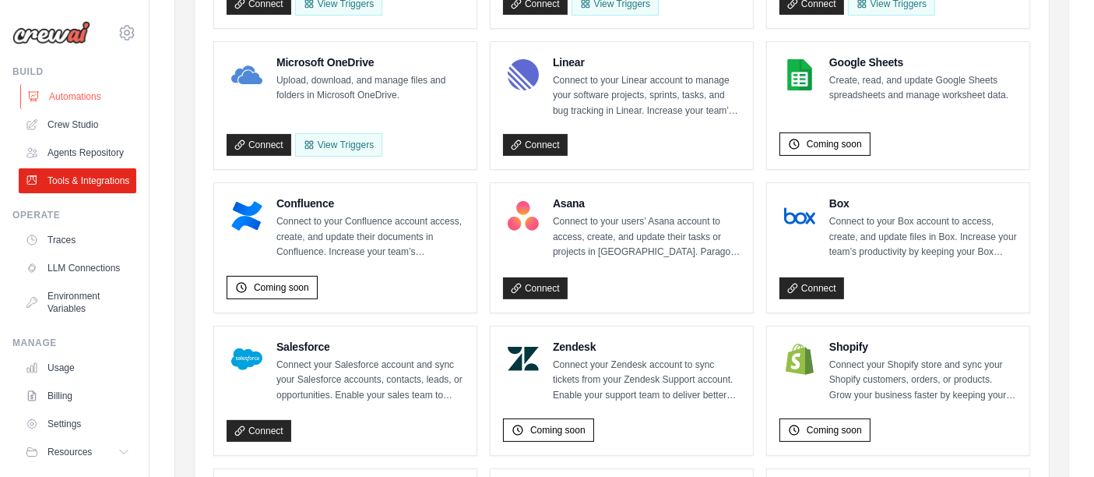
click at [79, 92] on link "Automations" at bounding box center [79, 96] width 118 height 25
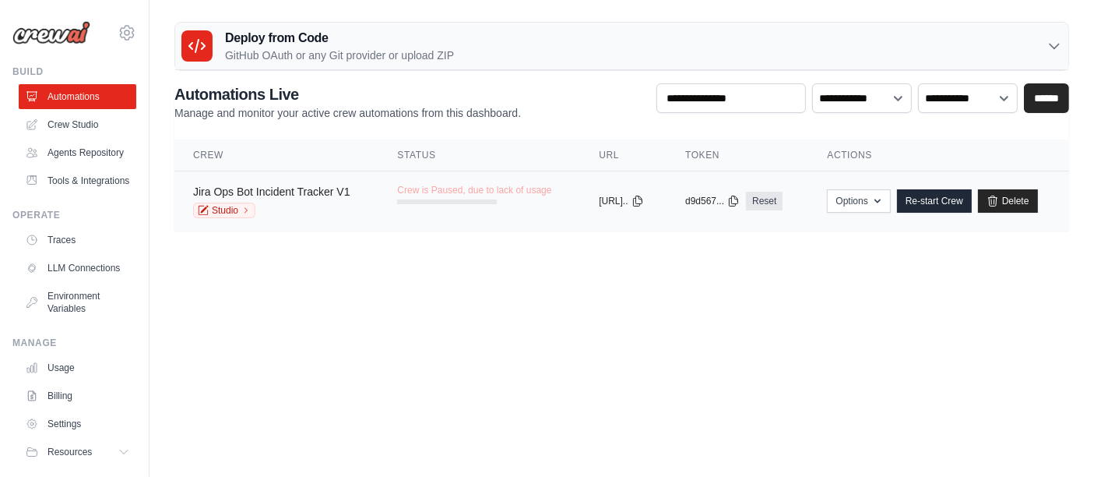
click at [281, 195] on link "Jira Ops Bot Incident Tracker V1" at bounding box center [271, 191] width 157 height 12
click at [255, 194] on link "Jira Ops Bot Incident Tracker V1" at bounding box center [271, 191] width 157 height 12
click at [222, 202] on link "Studio" at bounding box center [224, 210] width 62 height 16
click at [75, 192] on link "Tools & Integrations" at bounding box center [79, 180] width 118 height 25
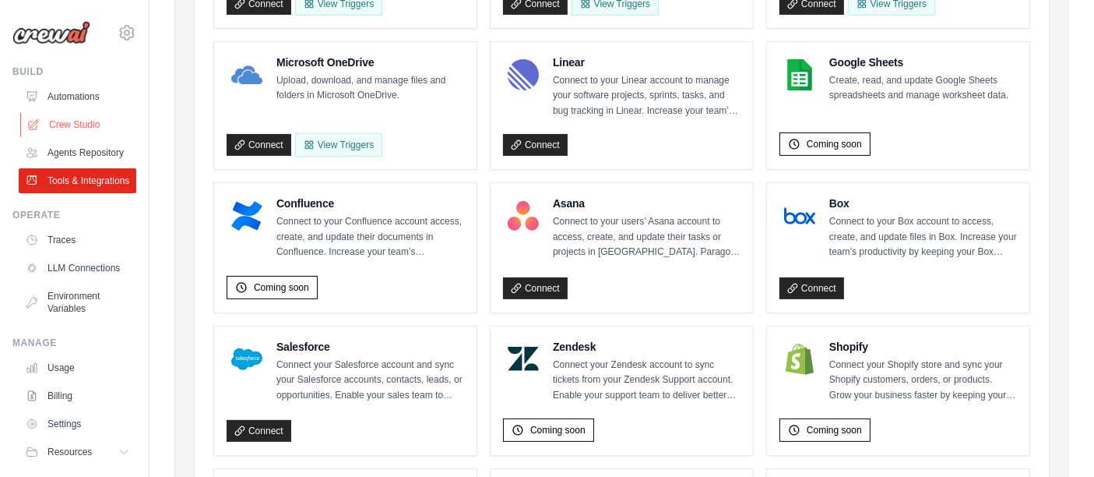
click at [77, 128] on link "Crew Studio" at bounding box center [79, 124] width 118 height 25
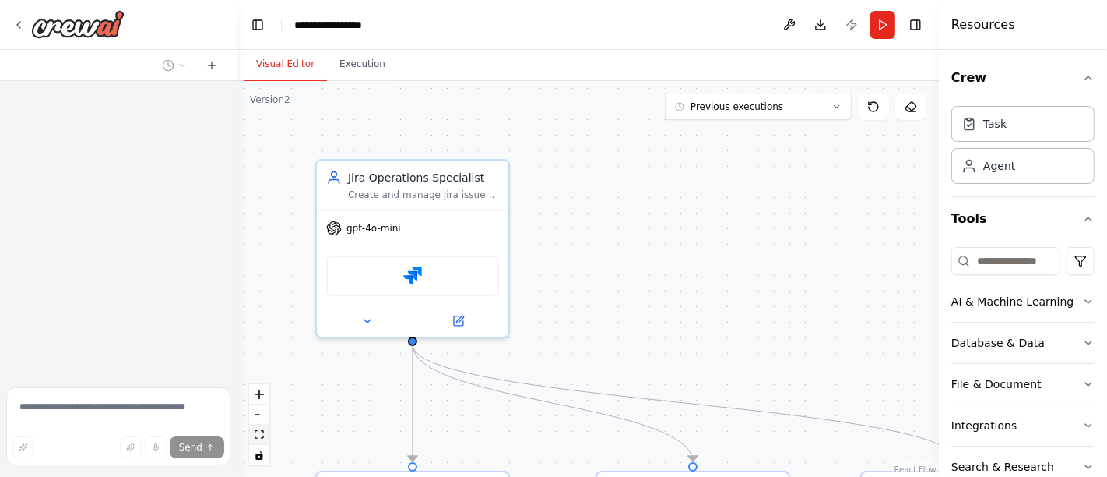
click at [262, 435] on icon "fit view" at bounding box center [259, 434] width 9 height 9
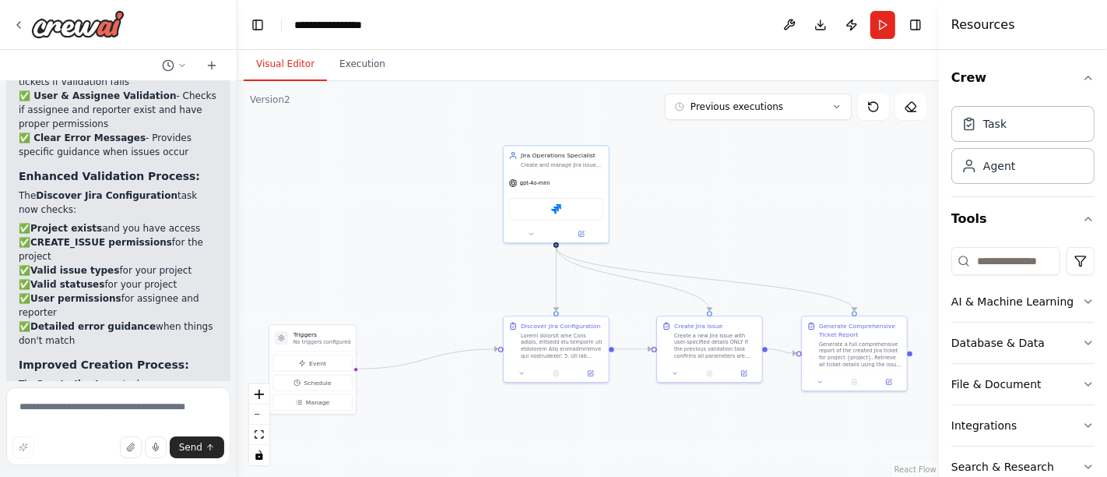
scroll to position [8008, 0]
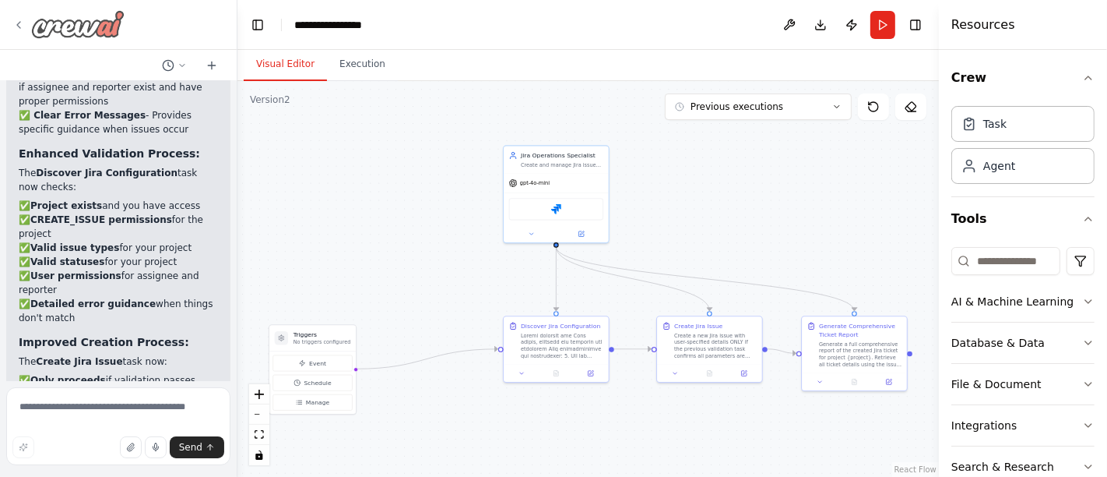
click at [21, 19] on icon at bounding box center [18, 25] width 12 height 12
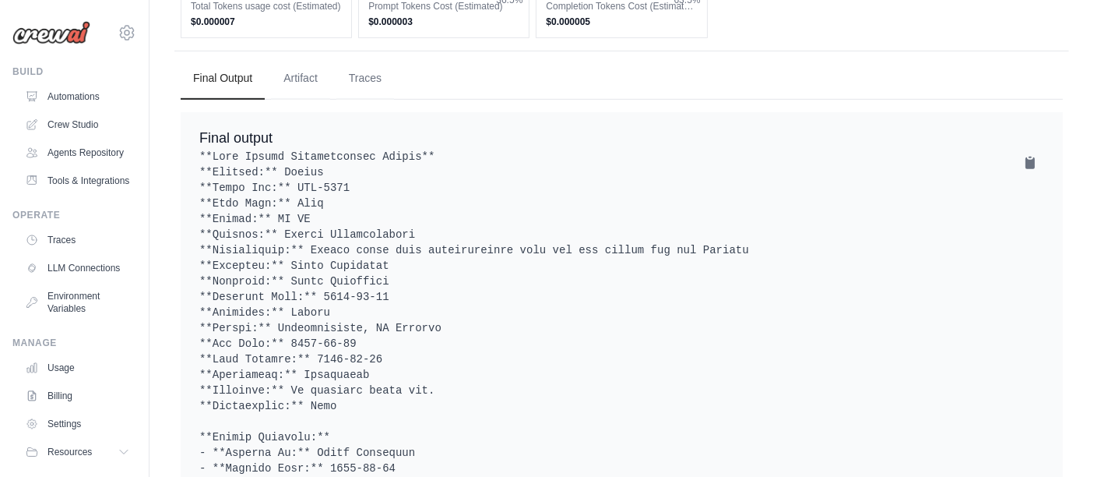
scroll to position [1026, 0]
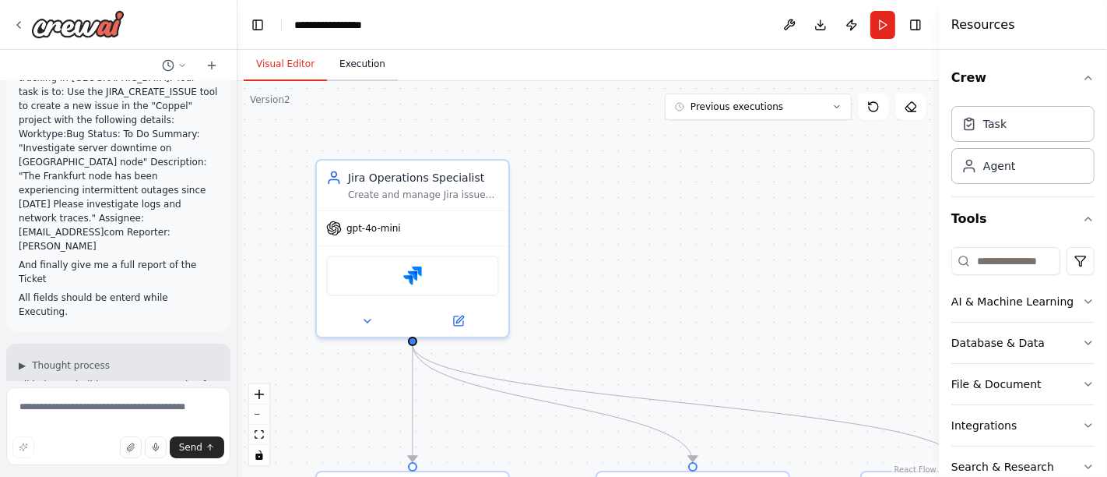
click at [358, 58] on button "Execution" at bounding box center [362, 64] width 71 height 33
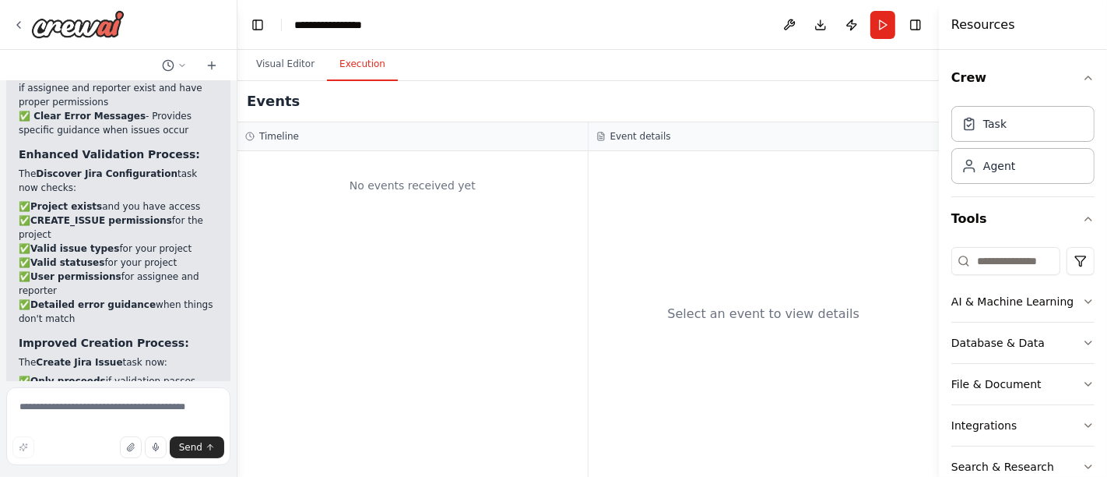
scroll to position [8008, 0]
click at [22, 21] on icon at bounding box center [18, 25] width 12 height 12
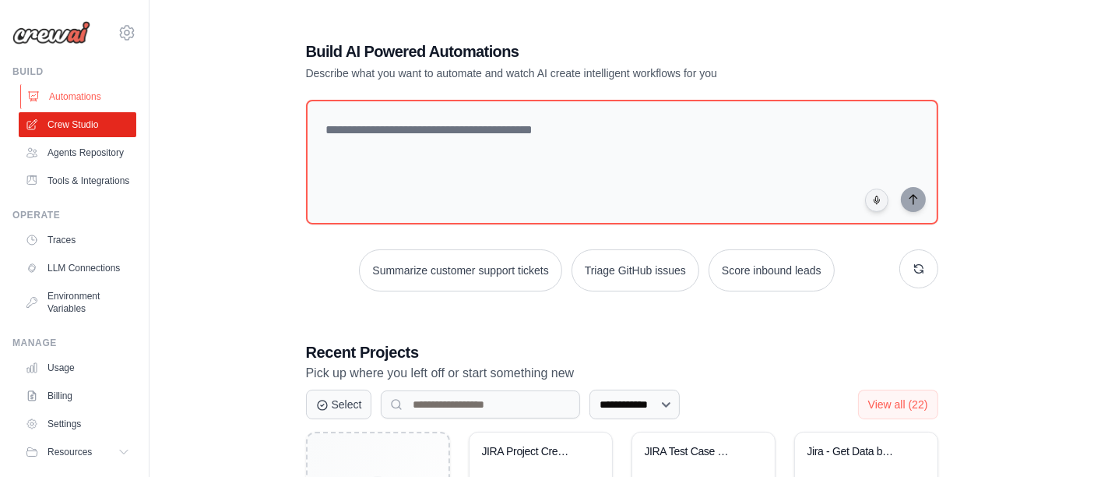
click at [69, 104] on link "Automations" at bounding box center [79, 96] width 118 height 25
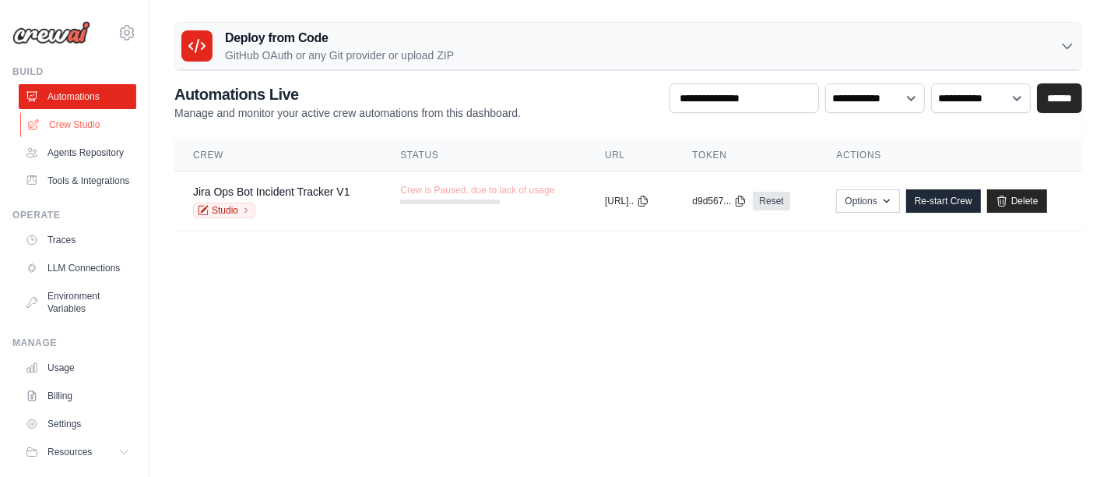
click at [69, 121] on link "Crew Studio" at bounding box center [79, 124] width 118 height 25
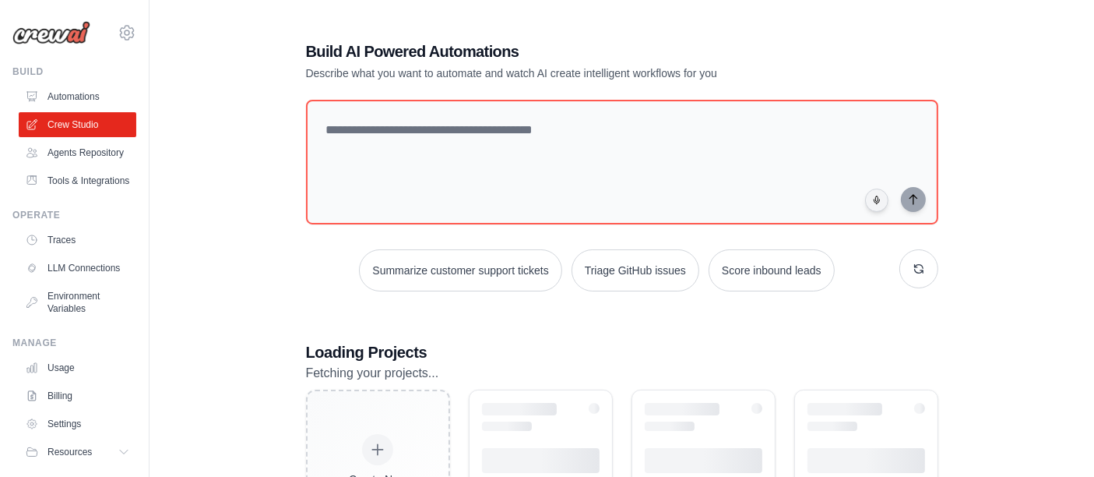
click at [69, 157] on link "Agents Repository" at bounding box center [78, 152] width 118 height 25
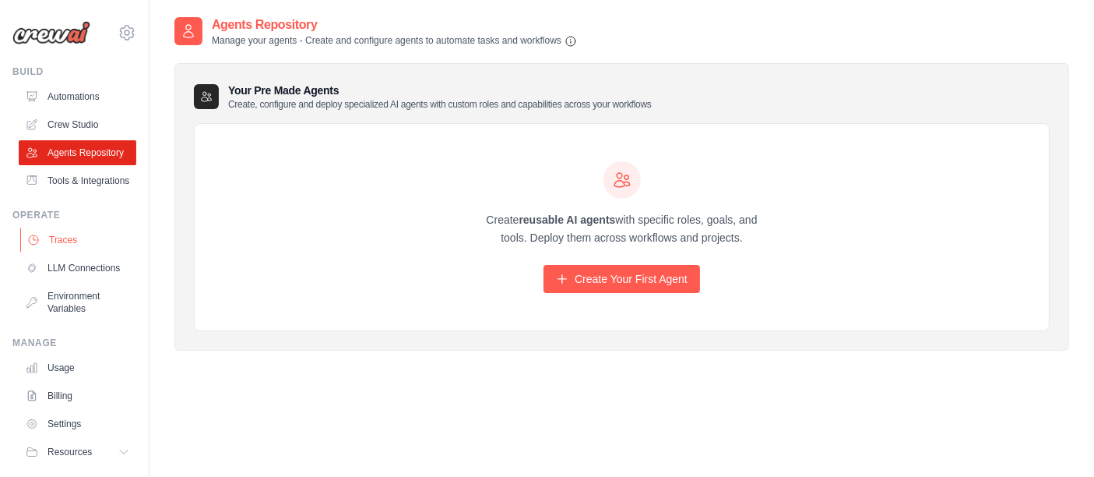
click at [55, 252] on link "Traces" at bounding box center [79, 239] width 118 height 25
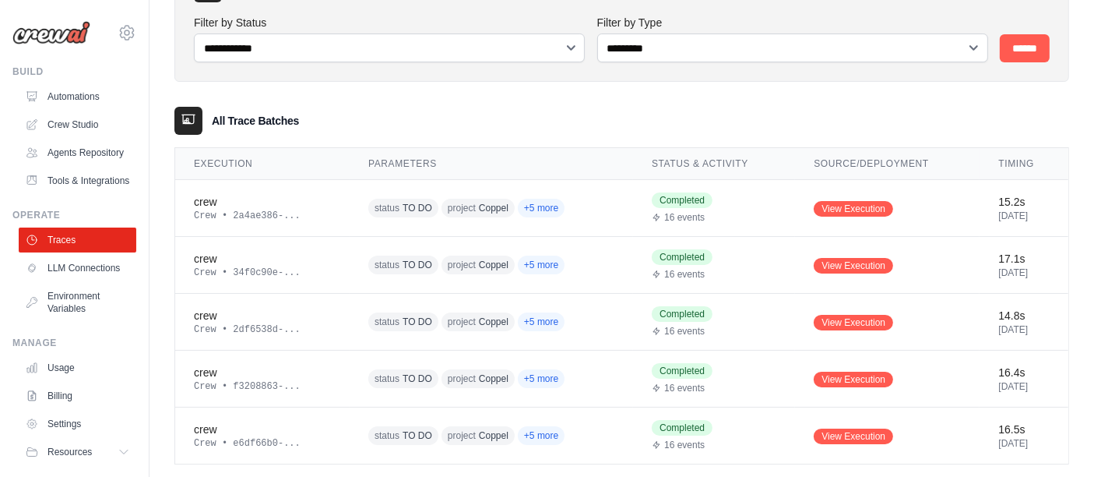
scroll to position [133, 0]
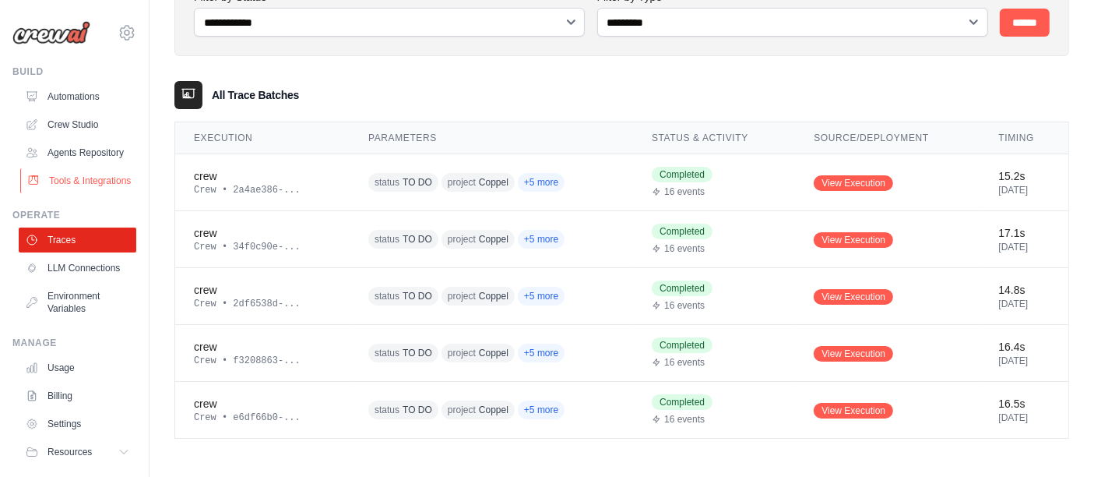
click at [66, 193] on link "Tools & Integrations" at bounding box center [79, 180] width 118 height 25
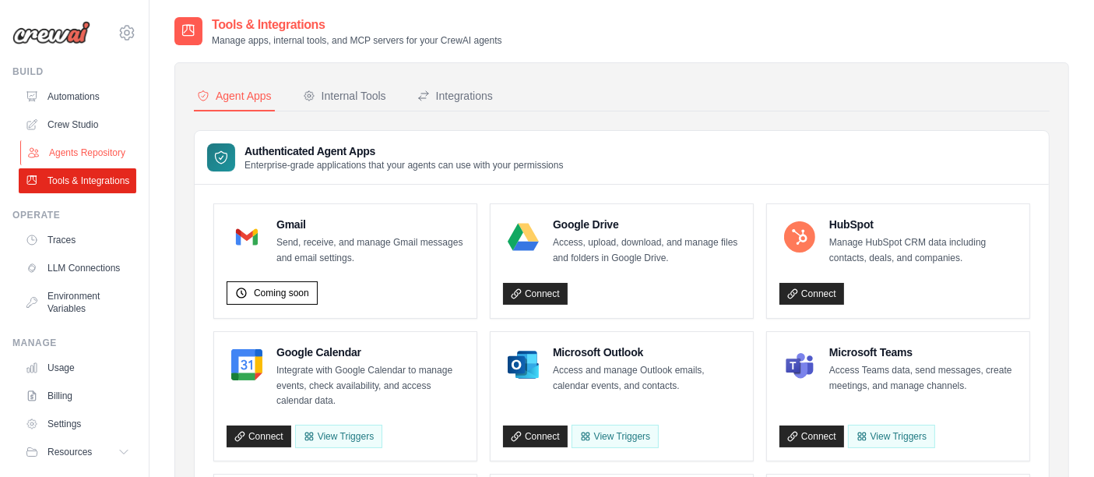
click at [69, 161] on link "Agents Repository" at bounding box center [79, 152] width 118 height 25
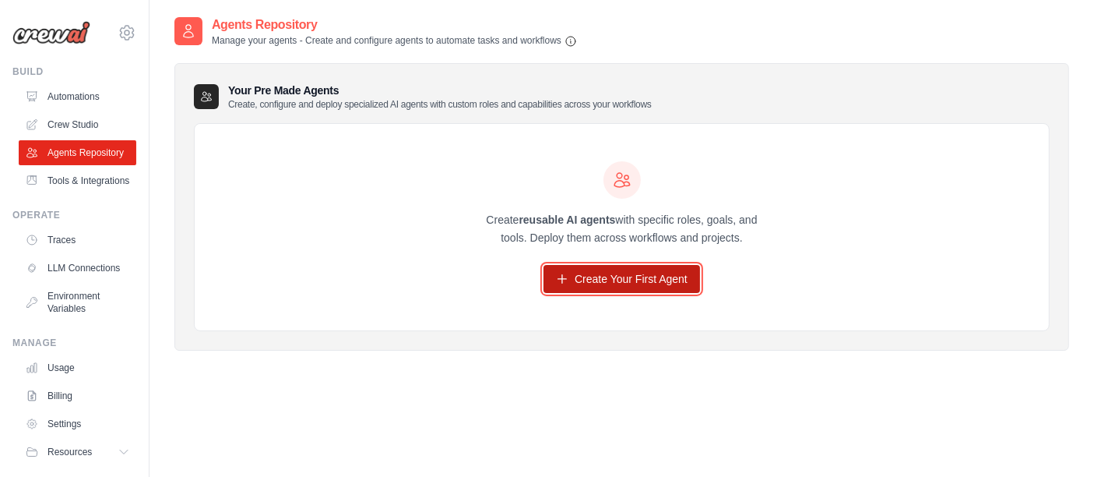
click at [635, 282] on link "Create Your First Agent" at bounding box center [622, 279] width 157 height 28
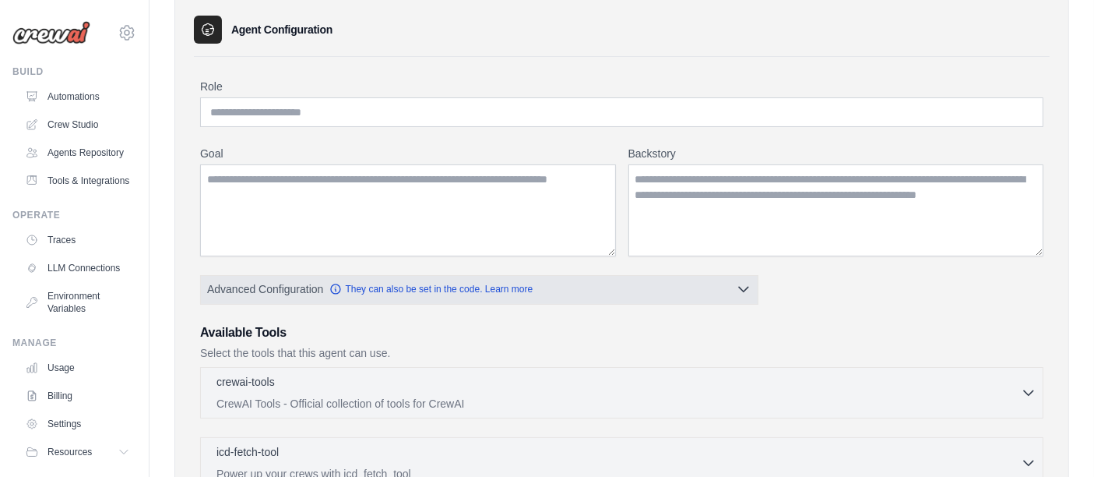
scroll to position [173, 0]
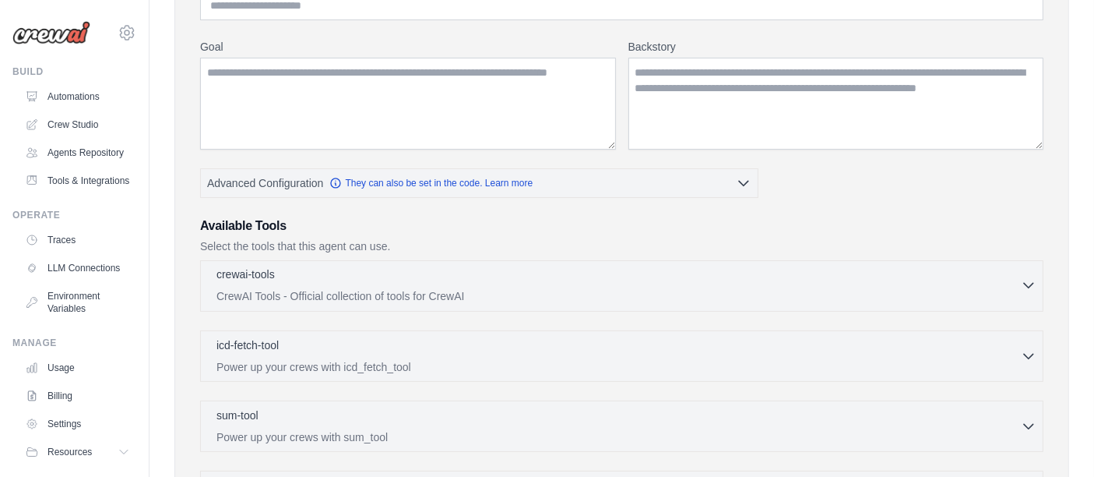
click at [315, 288] on p "CrewAI Tools - Official collection of tools for CrewAI" at bounding box center [618, 296] width 804 height 16
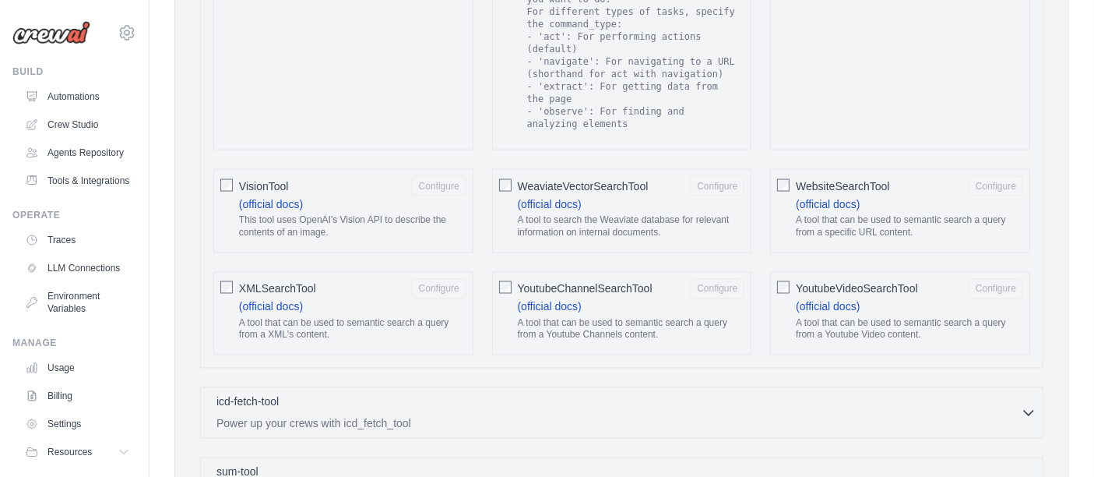
scroll to position [2768, 0]
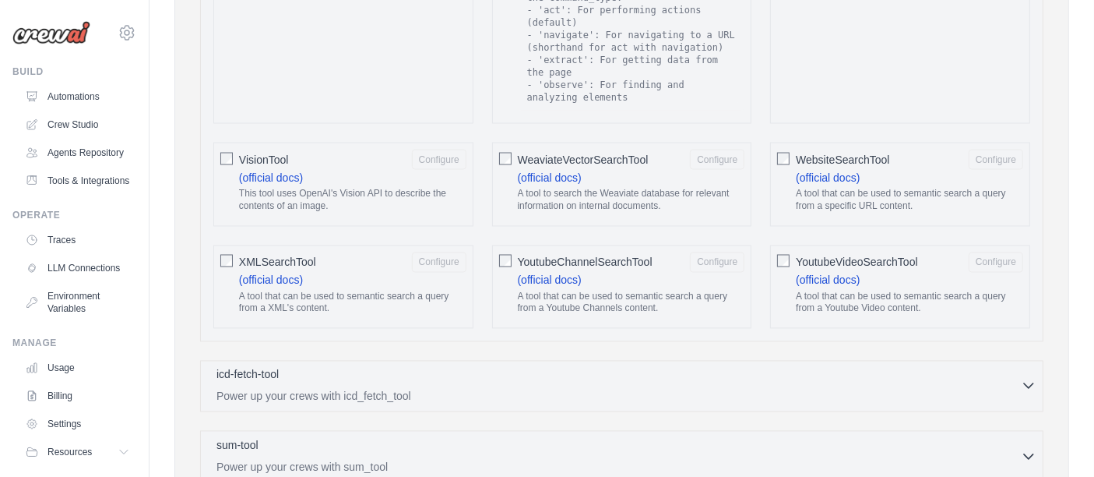
click at [340, 389] on p "Power up your crews with icd_fetch_tool" at bounding box center [618, 397] width 804 height 16
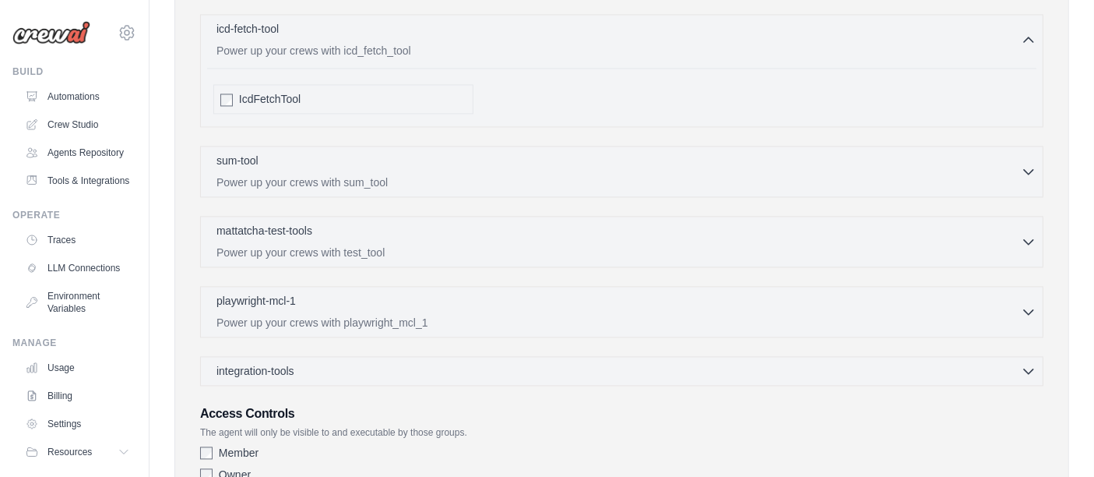
scroll to position [3198, 0]
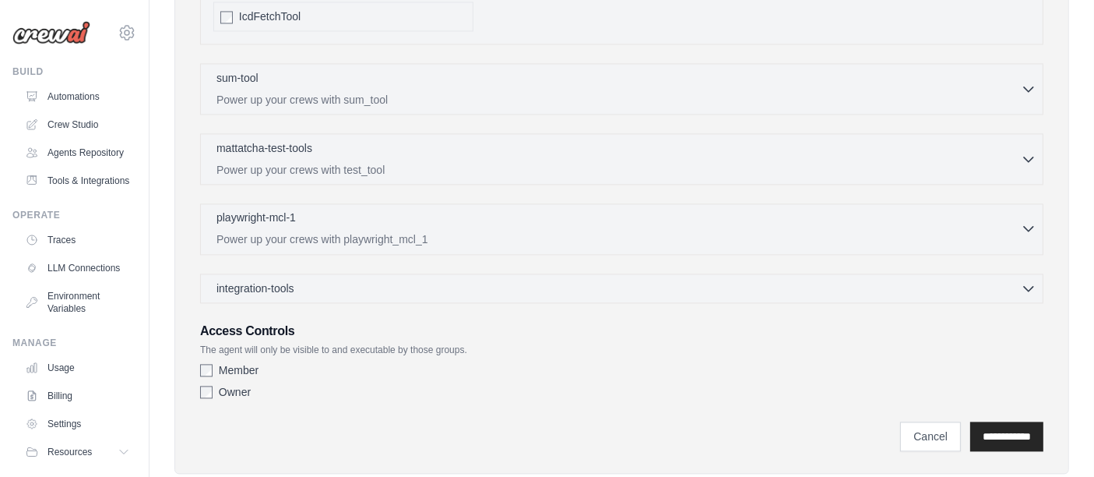
click at [352, 209] on div "playwright-mcl-1 0 selected Power up your crews with playwright_mcl_1" at bounding box center [618, 227] width 804 height 37
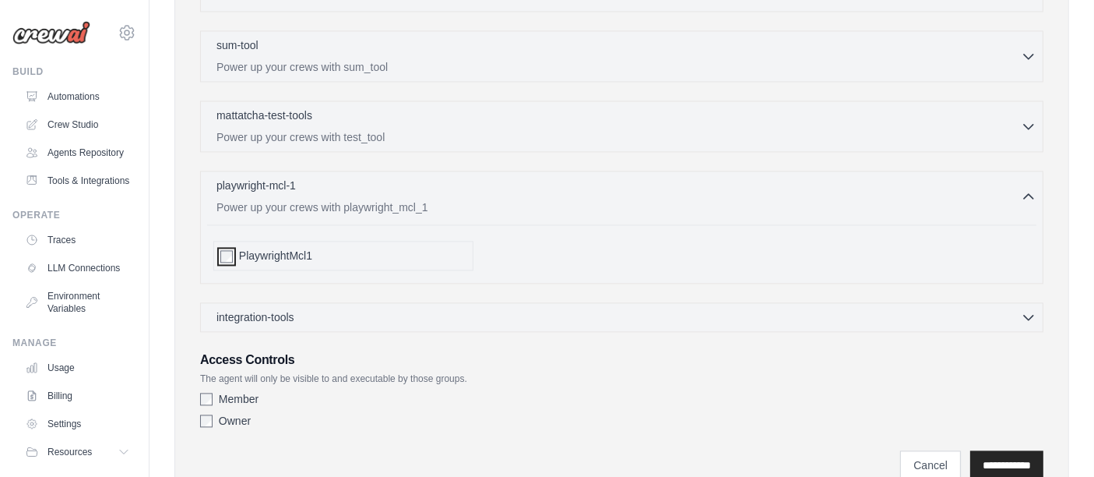
scroll to position [3259, 0]
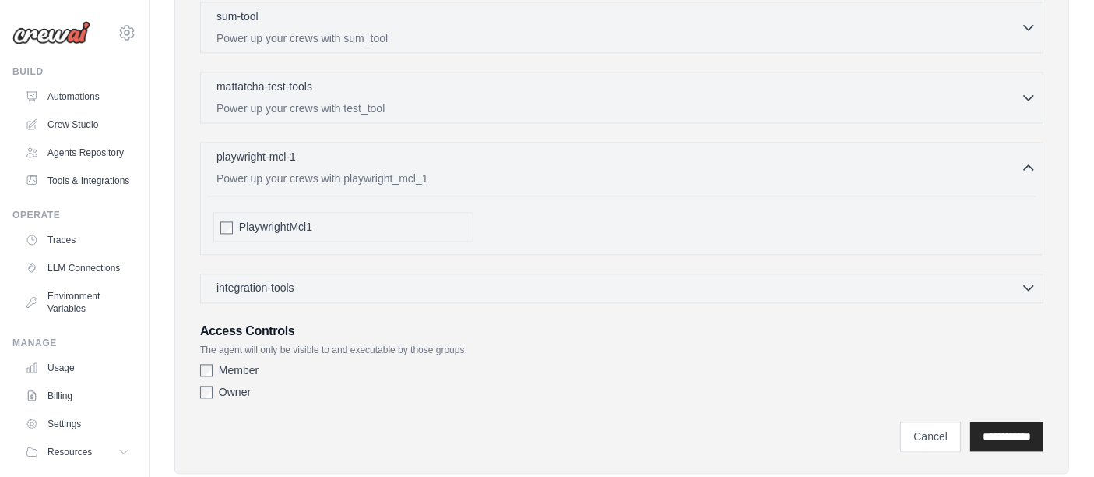
click at [284, 280] on span "integration-tools" at bounding box center [255, 288] width 78 height 16
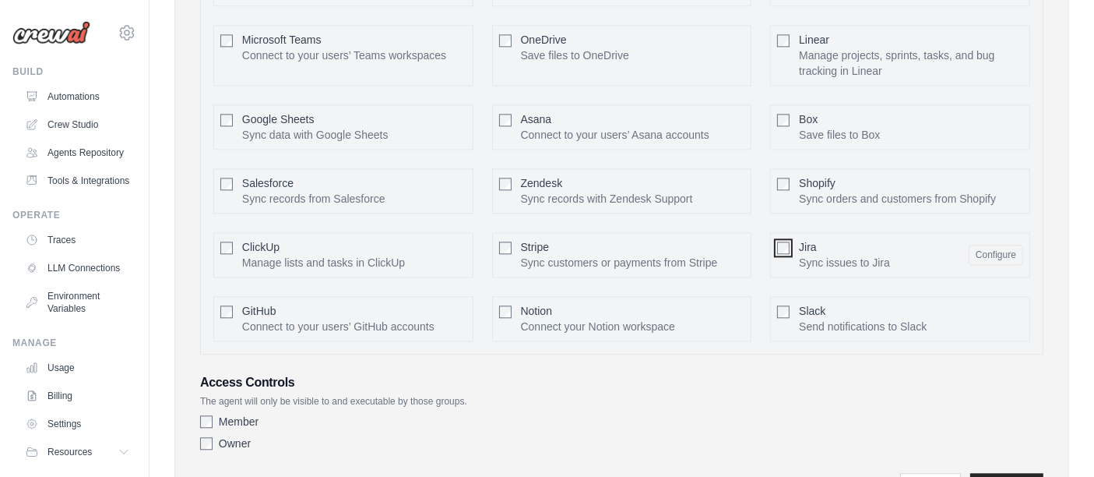
scroll to position [3691, 0]
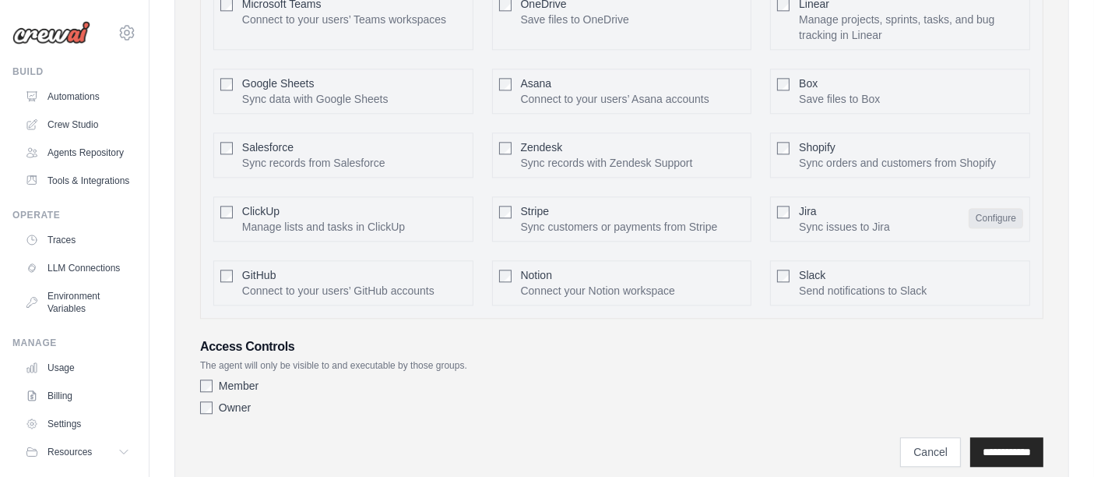
click at [1016, 208] on button "Configure" at bounding box center [996, 218] width 55 height 20
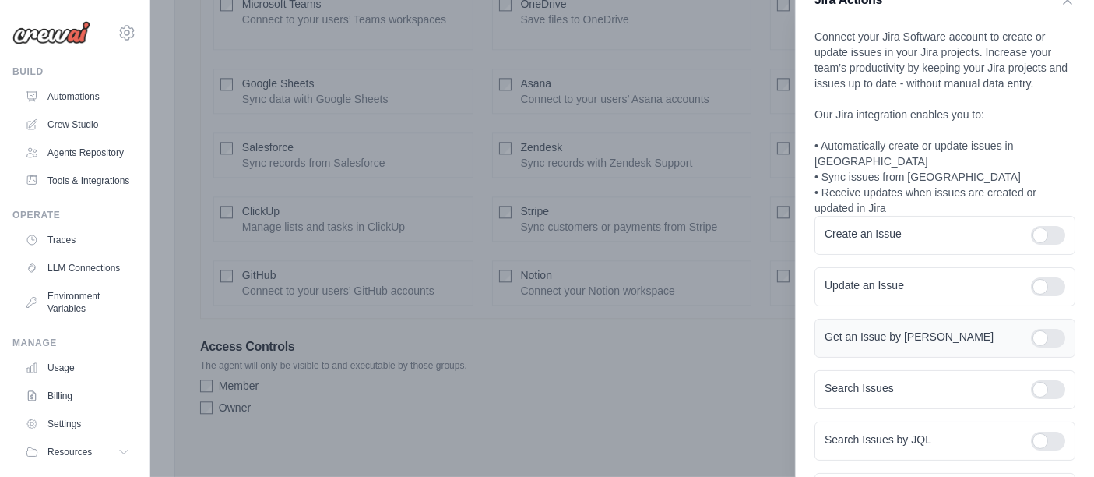
scroll to position [0, 0]
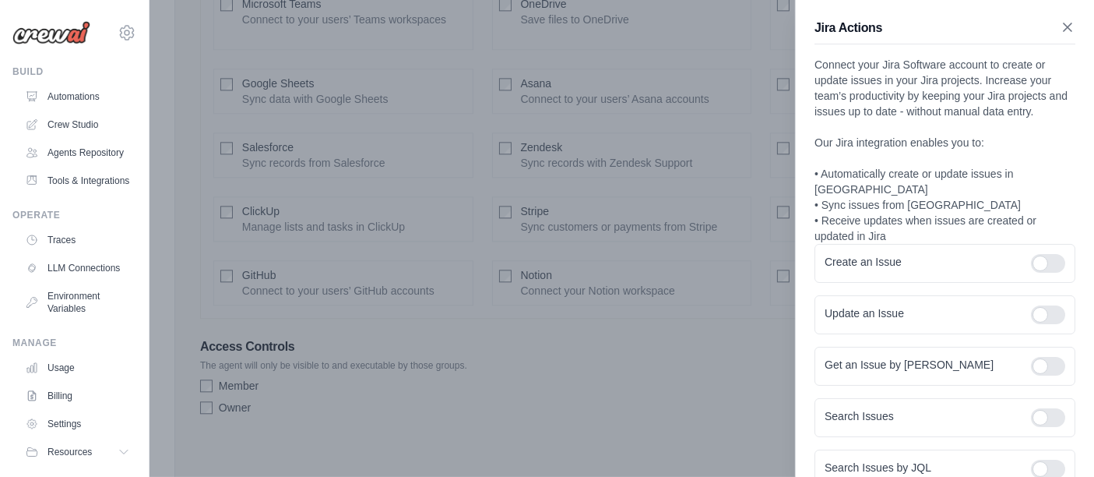
click at [1064, 29] on icon "button" at bounding box center [1068, 27] width 8 height 8
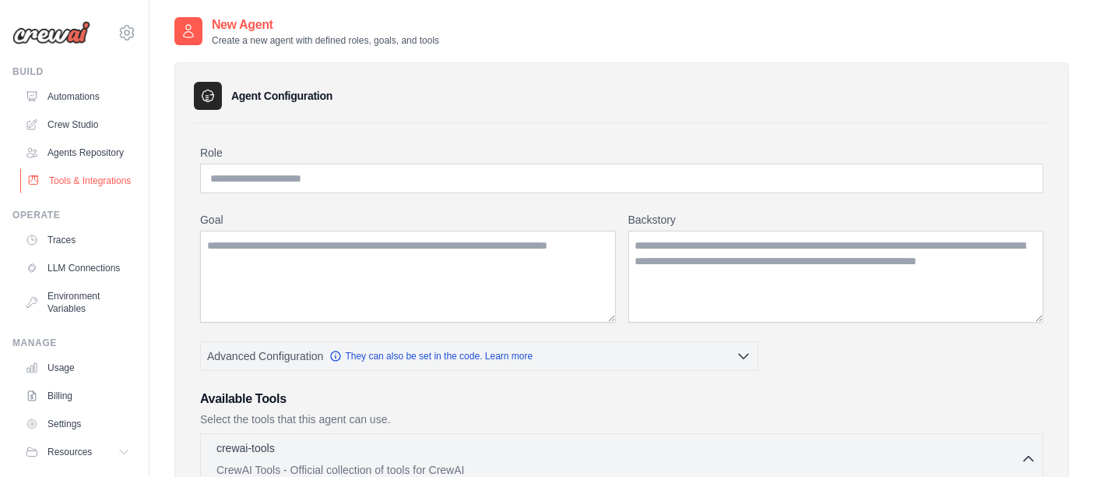
click at [70, 193] on link "Tools & Integrations" at bounding box center [79, 180] width 118 height 25
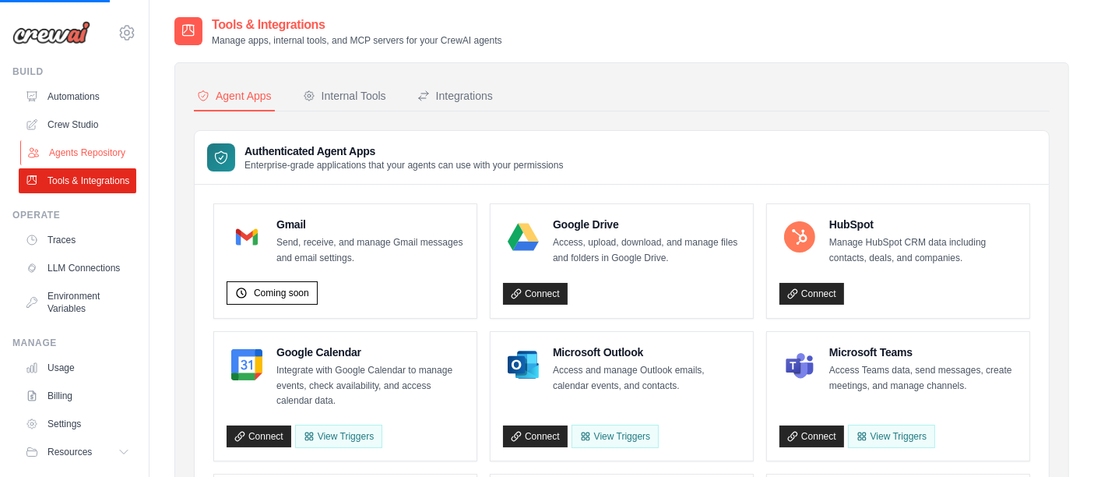
click at [72, 150] on link "Agents Repository" at bounding box center [79, 152] width 118 height 25
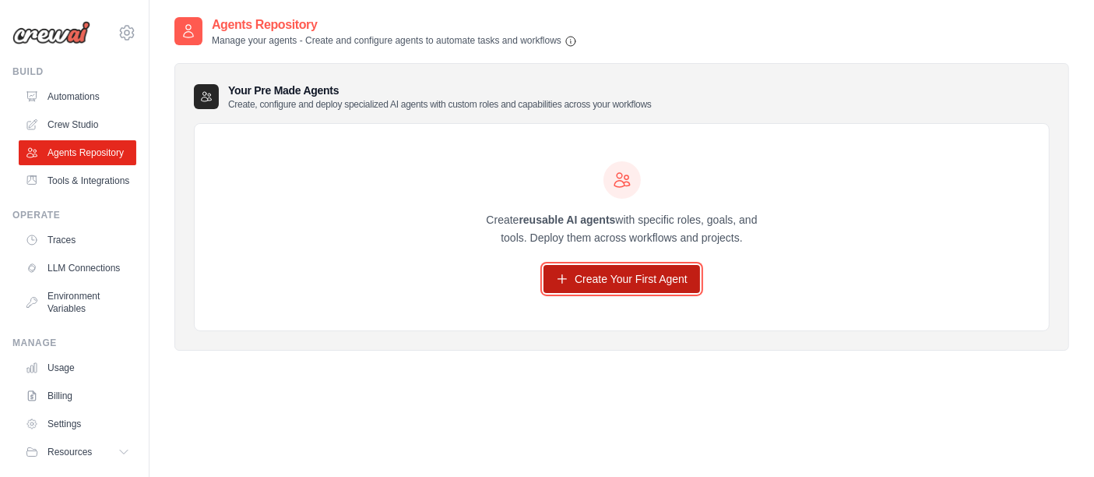
click at [650, 276] on link "Create Your First Agent" at bounding box center [622, 279] width 157 height 28
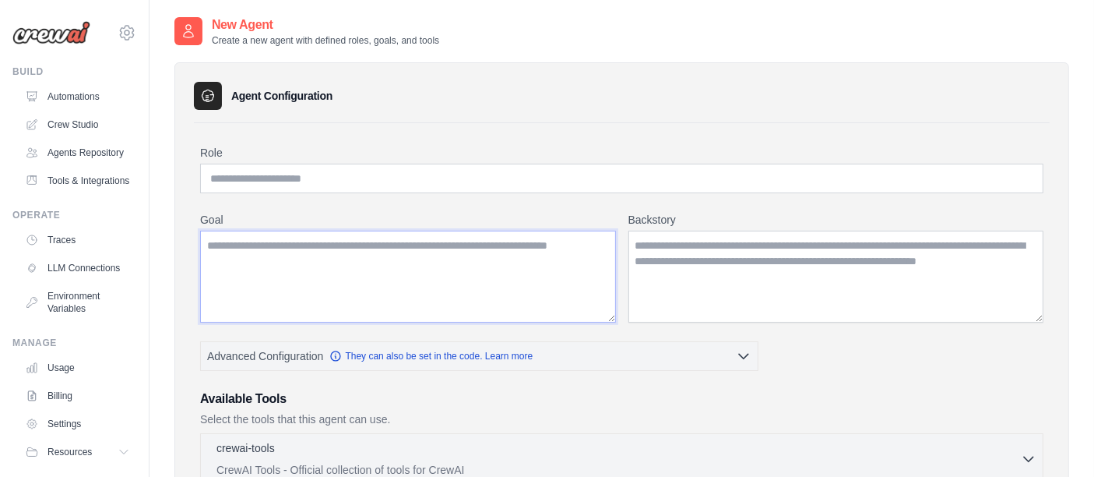
click at [287, 248] on textarea "Goal" at bounding box center [408, 277] width 416 height 92
click at [274, 261] on textarea "Goal" at bounding box center [408, 277] width 416 height 92
click at [327, 175] on input "Role" at bounding box center [621, 179] width 843 height 30
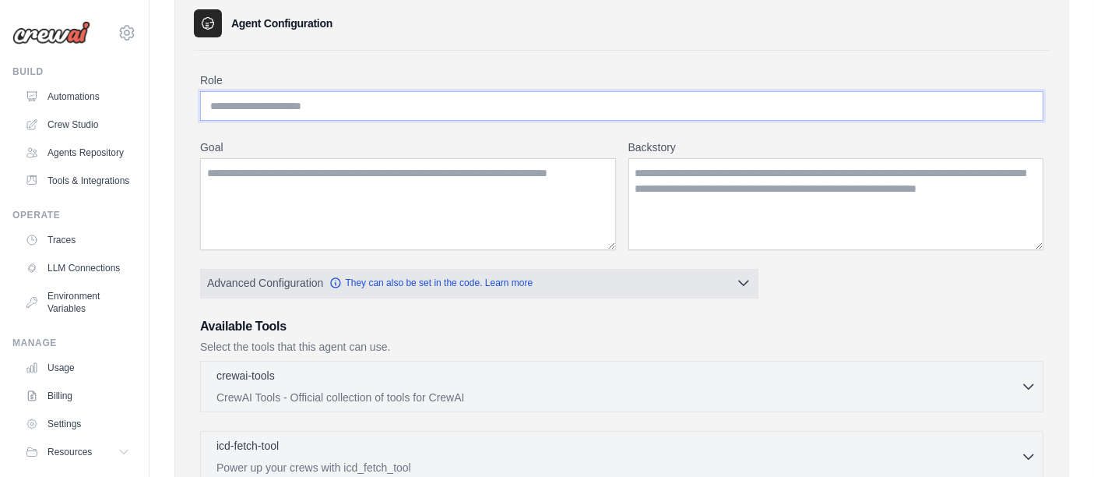
scroll to position [173, 0]
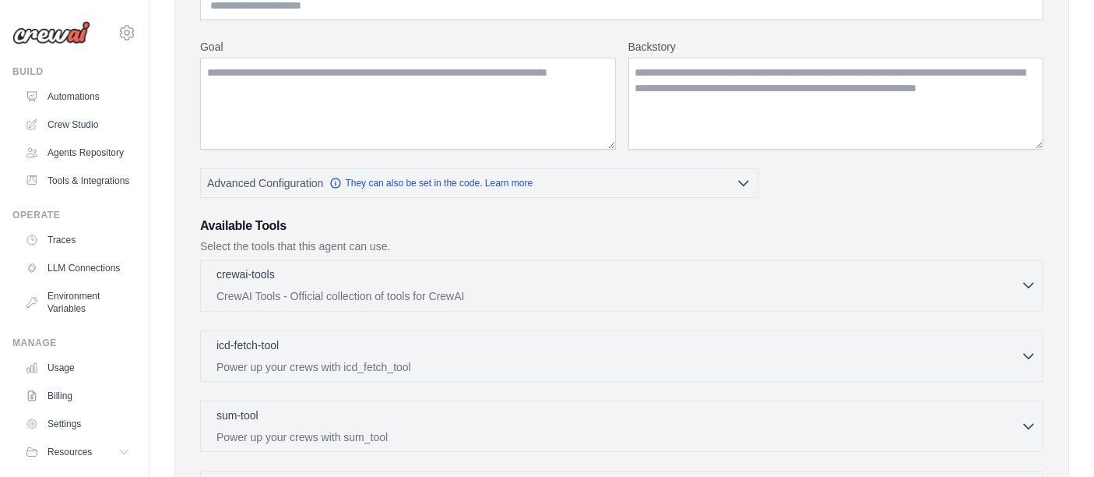
click at [344, 292] on p "CrewAI Tools - Official collection of tools for CrewAI" at bounding box center [618, 296] width 804 height 16
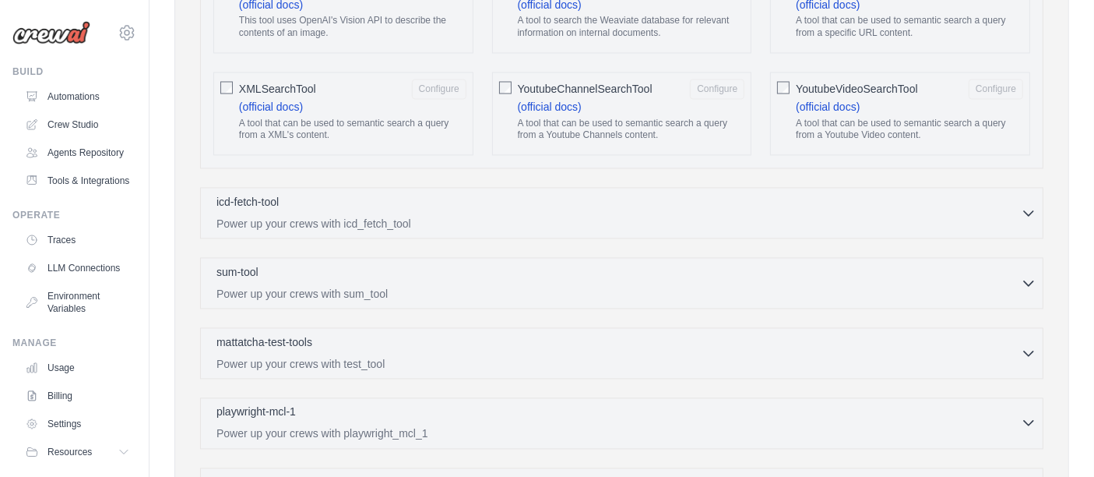
scroll to position [3028, 0]
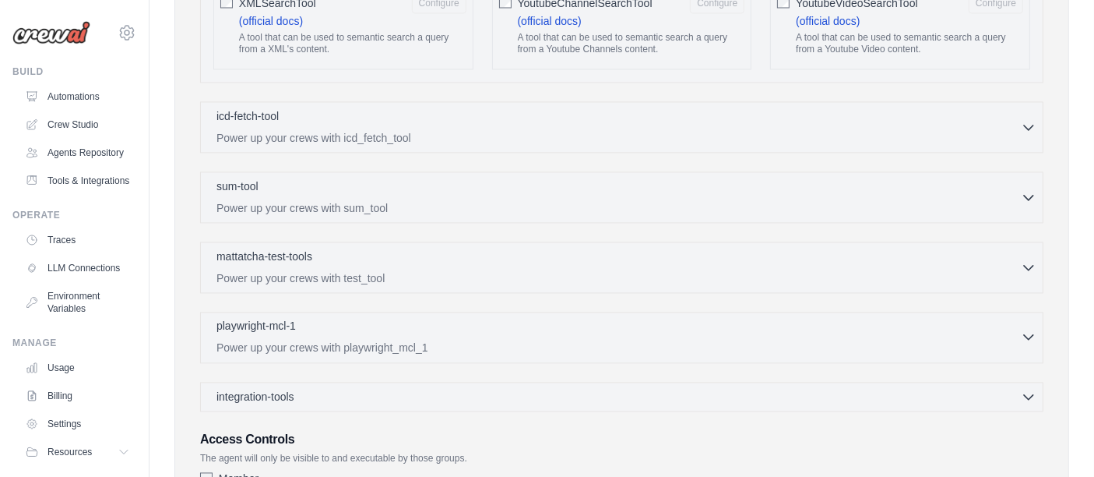
click at [266, 318] on p "playwright-mcl-1" at bounding box center [255, 326] width 79 height 16
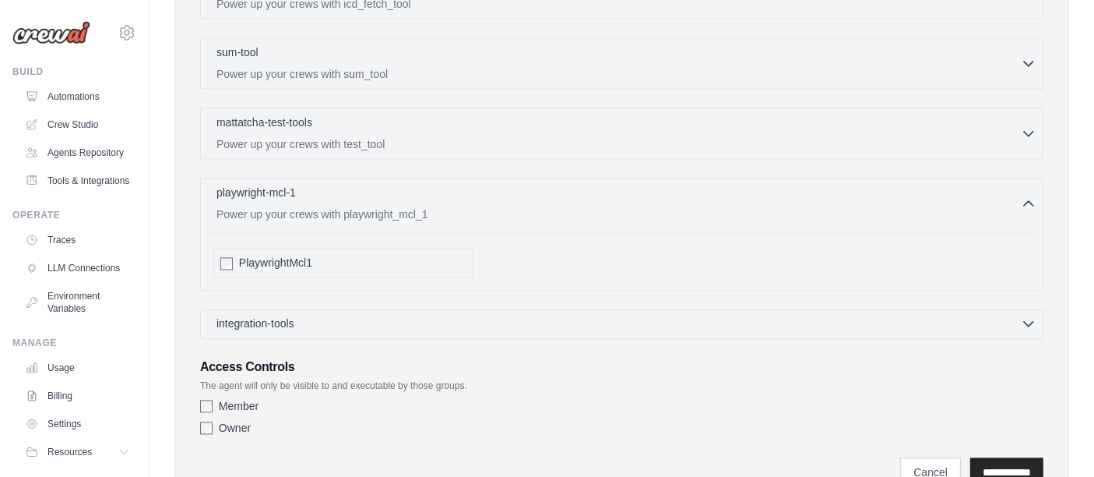
scroll to position [3198, 0]
